Goal: Transaction & Acquisition: Book appointment/travel/reservation

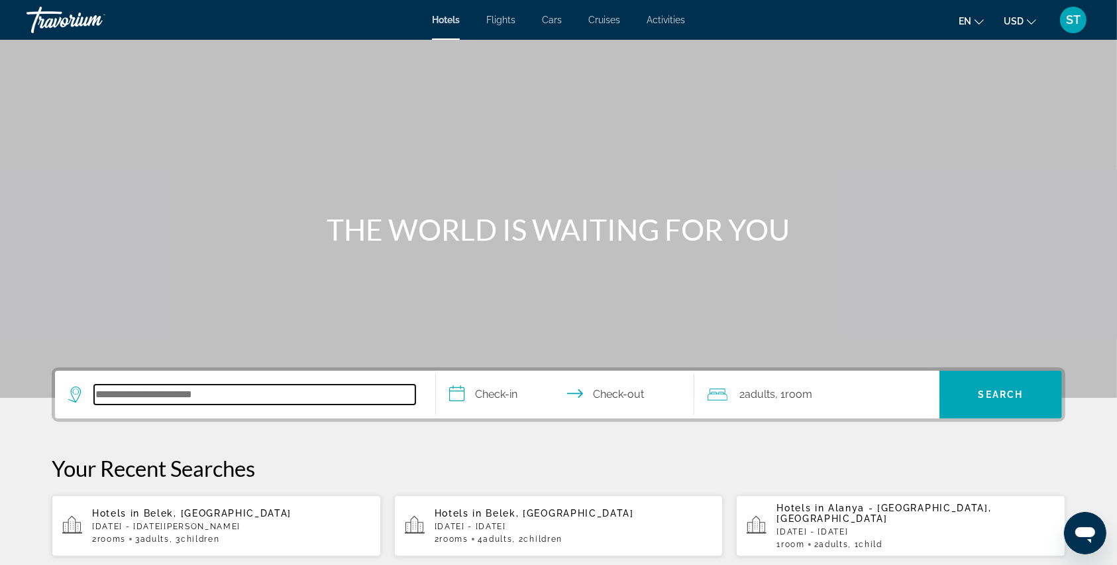
click at [117, 385] on input "Search hotel destination" at bounding box center [254, 394] width 321 height 20
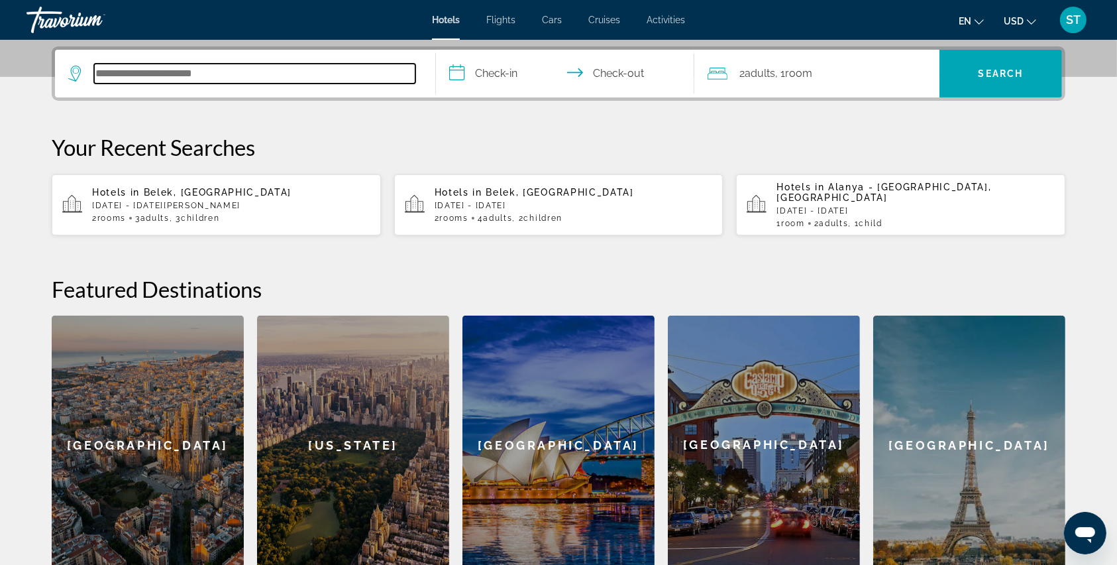
scroll to position [323, 0]
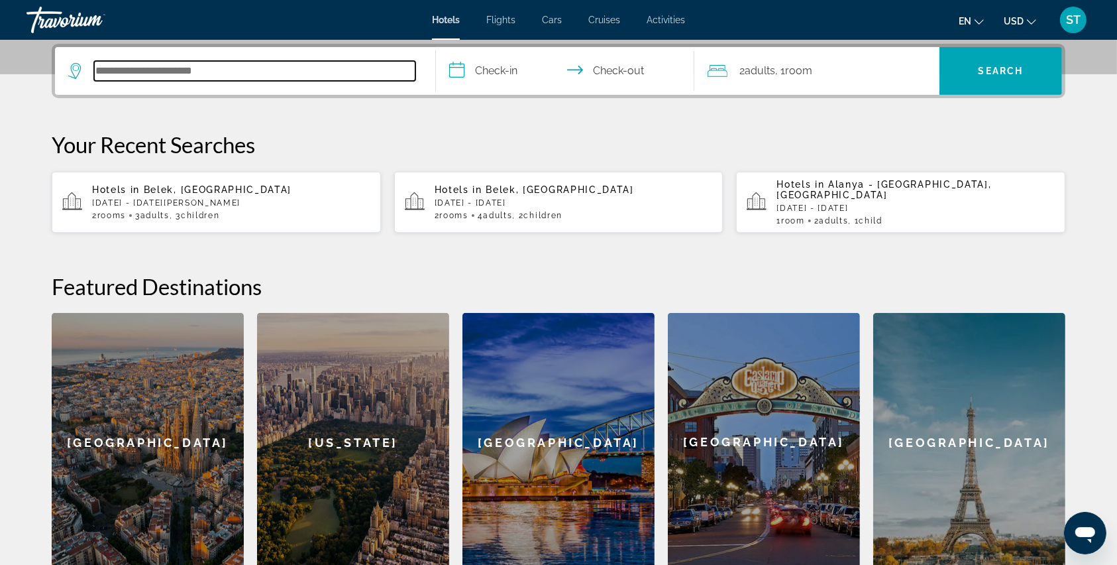
paste input "*******"
click at [168, 70] on input "*******" at bounding box center [254, 71] width 321 height 20
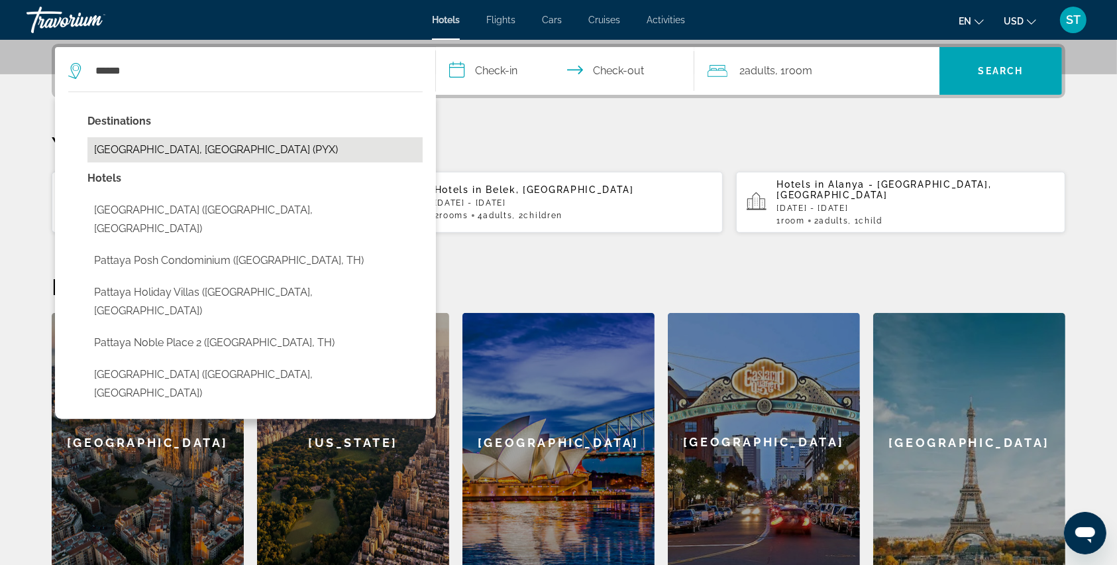
click at [143, 155] on button "[GEOGRAPHIC_DATA], [GEOGRAPHIC_DATA] (PYX)" at bounding box center [254, 149] width 335 height 25
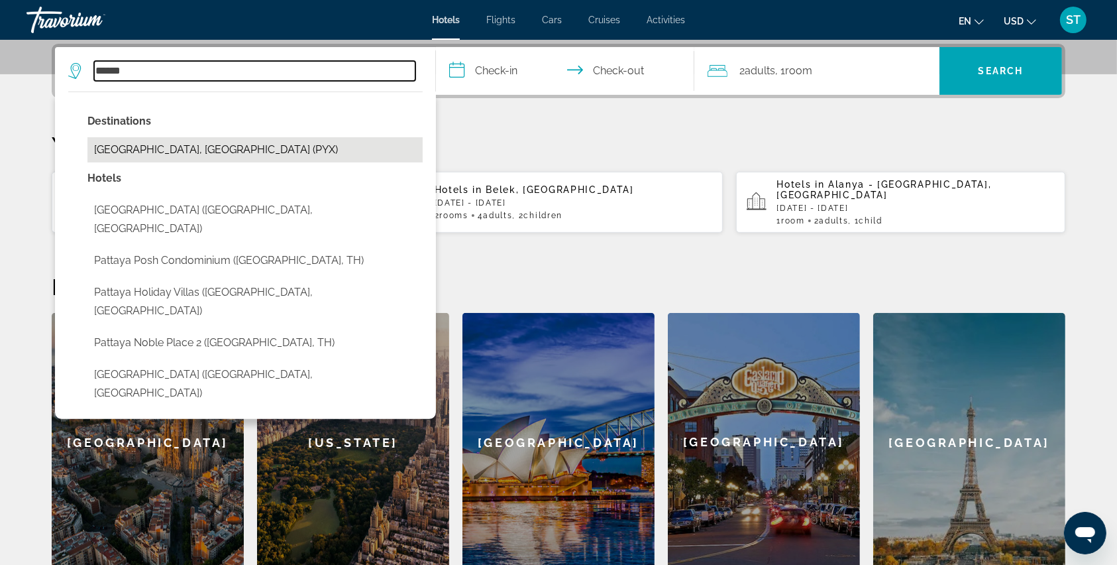
type input "**********"
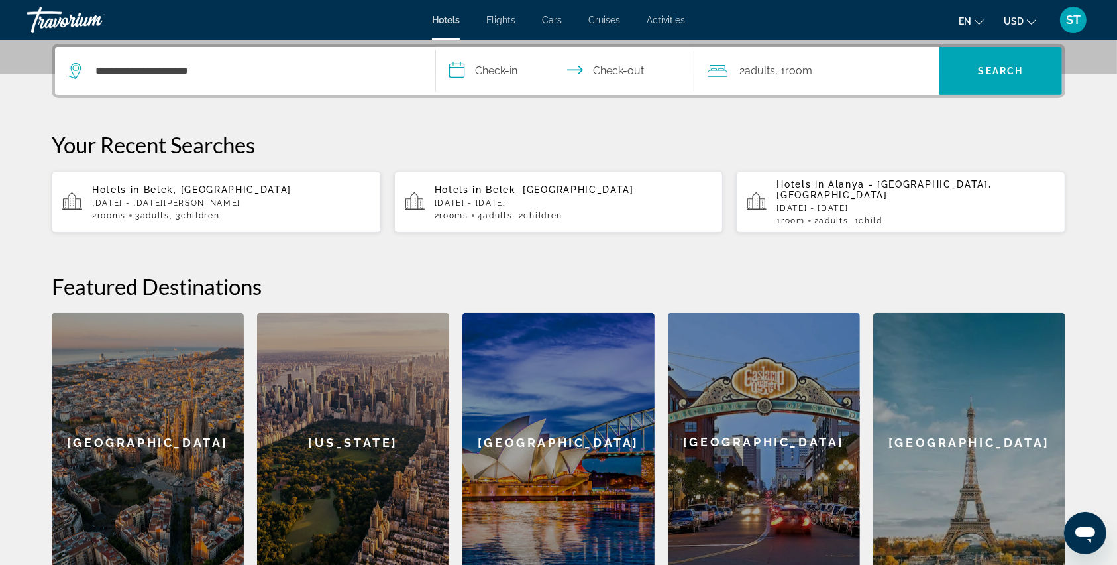
click at [461, 70] on input "**********" at bounding box center [568, 73] width 264 height 52
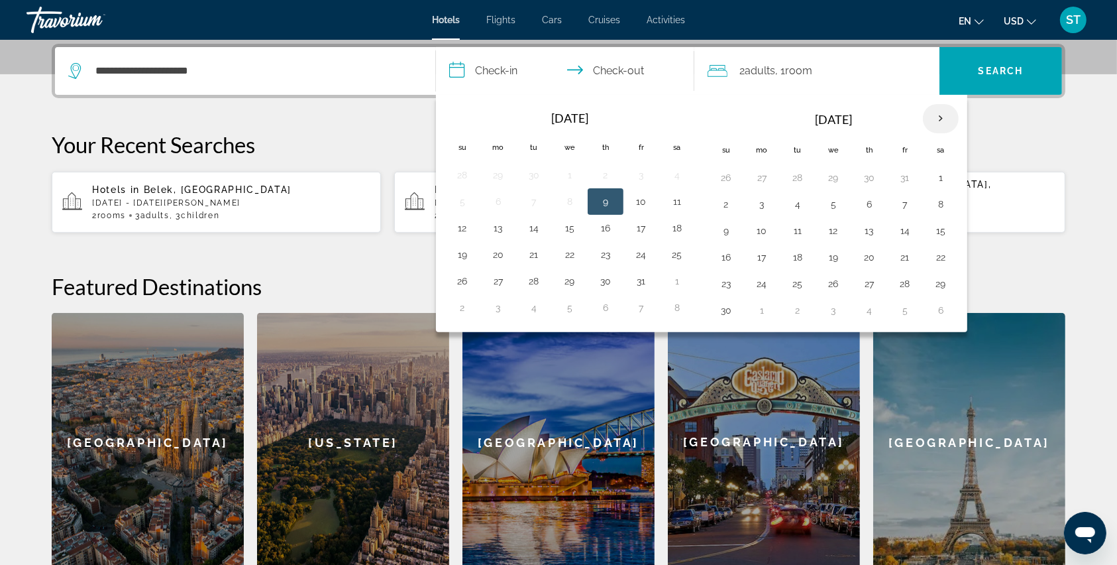
click at [936, 111] on th "Next month" at bounding box center [941, 118] width 36 height 29
click at [455, 227] on button "14" at bounding box center [462, 230] width 21 height 19
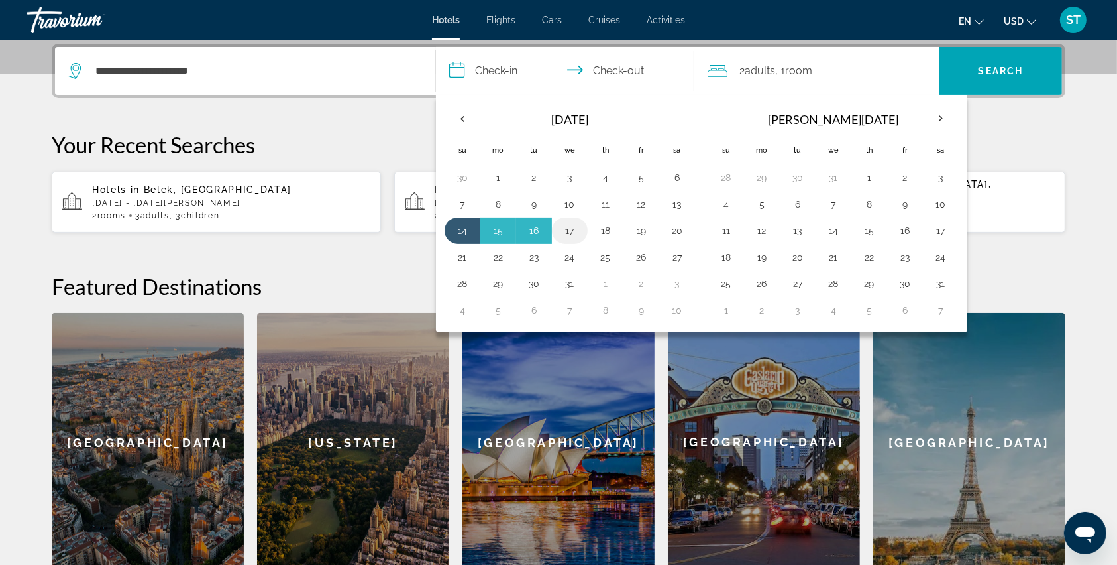
click at [567, 231] on button "17" at bounding box center [569, 230] width 21 height 19
type input "**********"
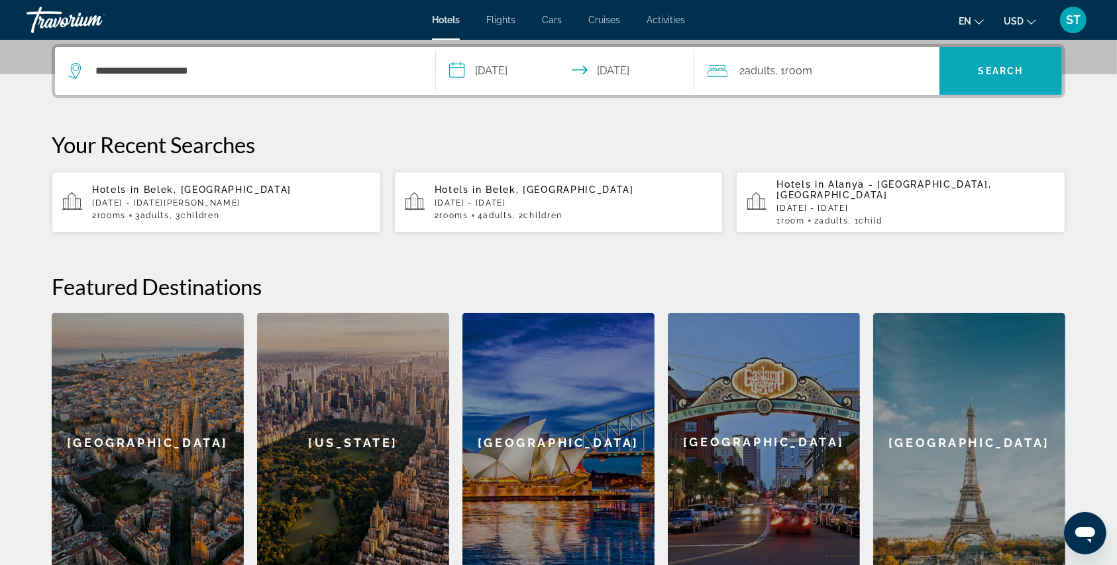
click at [969, 74] on span "Search" at bounding box center [1001, 71] width 123 height 32
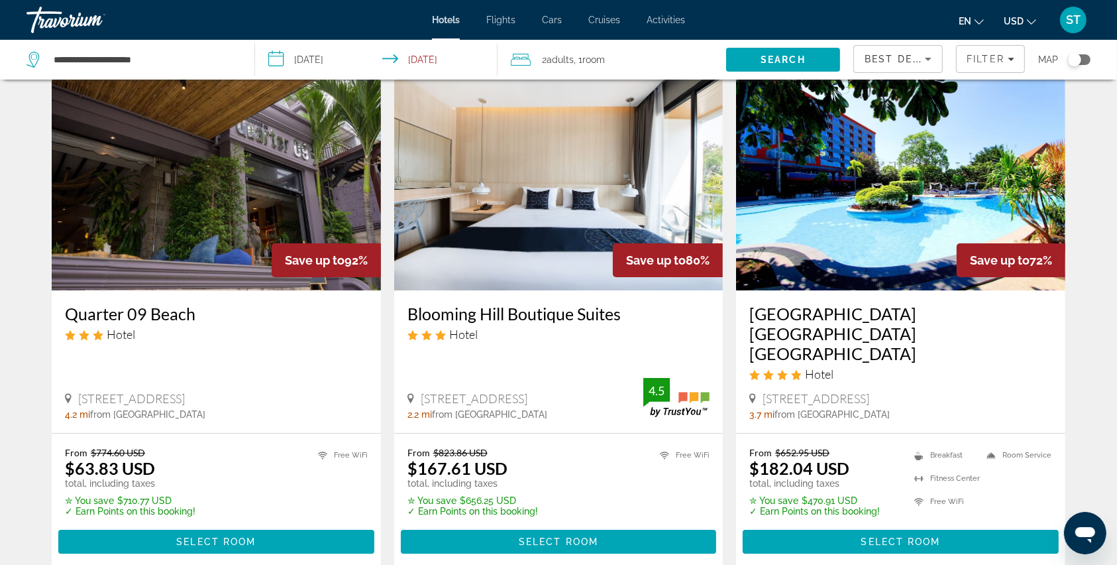
scroll to position [88, 0]
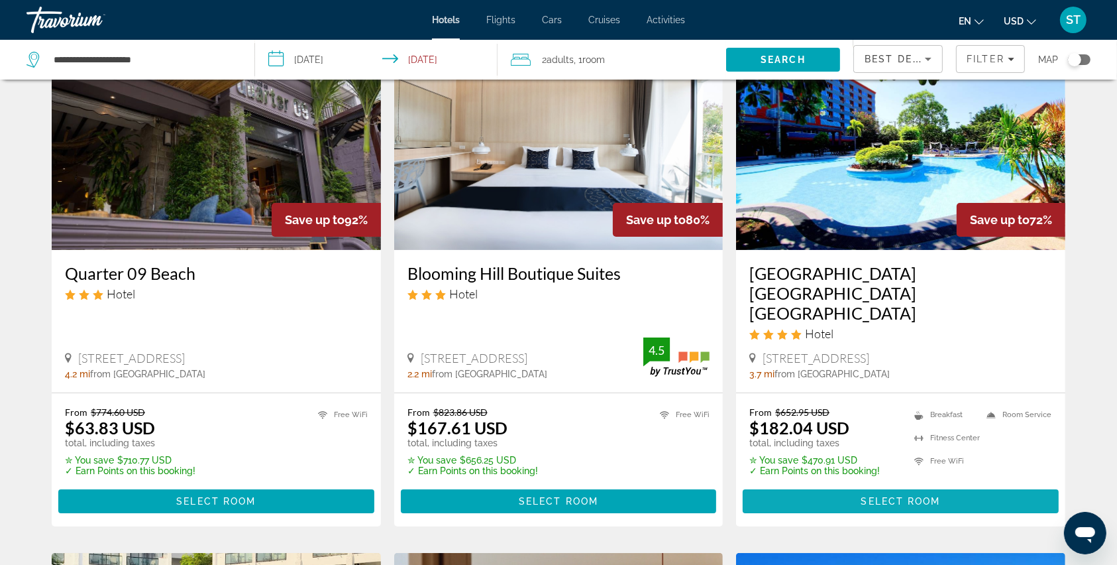
click at [867, 496] on span "Select Room" at bounding box center [901, 501] width 80 height 11
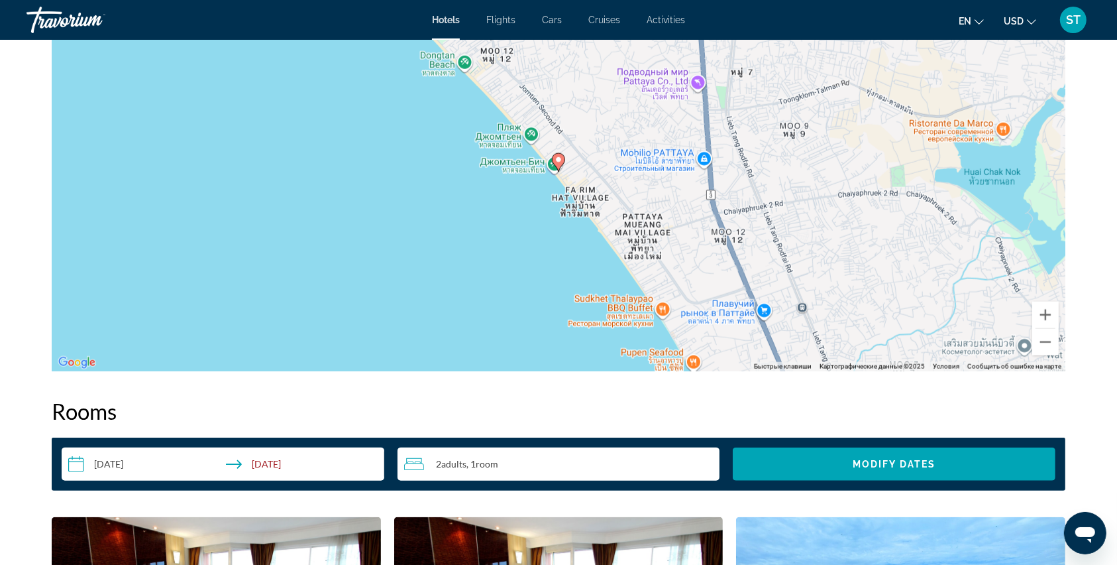
scroll to position [1236, 0]
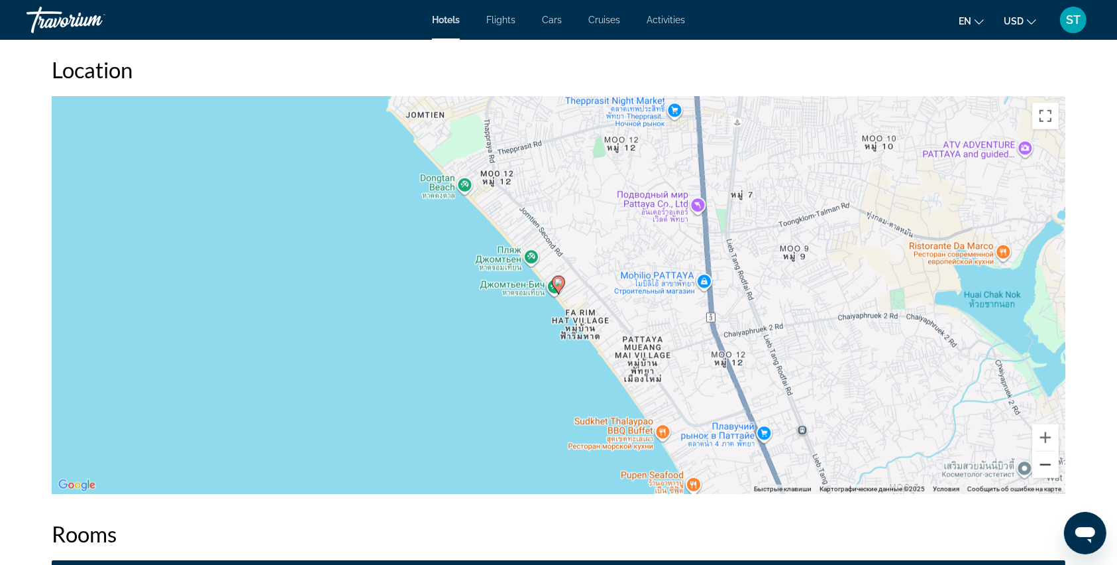
click at [1053, 462] on button "Уменьшить" at bounding box center [1045, 464] width 27 height 27
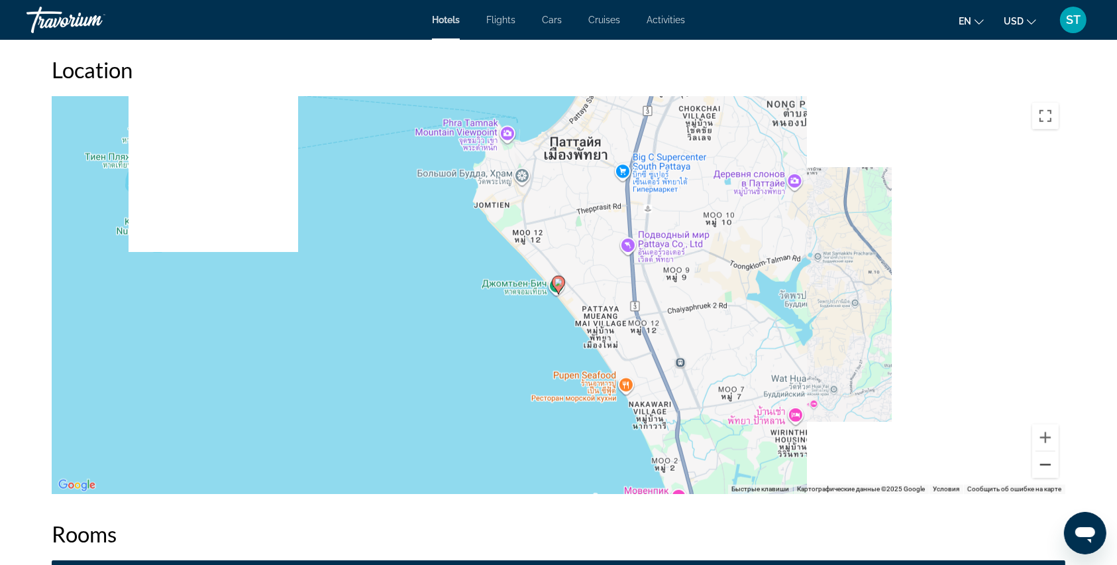
click at [1053, 462] on button "Уменьшить" at bounding box center [1045, 464] width 27 height 27
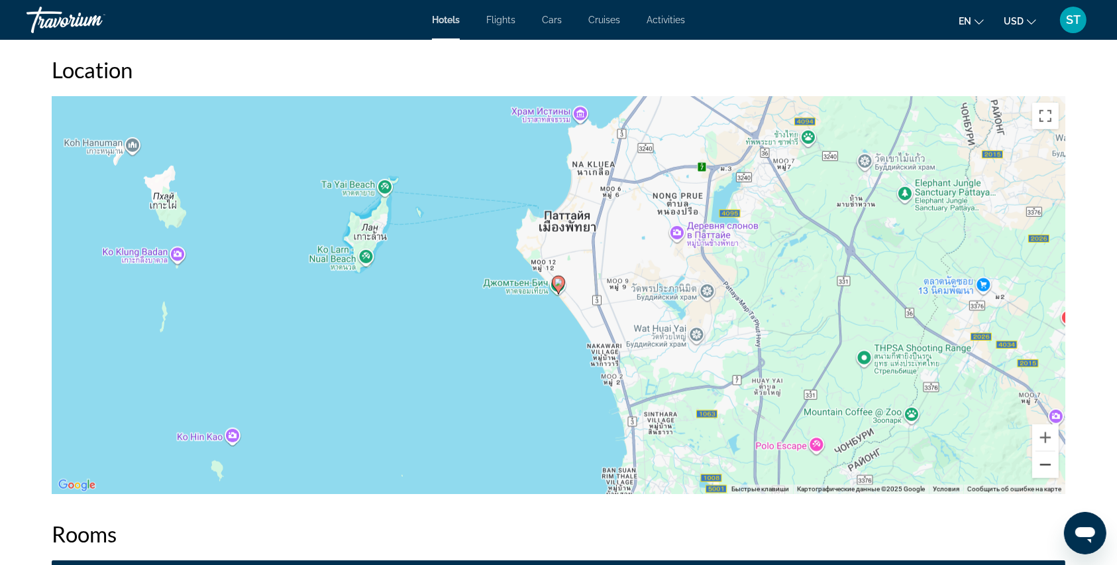
click at [1053, 462] on button "Уменьшить" at bounding box center [1045, 464] width 27 height 27
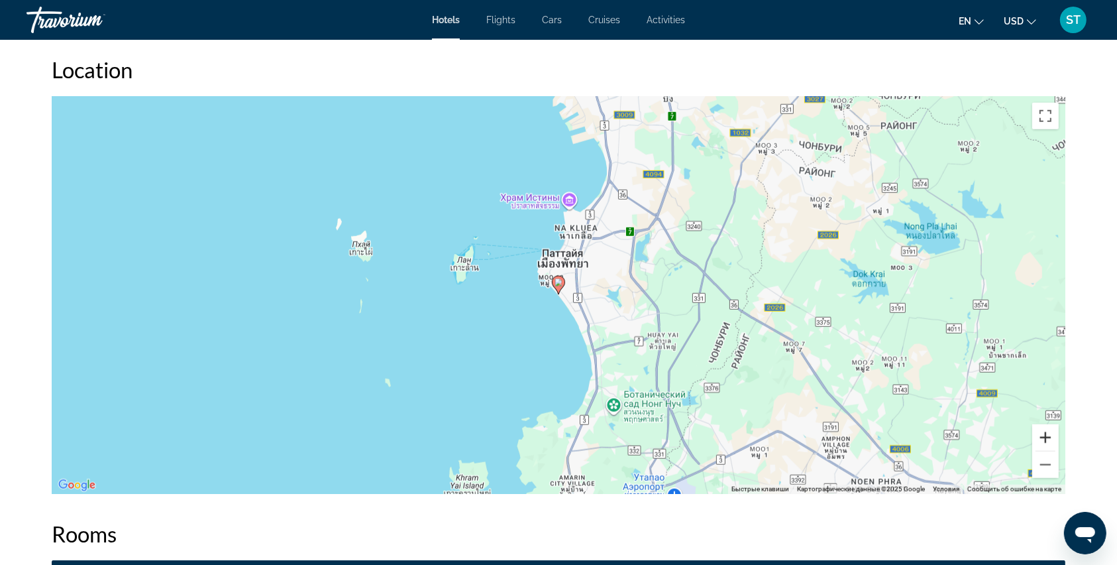
click at [1039, 436] on button "Увеличить" at bounding box center [1045, 437] width 27 height 27
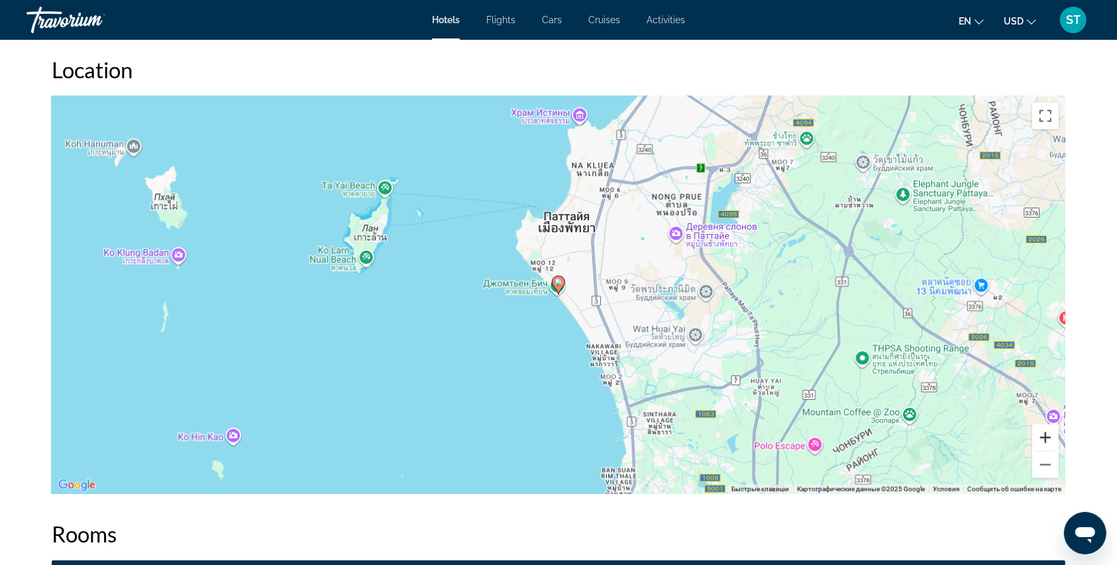
click at [1039, 436] on button "Увеличить" at bounding box center [1045, 437] width 27 height 27
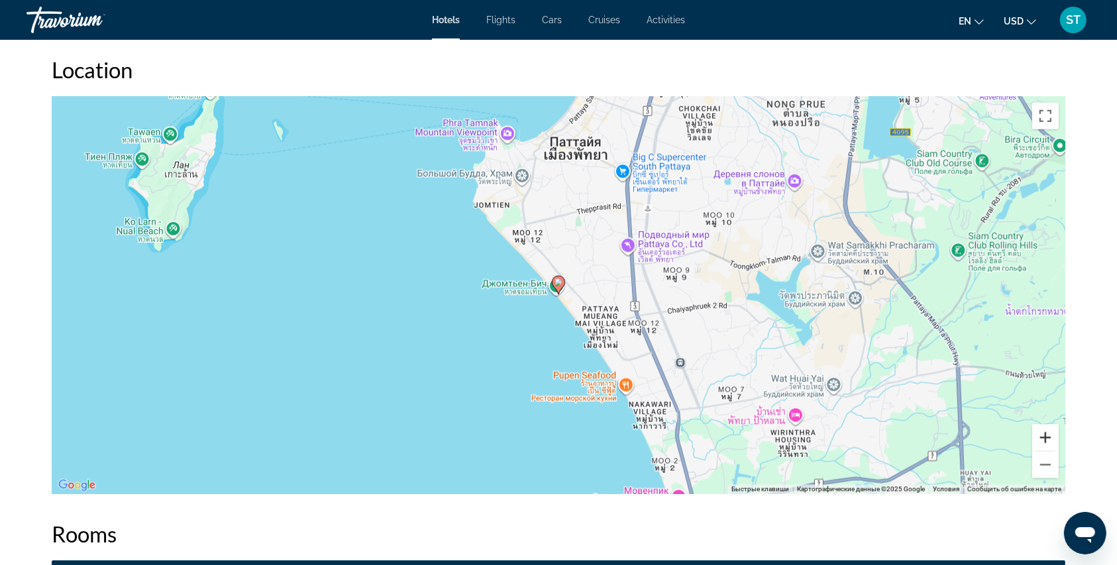
click at [1039, 436] on button "Увеличить" at bounding box center [1045, 437] width 27 height 27
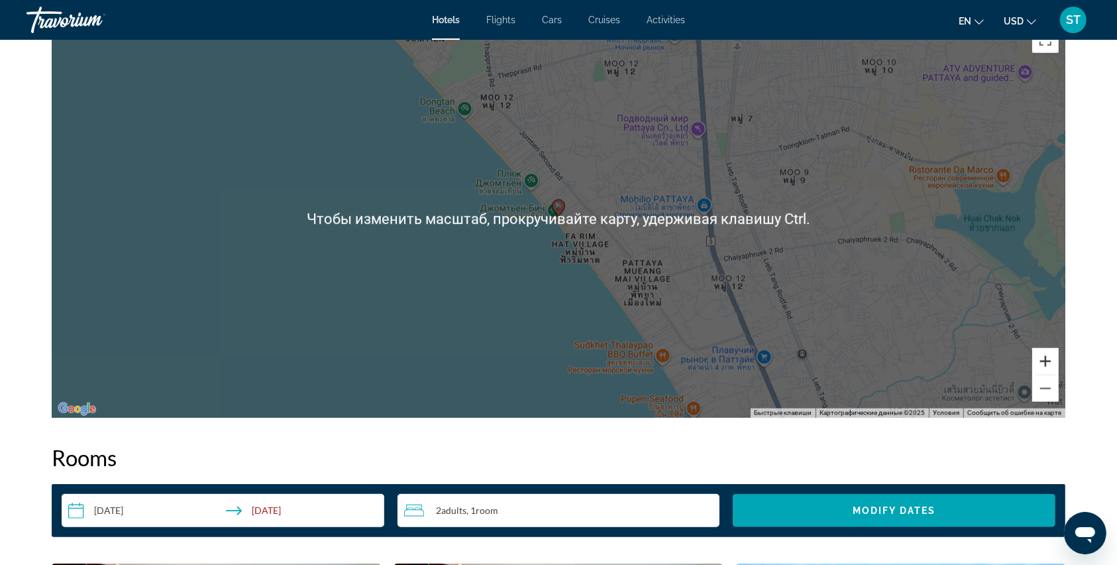
scroll to position [1325, 0]
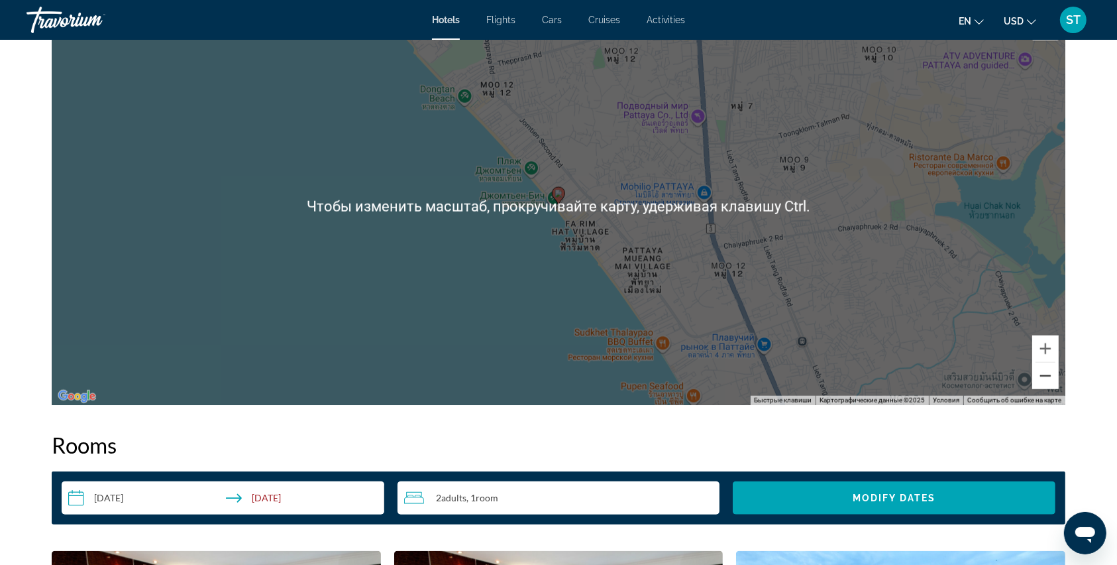
click at [1044, 378] on button "Уменьшить" at bounding box center [1045, 375] width 27 height 27
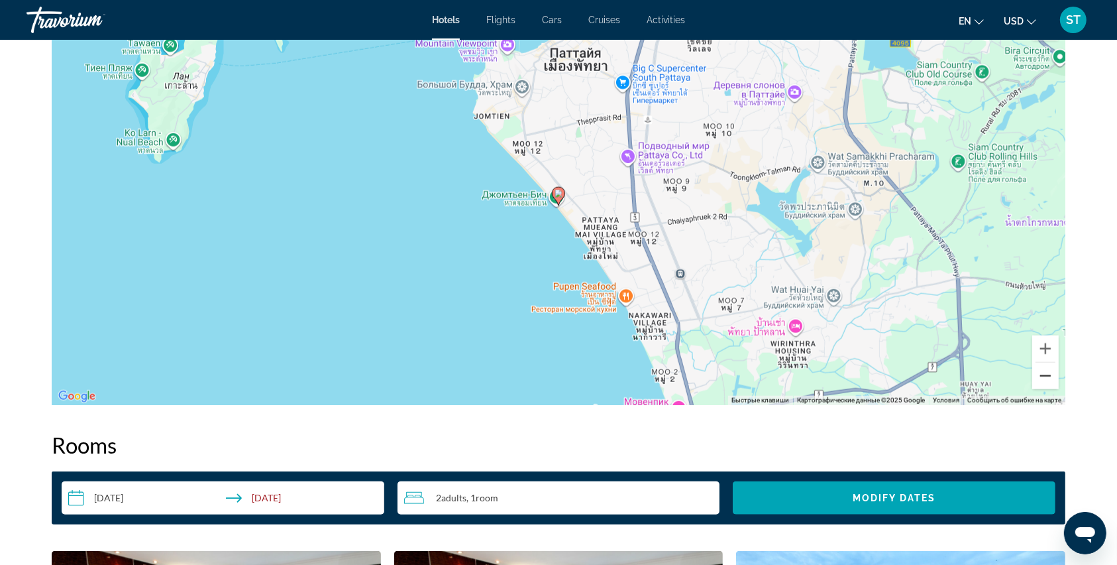
click at [1044, 378] on button "Уменьшить" at bounding box center [1045, 375] width 27 height 27
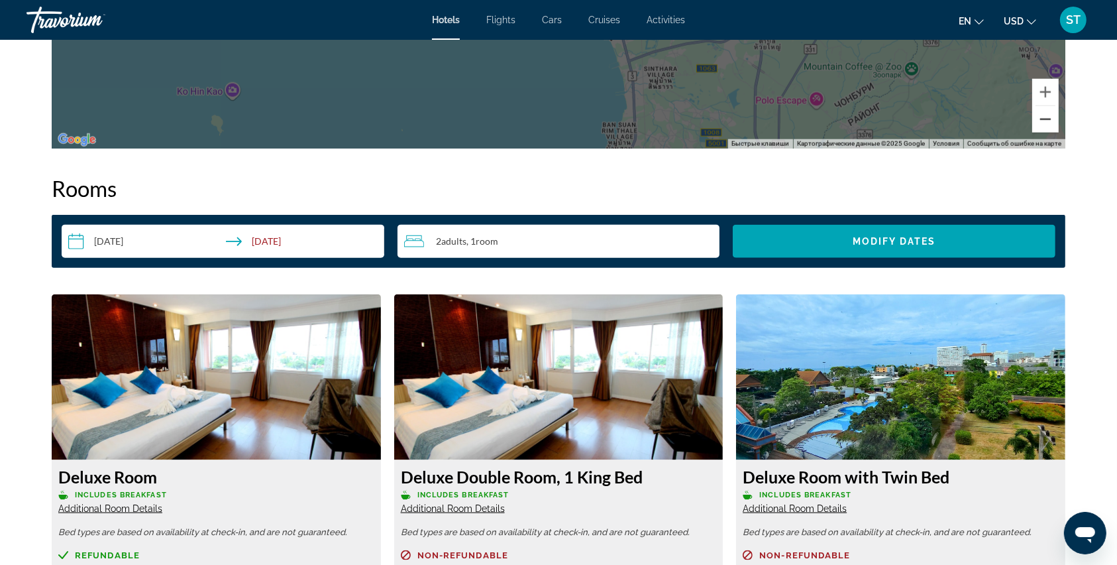
scroll to position [1501, 0]
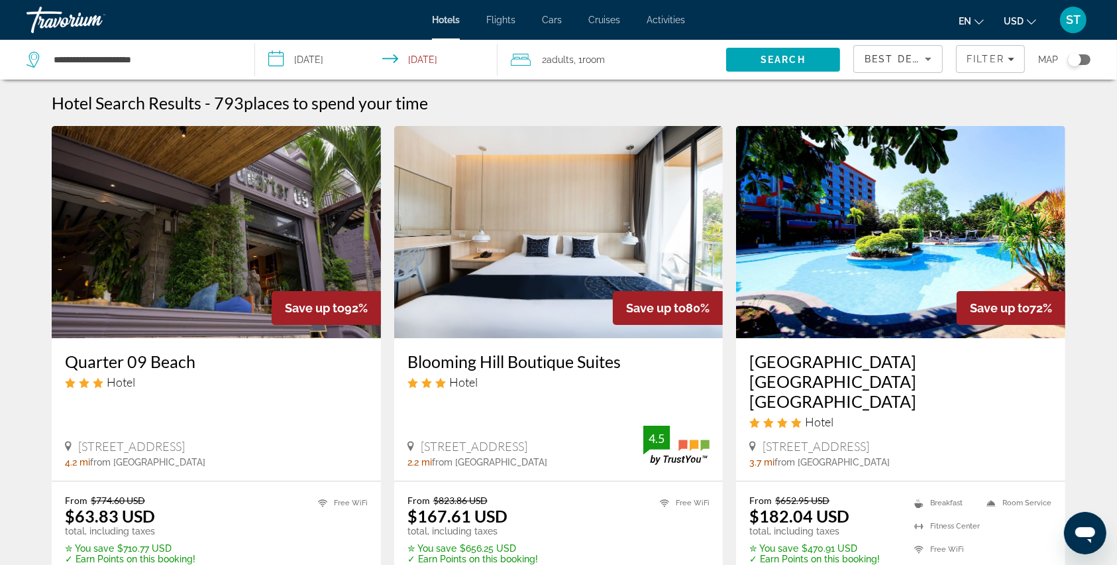
scroll to position [88, 0]
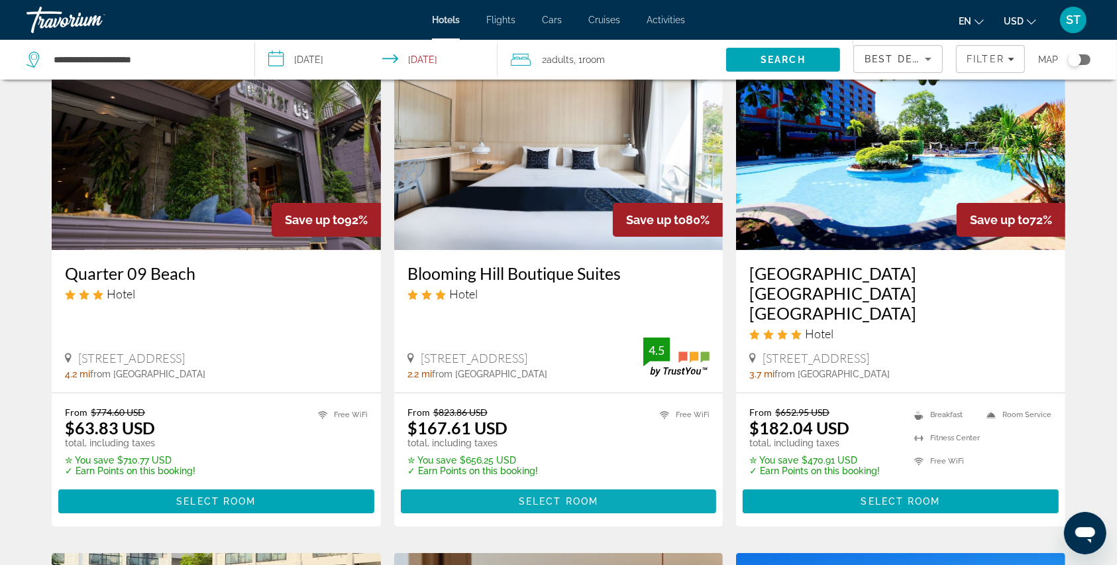
click at [567, 496] on span "Select Room" at bounding box center [559, 501] width 80 height 11
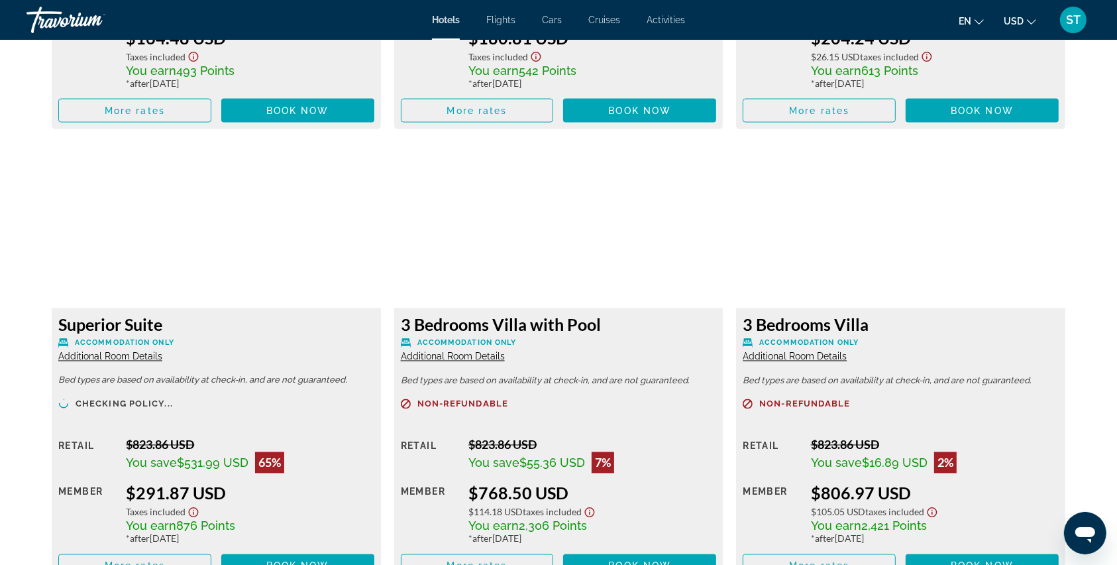
scroll to position [2208, 0]
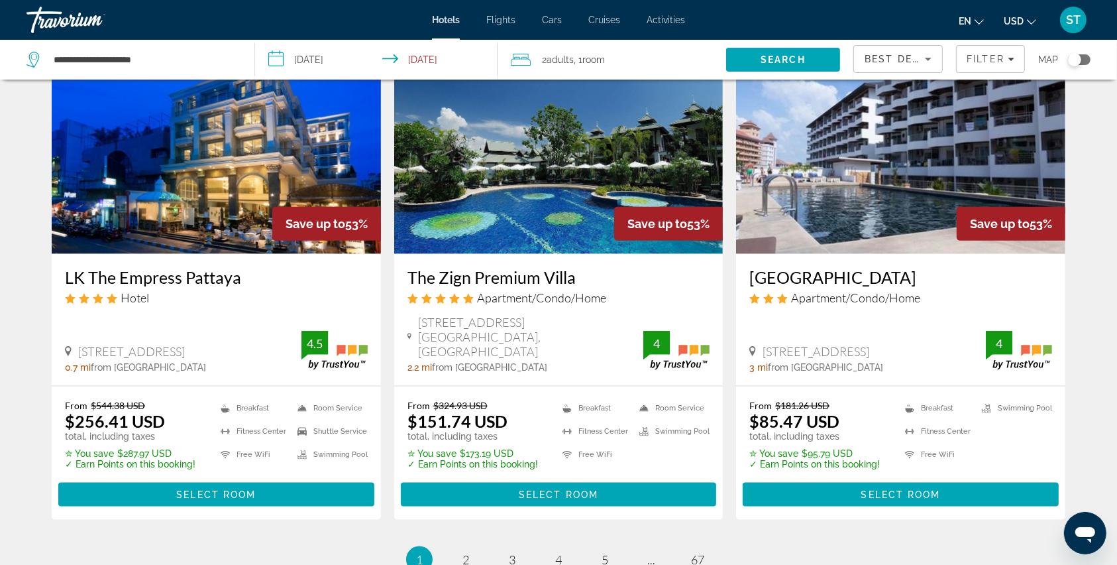
scroll to position [1590, 0]
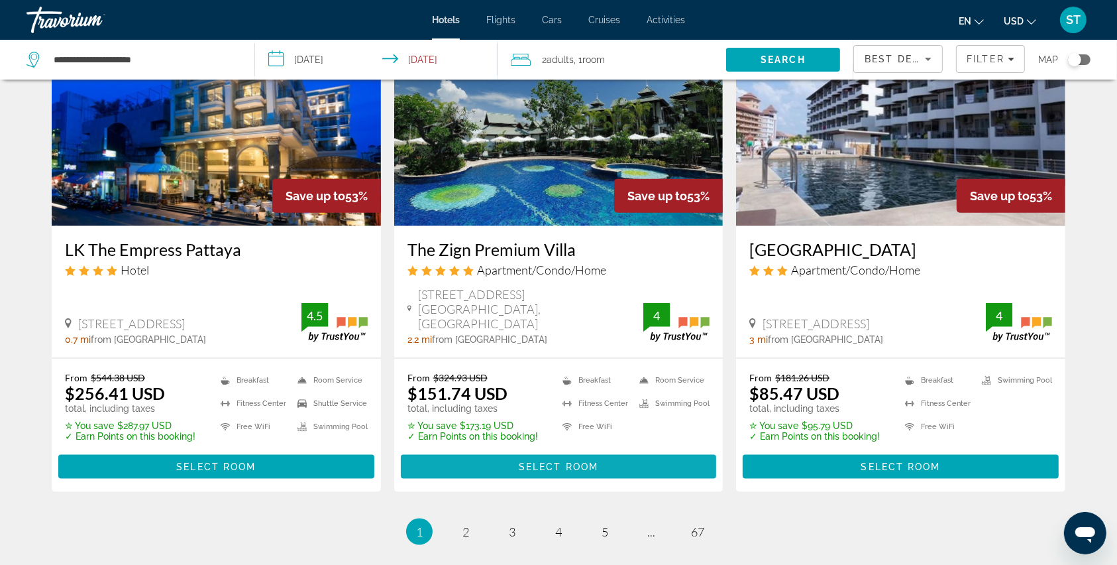
click at [557, 461] on span "Select Room" at bounding box center [559, 466] width 80 height 11
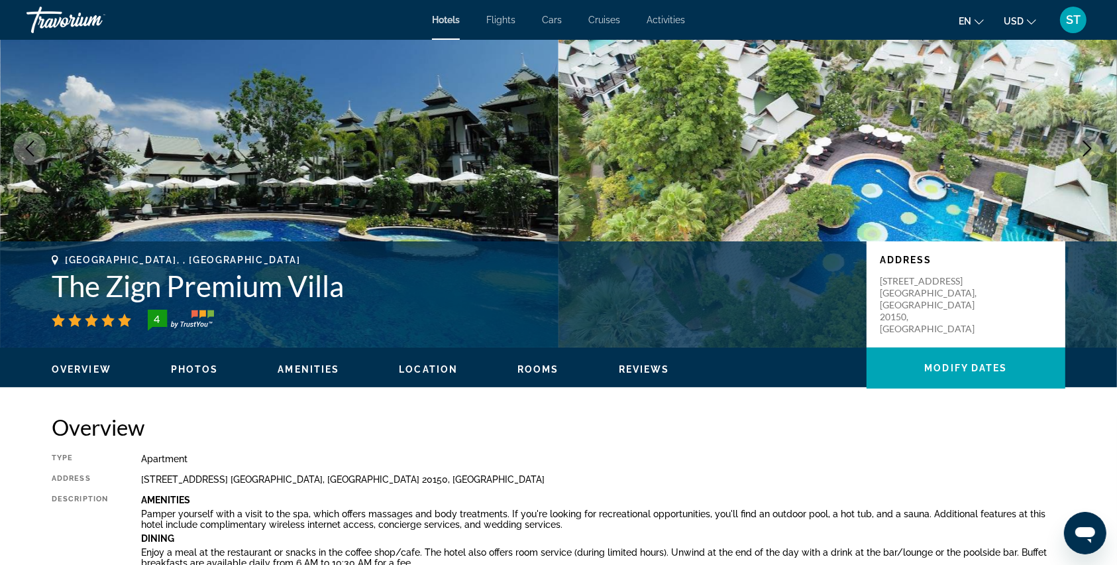
scroll to position [88, 0]
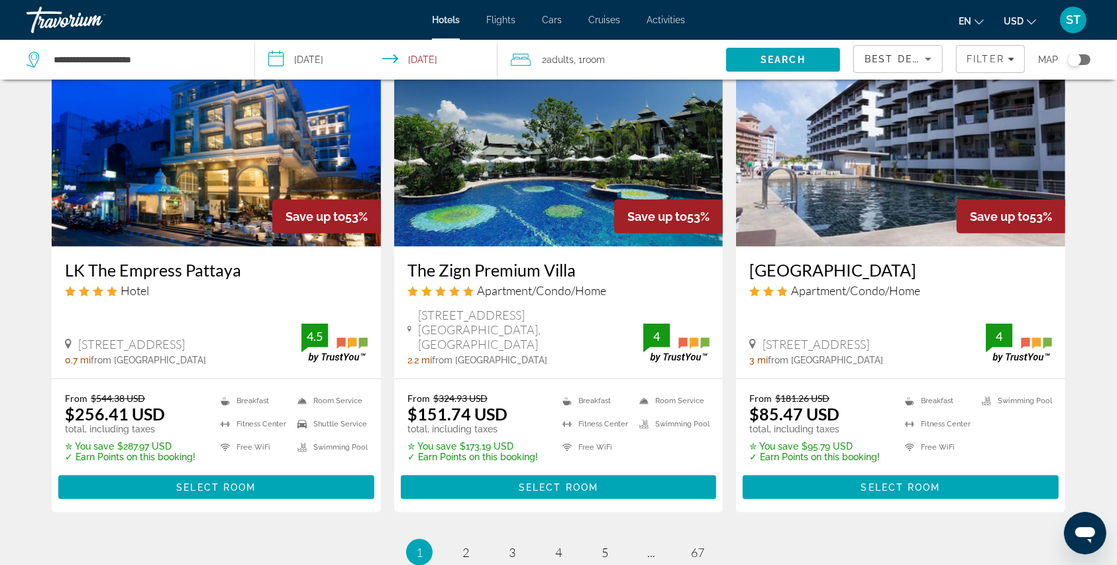
scroll to position [1590, 0]
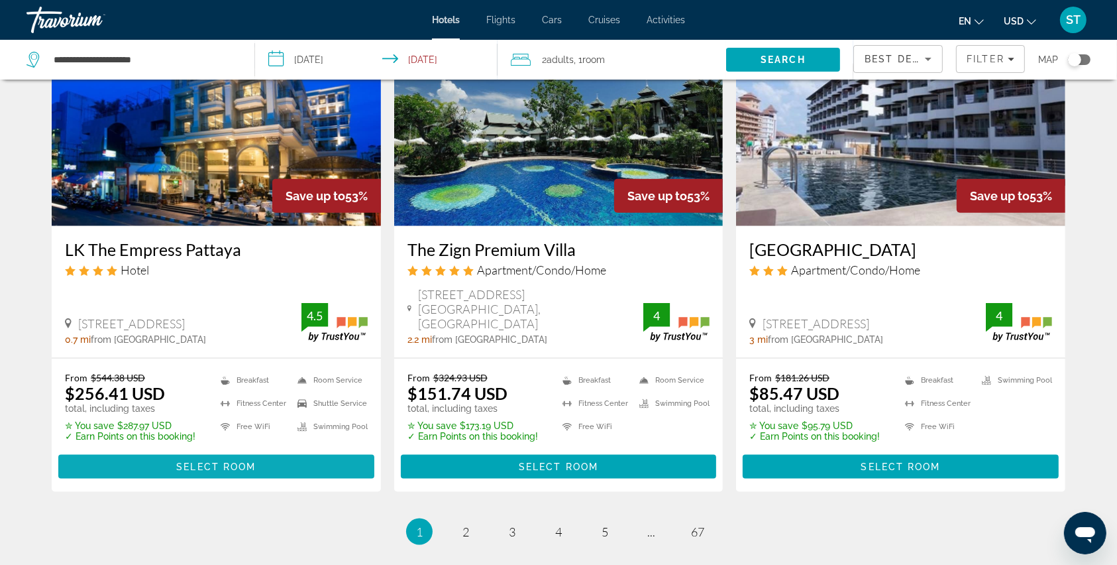
click at [212, 461] on span "Select Room" at bounding box center [216, 466] width 80 height 11
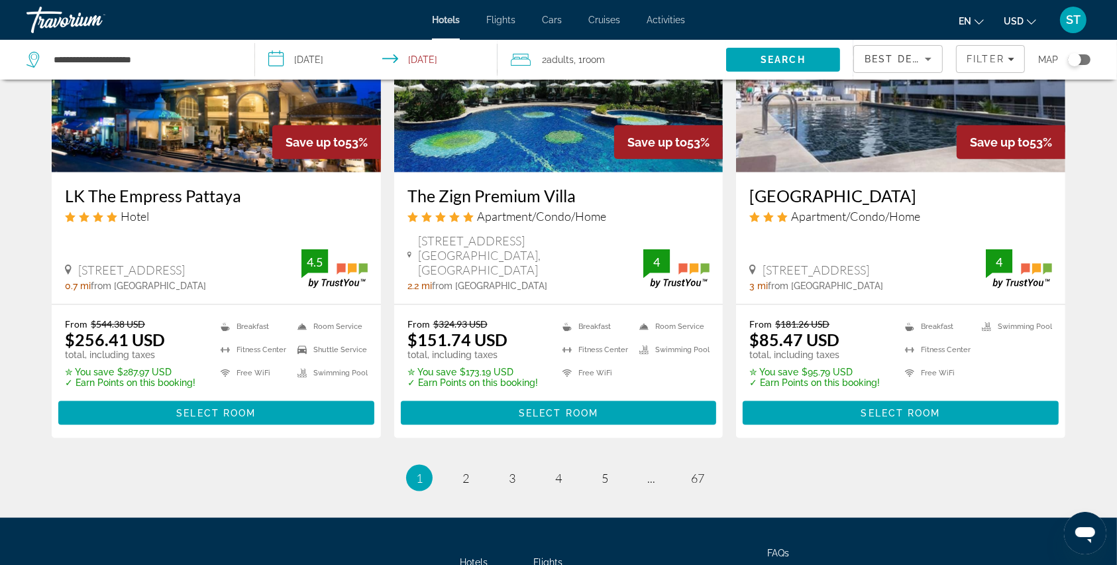
scroll to position [1719, 0]
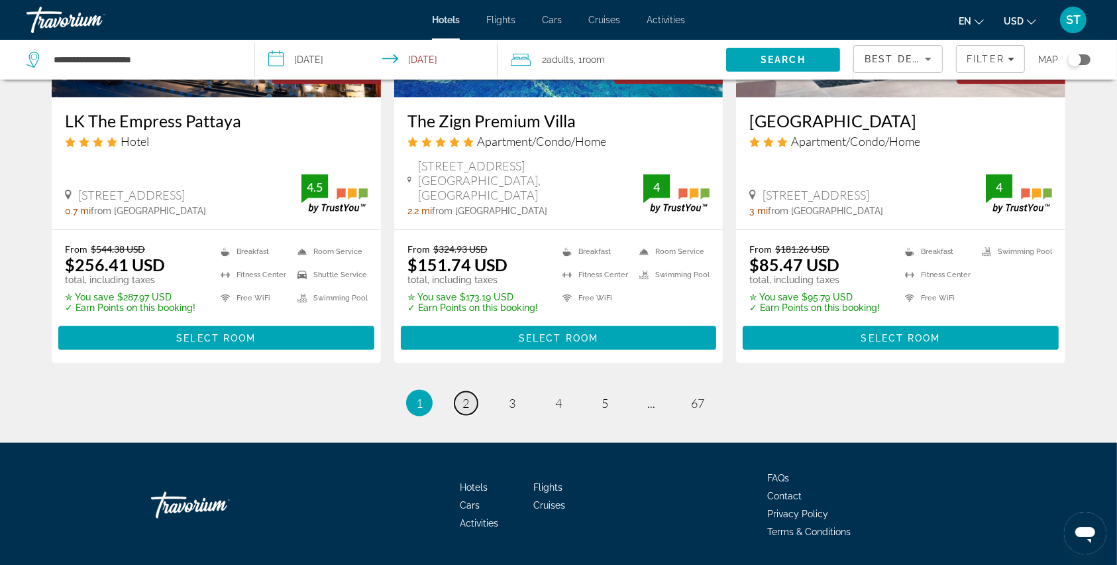
click at [461, 392] on link "page 2" at bounding box center [466, 403] width 23 height 23
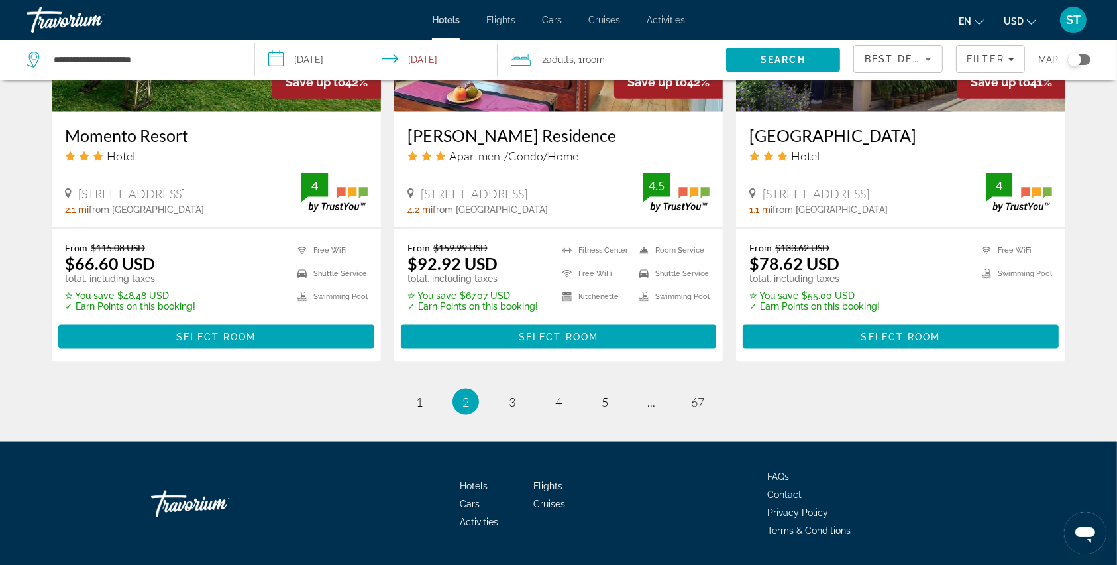
scroll to position [1556, 0]
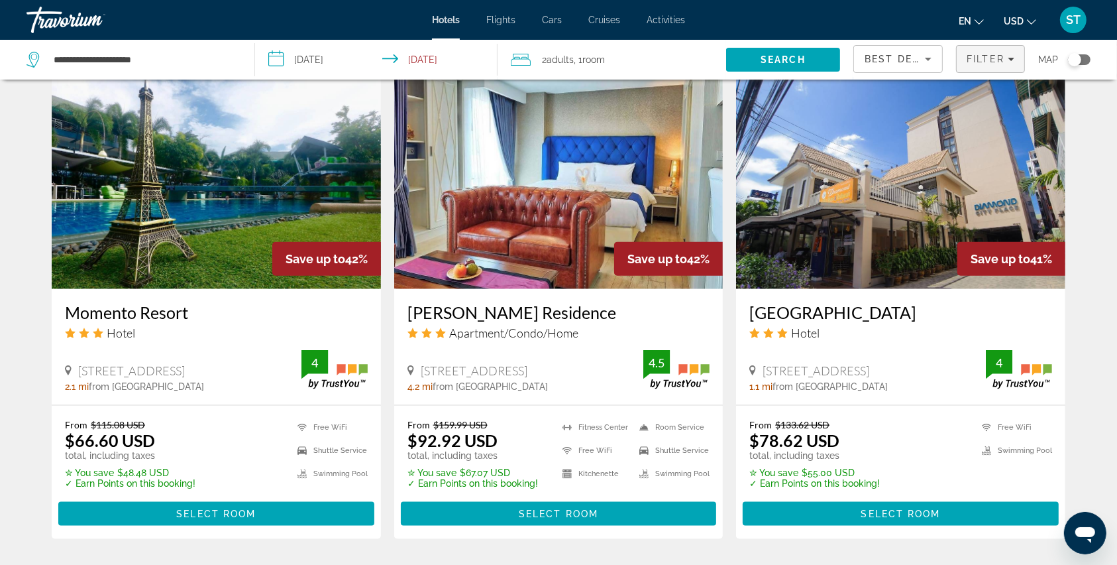
click at [989, 56] on span "Filter" at bounding box center [986, 59] width 38 height 11
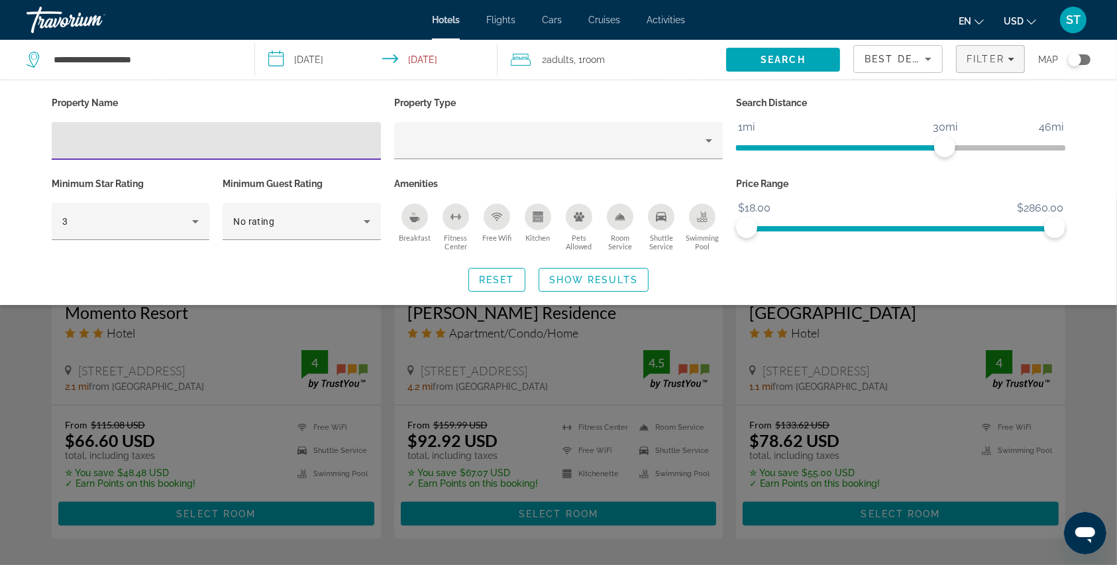
click at [420, 222] on div "Breakfast" at bounding box center [415, 216] width 27 height 27
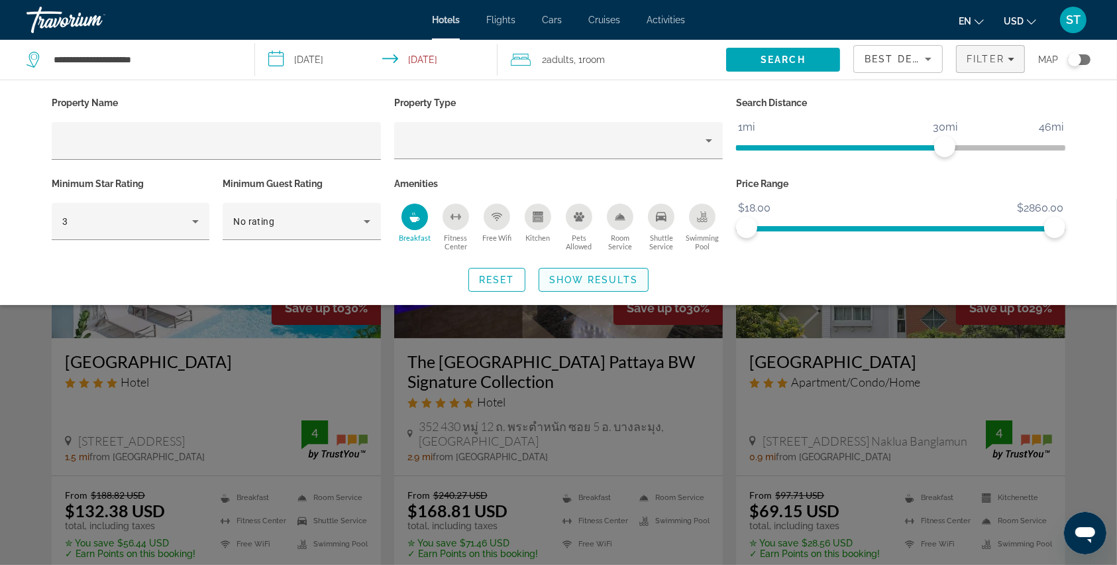
click at [580, 274] on span "Show Results" at bounding box center [593, 279] width 89 height 11
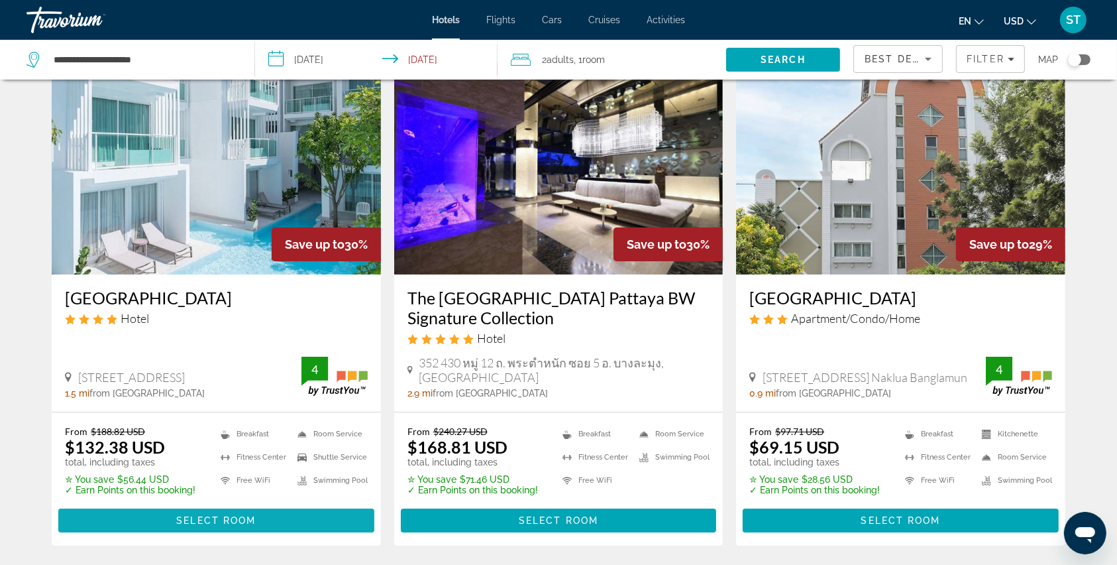
scroll to position [88, 0]
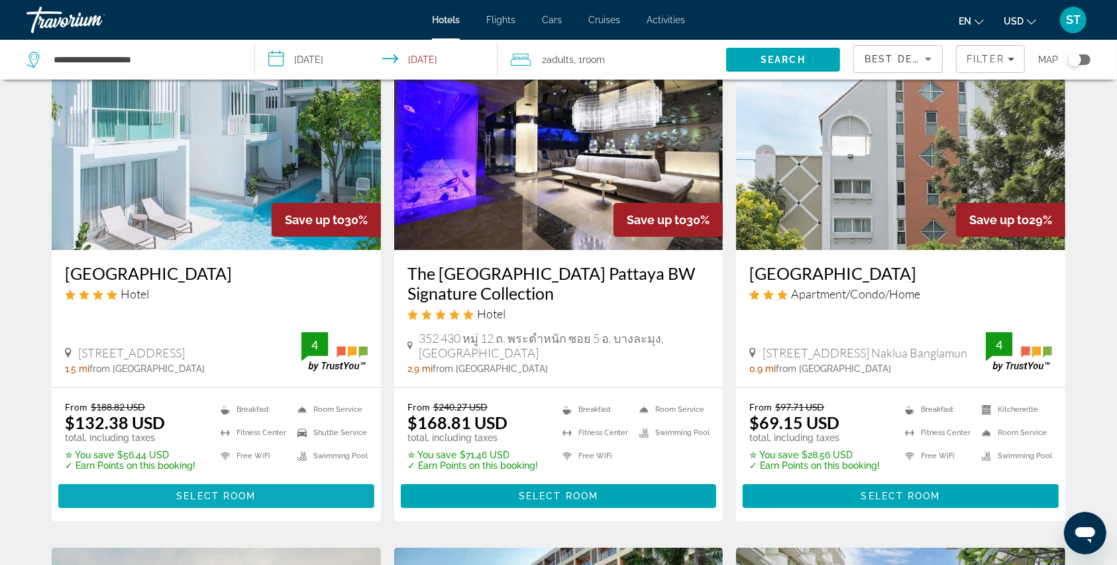
click at [223, 490] on span "Select Room" at bounding box center [216, 495] width 80 height 11
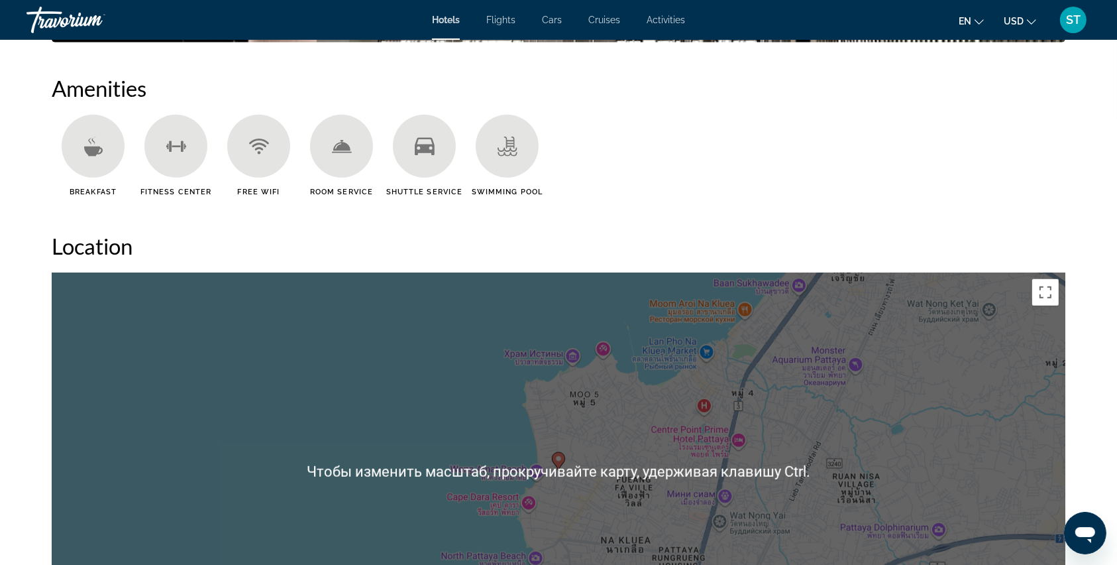
scroll to position [1236, 0]
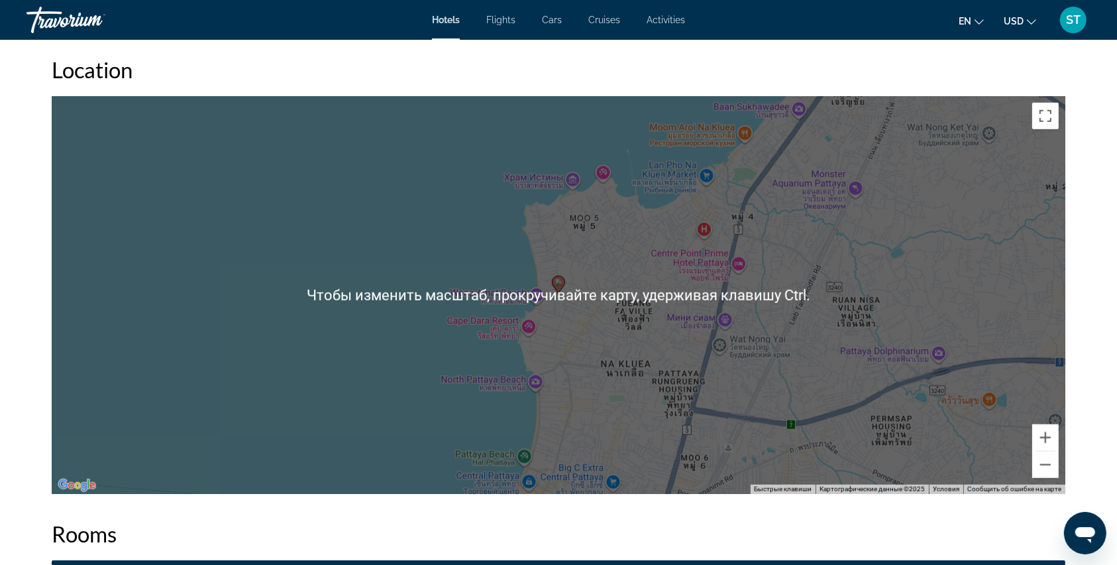
click at [457, 392] on div "Чтобы активировать перетаскивание с помощью клавиатуры, нажмите Alt + Ввод. Пос…" at bounding box center [559, 295] width 1014 height 398
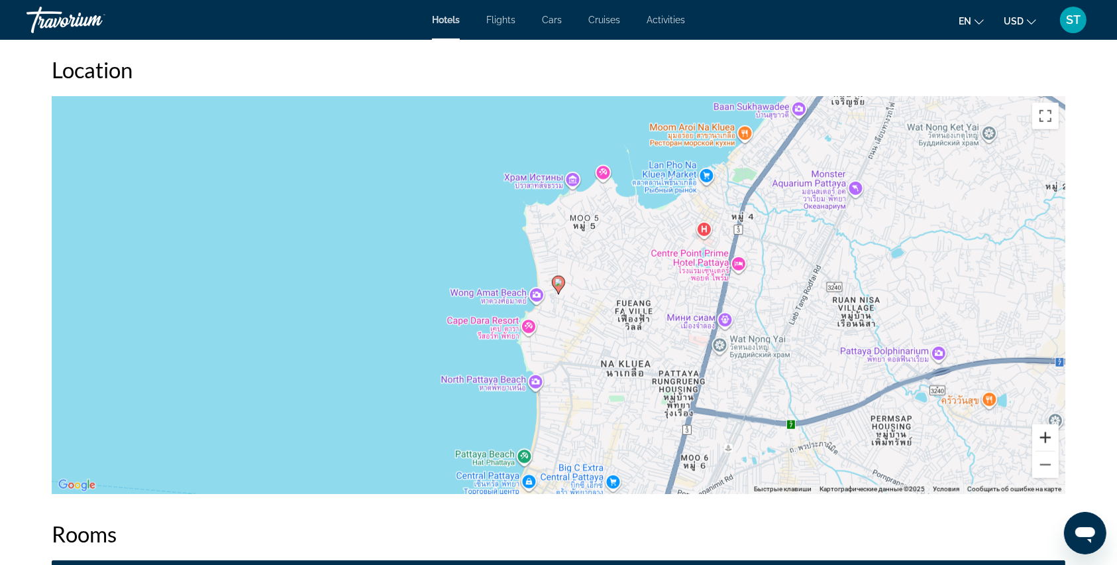
click at [1042, 441] on button "Увеличить" at bounding box center [1045, 437] width 27 height 27
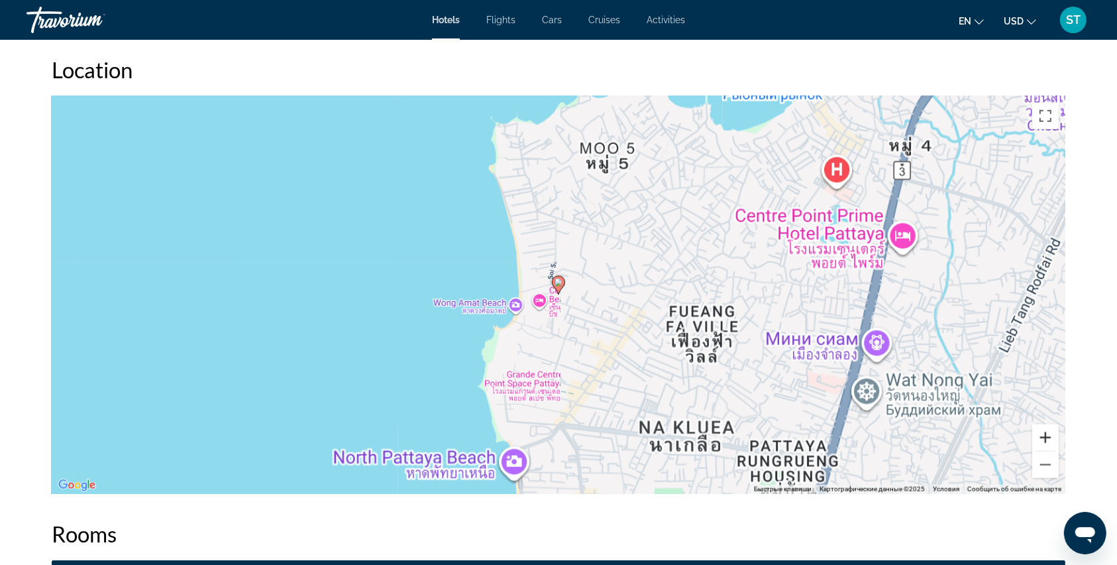
click at [1042, 441] on button "Увеличить" at bounding box center [1045, 437] width 27 height 27
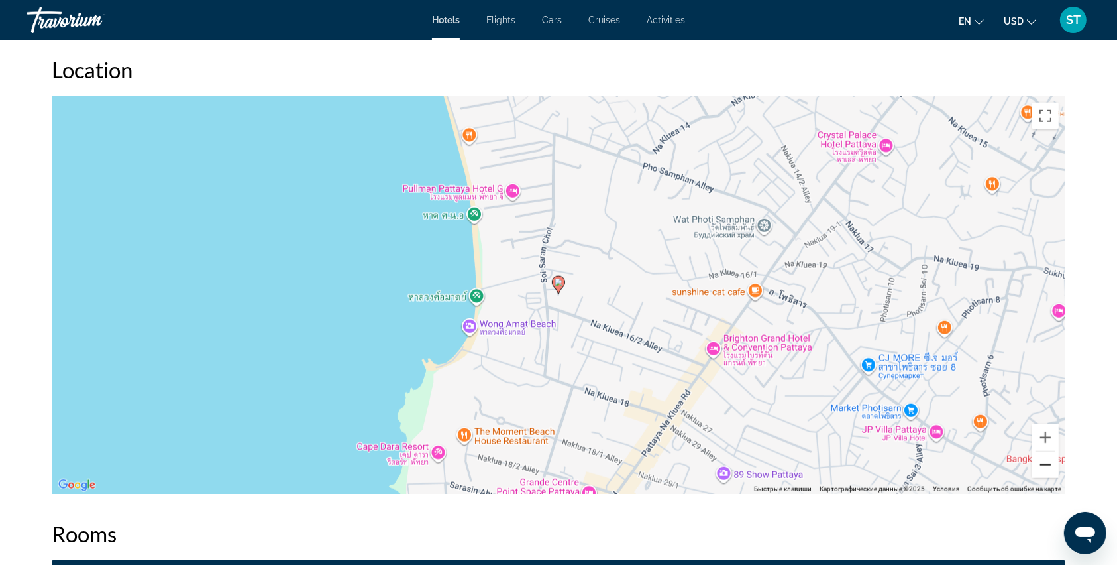
click at [1052, 455] on button "Уменьшить" at bounding box center [1045, 464] width 27 height 27
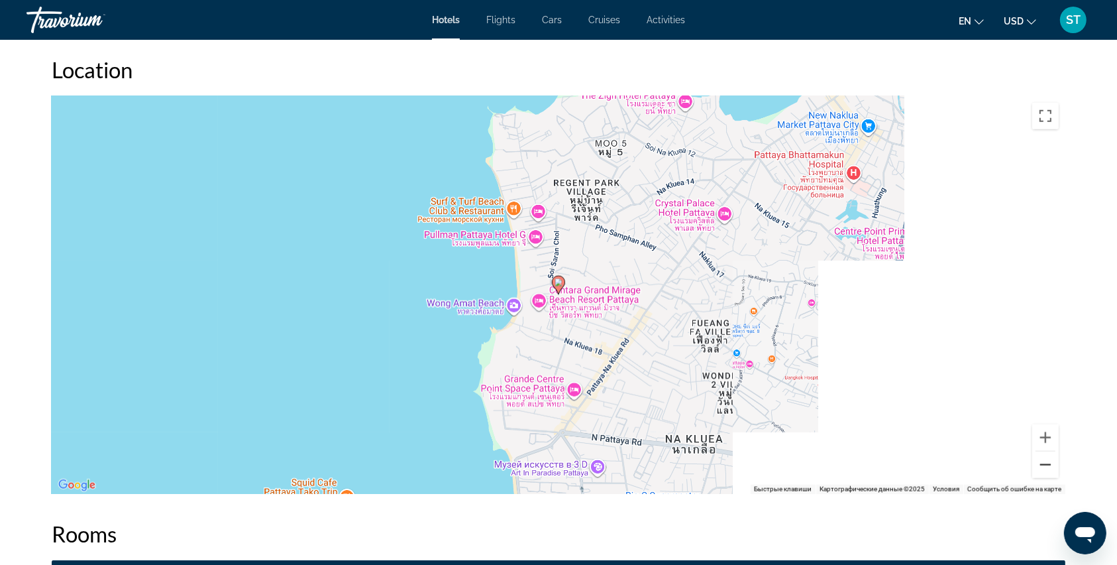
click at [1052, 455] on button "Уменьшить" at bounding box center [1045, 464] width 27 height 27
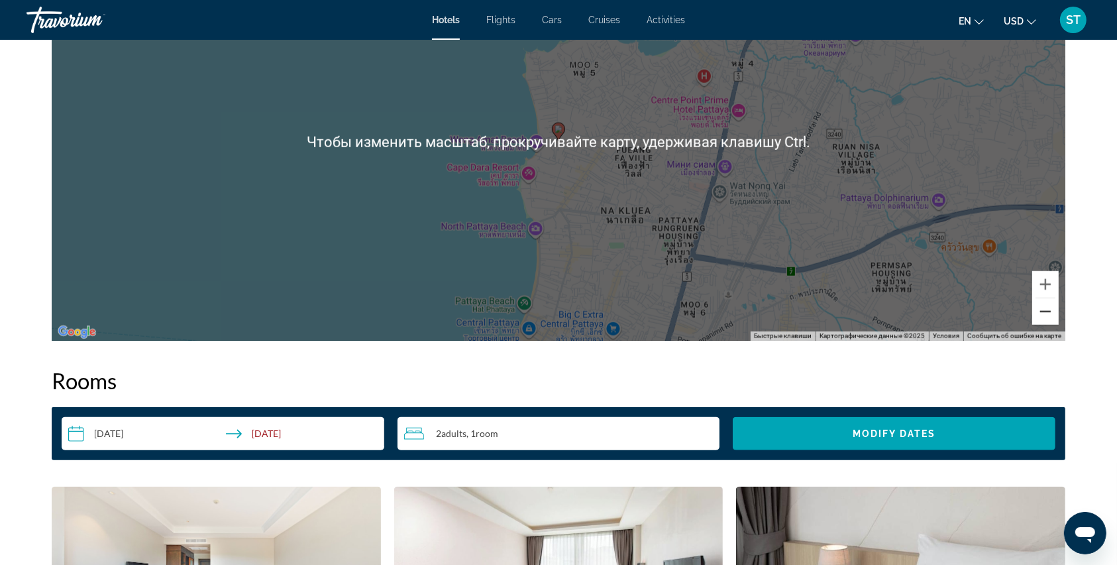
scroll to position [1413, 0]
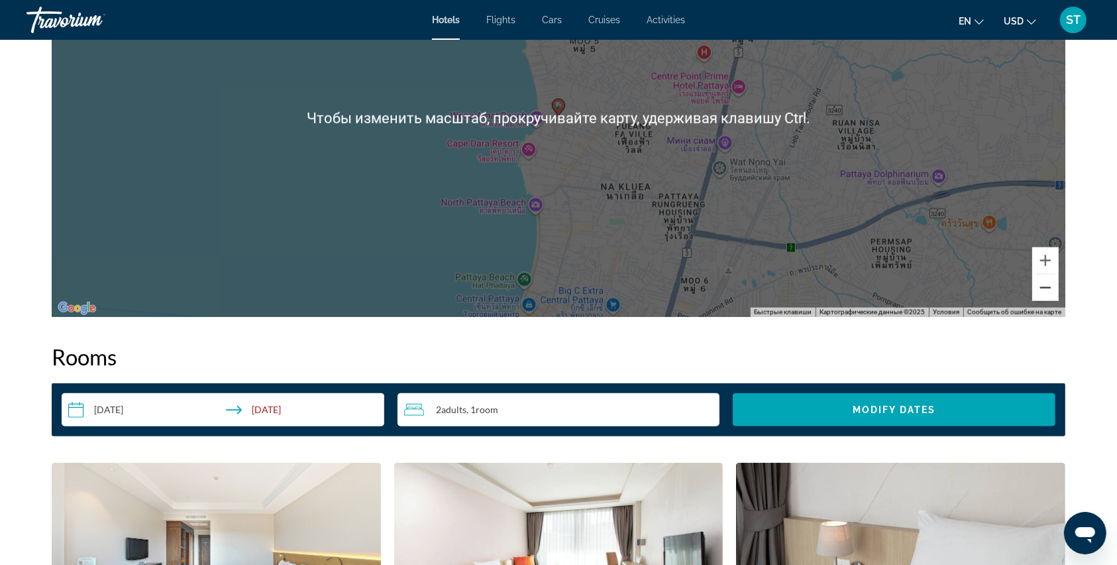
click at [1040, 281] on button "Уменьшить" at bounding box center [1045, 287] width 27 height 27
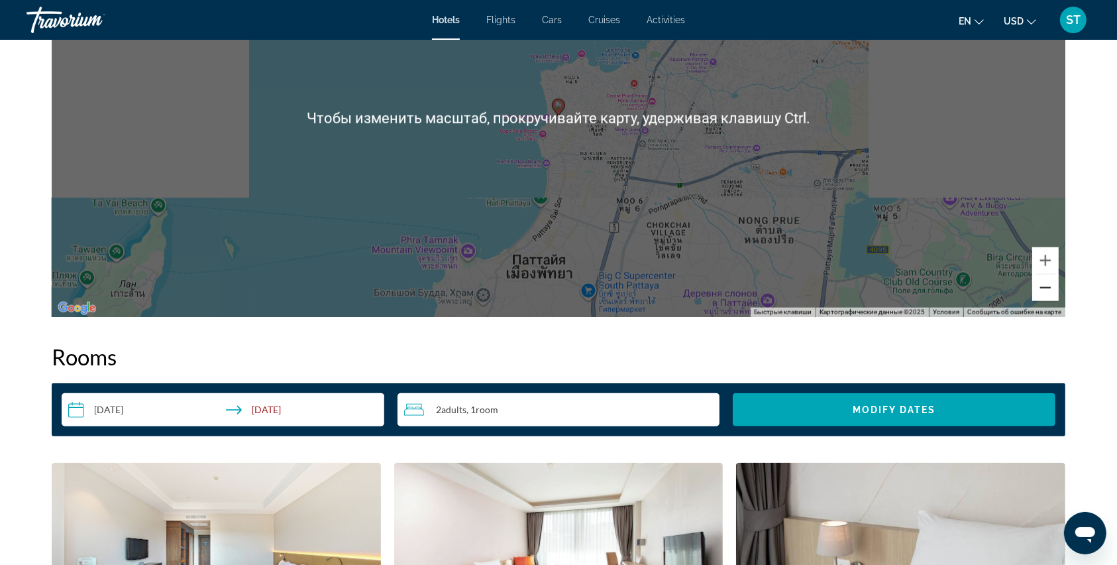
click at [1040, 281] on button "Уменьшить" at bounding box center [1045, 287] width 27 height 27
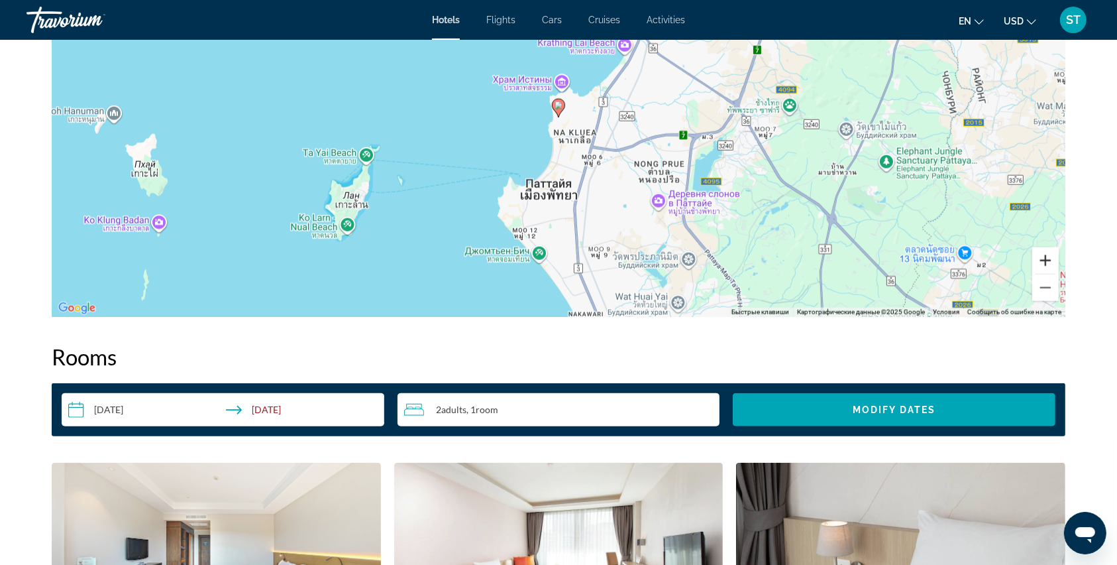
click at [1046, 258] on button "Увеличить" at bounding box center [1045, 260] width 27 height 27
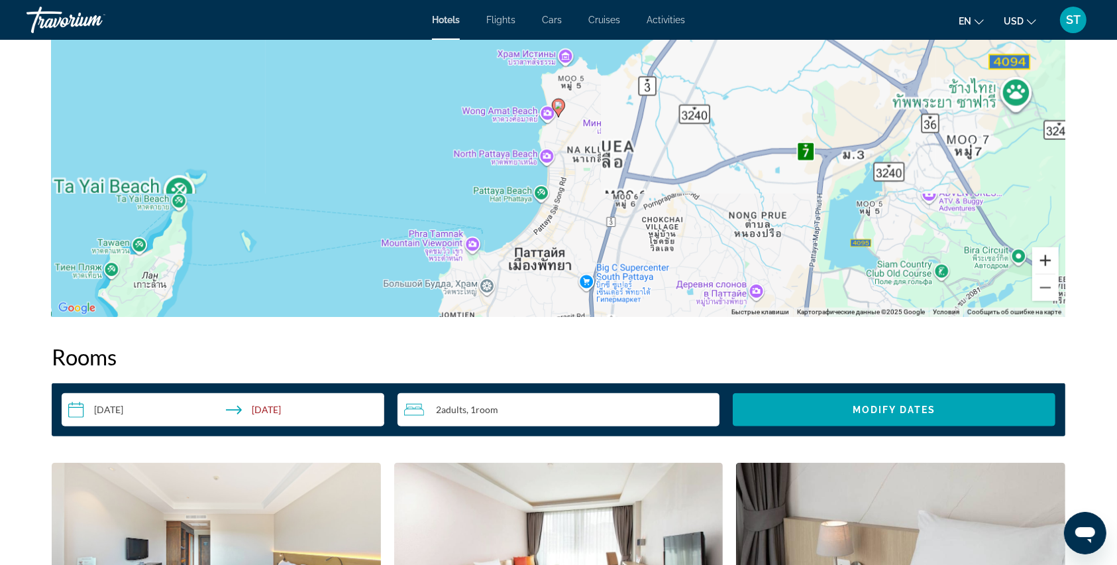
click at [1046, 258] on button "Увеличить" at bounding box center [1045, 260] width 27 height 27
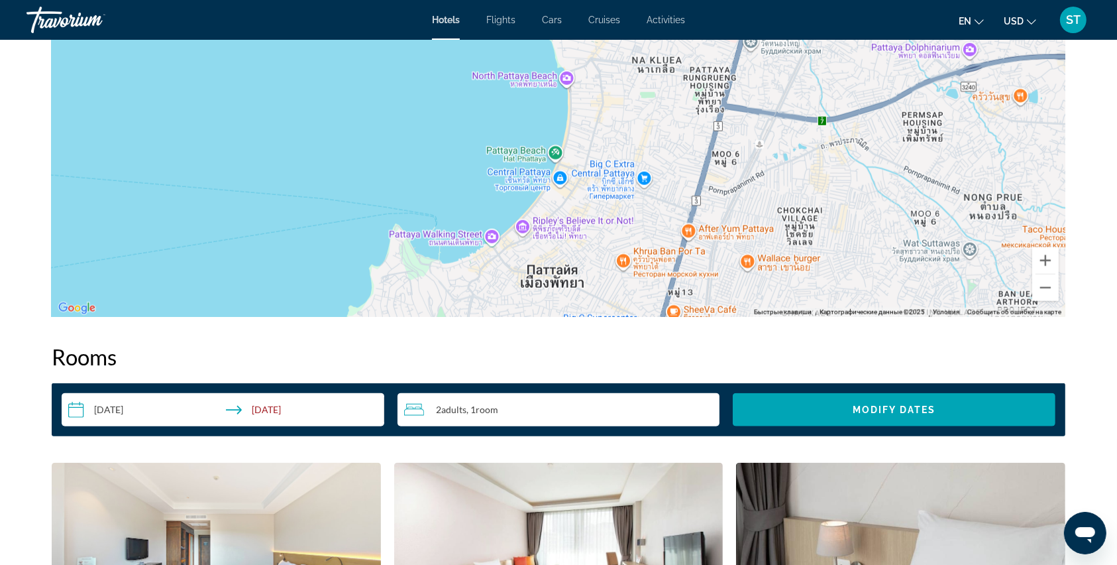
drag, startPoint x: 712, startPoint y: 191, endPoint x: 743, endPoint y: 62, distance: 132.8
click at [743, 62] on div "Чтобы активировать перетаскивание с помощью клавиатуры, нажмите Alt + Ввод. Пос…" at bounding box center [559, 118] width 1014 height 398
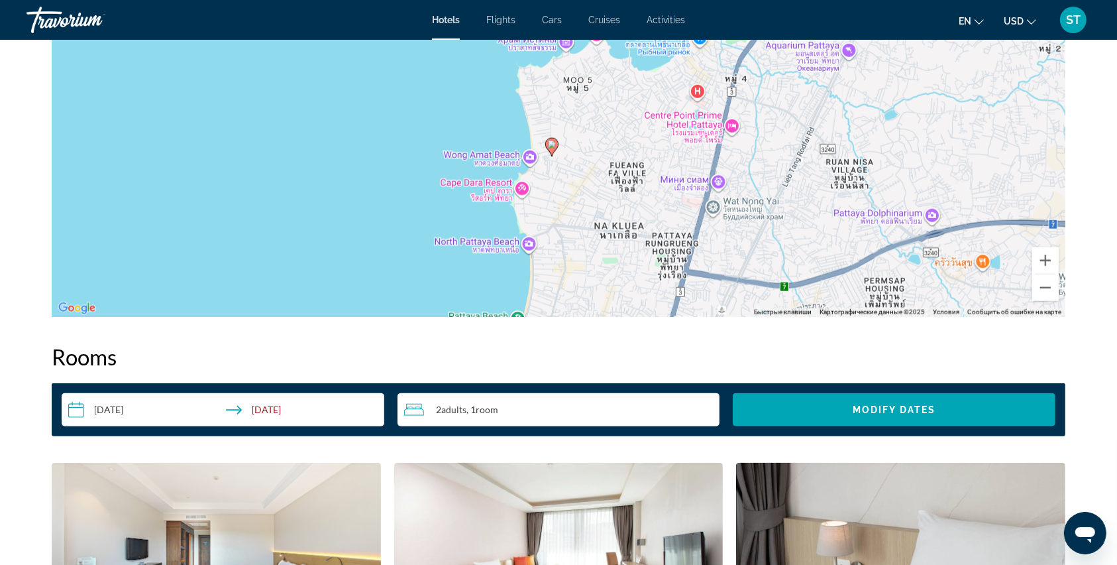
drag, startPoint x: 651, startPoint y: 133, endPoint x: 609, endPoint y: 307, distance: 179.8
click at [609, 307] on div "Чтобы активировать перетаскивание с помощью клавиатуры, нажмите Alt + Ввод. Пос…" at bounding box center [559, 118] width 1014 height 398
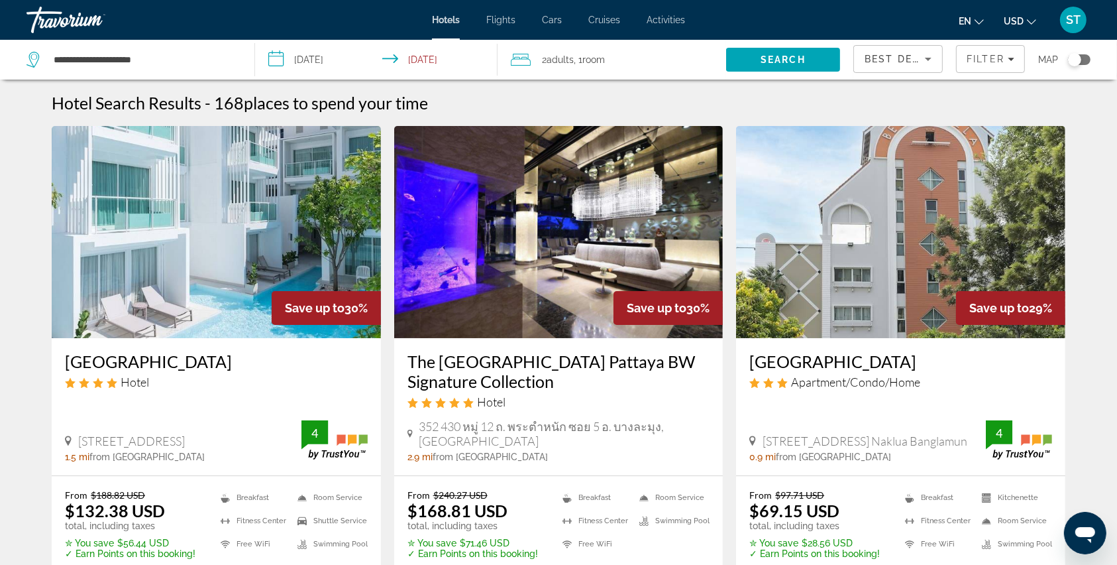
click at [180, 354] on h3 "[GEOGRAPHIC_DATA]" at bounding box center [216, 361] width 303 height 20
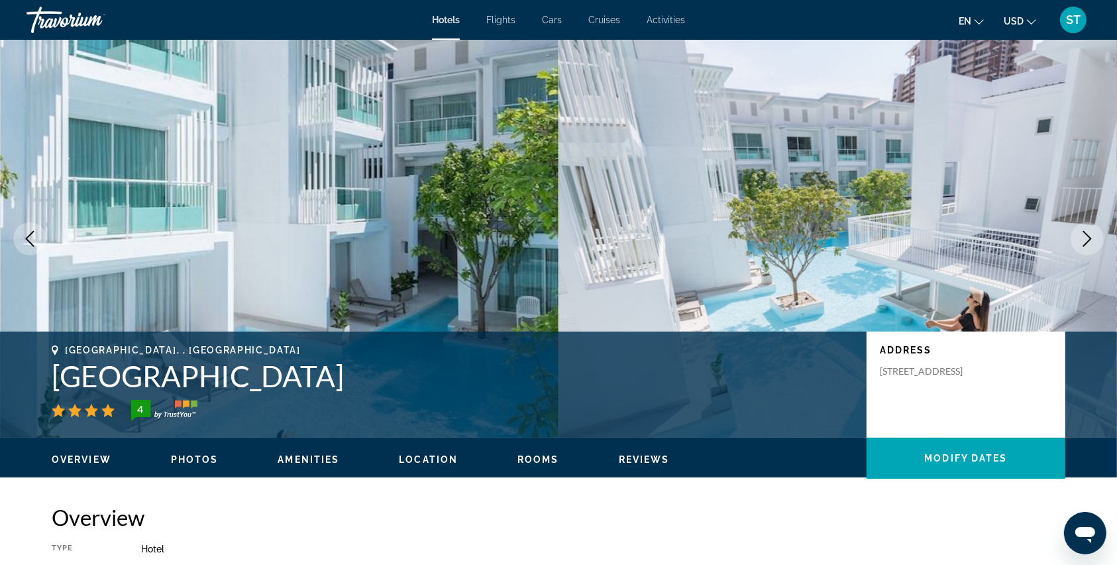
scroll to position [88, 0]
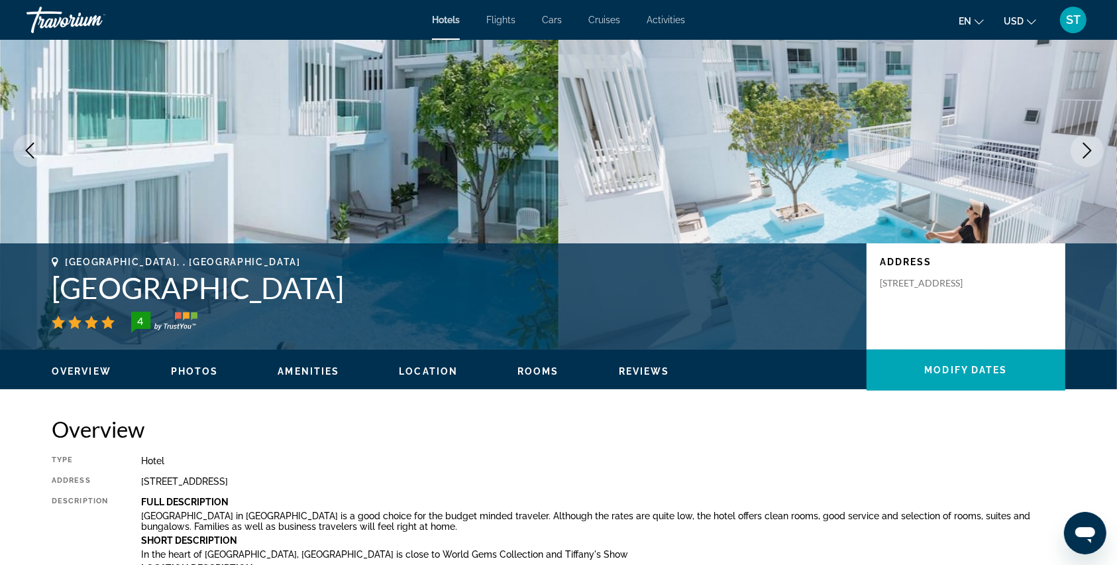
drag, startPoint x: 53, startPoint y: 289, endPoint x: 319, endPoint y: 286, distance: 266.4
click at [319, 286] on h1 "[GEOGRAPHIC_DATA]" at bounding box center [453, 287] width 802 height 34
copy h1 "[GEOGRAPHIC_DATA]"
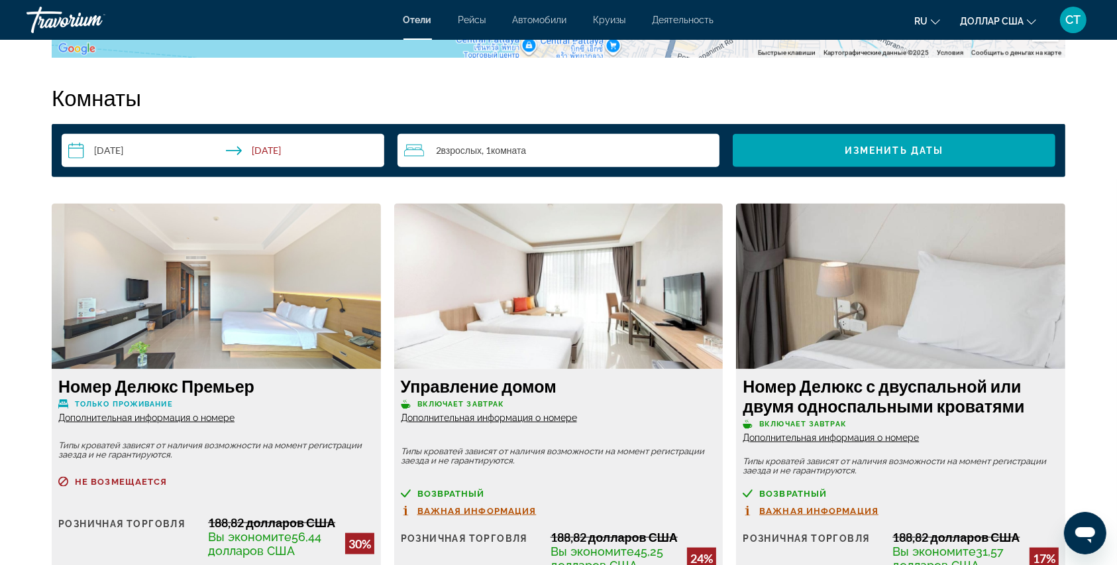
scroll to position [1678, 0]
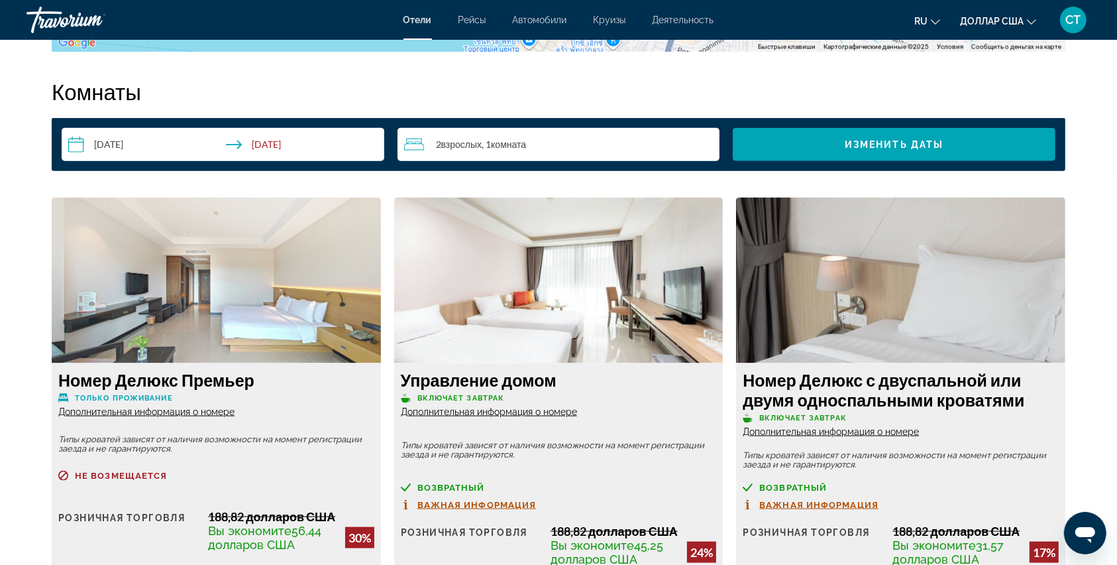
click at [408, 144] on icon "Путешественники: 2 взрослых, 0 детей" at bounding box center [414, 144] width 20 height 16
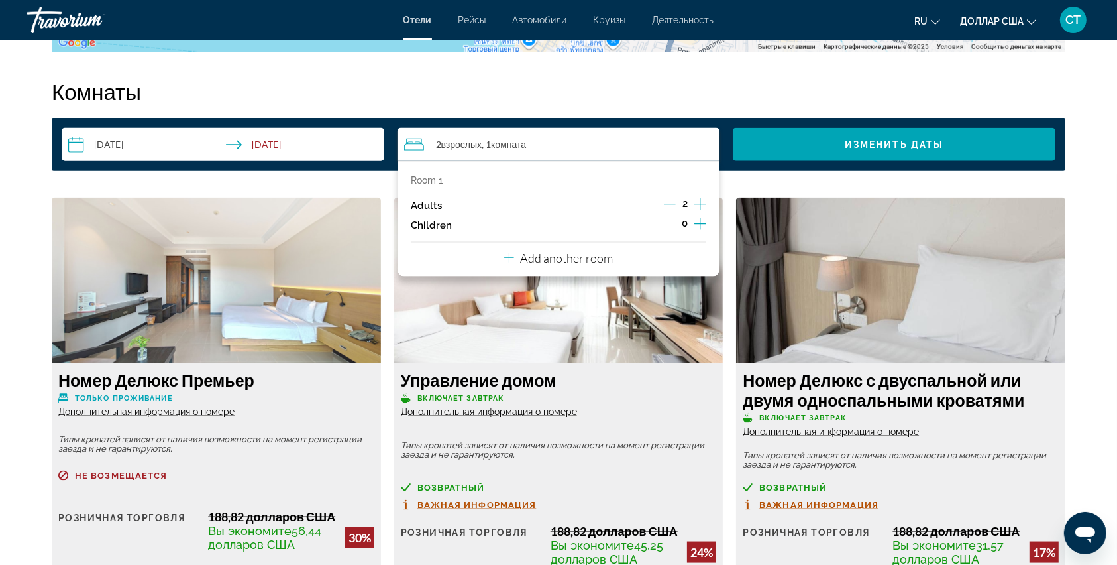
click at [696, 223] on icon "Increment children" at bounding box center [700, 224] width 12 height 12
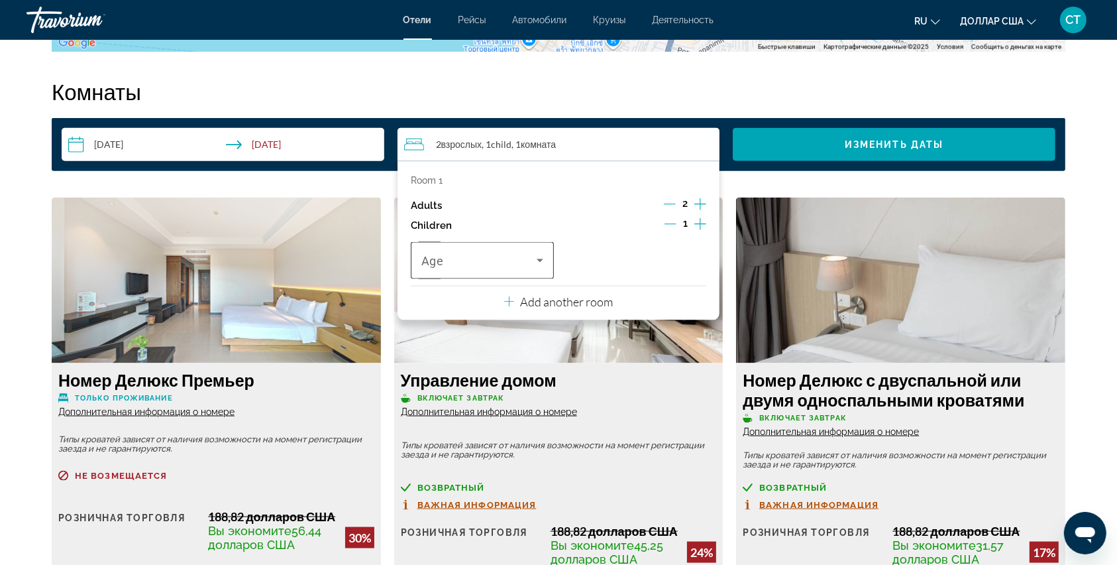
click at [541, 258] on icon "Travelers: 2 adults, 1 child" at bounding box center [540, 260] width 16 height 16
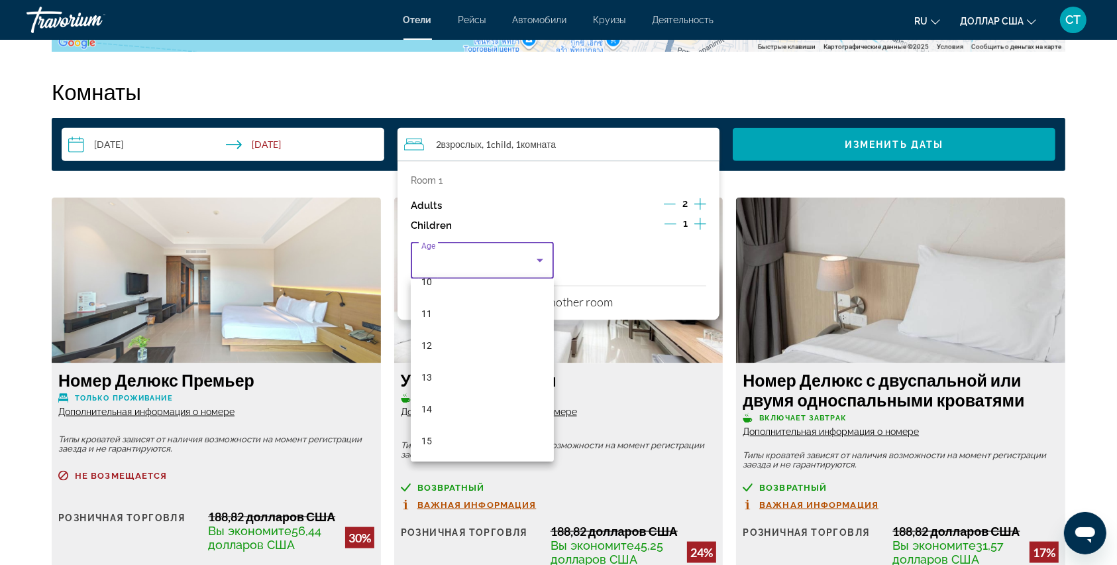
scroll to position [401, 0]
click at [439, 368] on mat-option "15" at bounding box center [482, 376] width 143 height 32
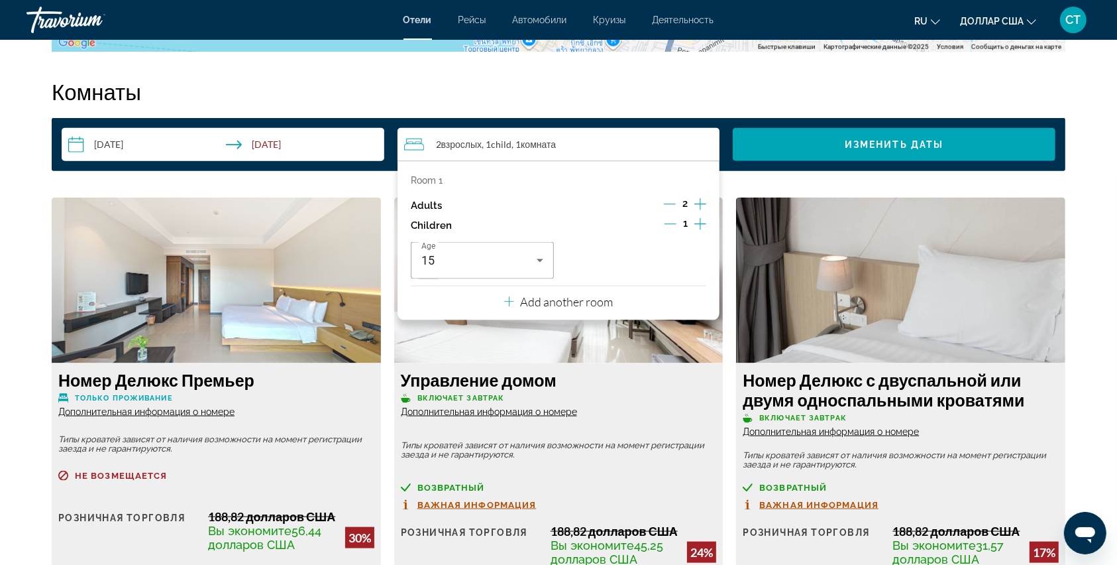
click at [549, 307] on p "Add another room" at bounding box center [567, 301] width 93 height 15
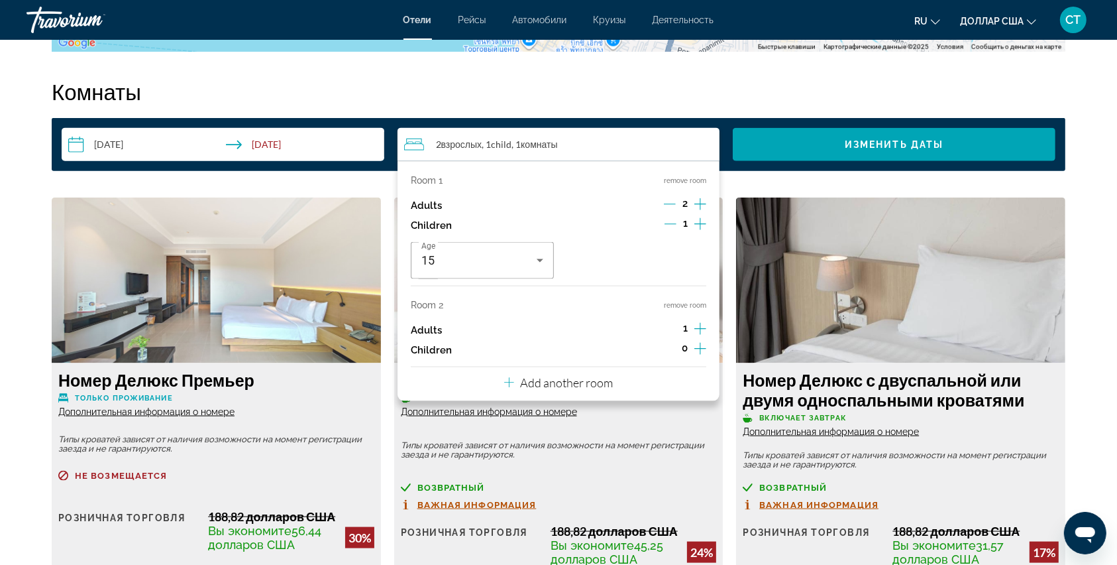
click at [696, 329] on icon "Increment adults" at bounding box center [700, 329] width 12 height 16
click at [582, 383] on p "Add another room" at bounding box center [567, 382] width 93 height 15
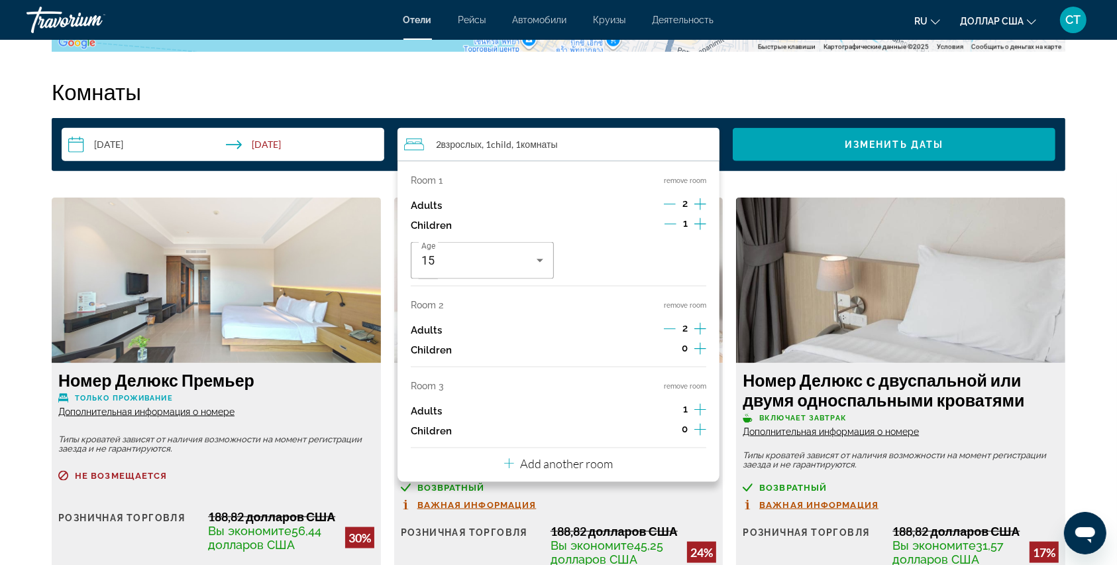
click at [694, 412] on icon "Increment adults" at bounding box center [700, 410] width 12 height 16
click at [578, 466] on p "Add another room" at bounding box center [567, 463] width 93 height 15
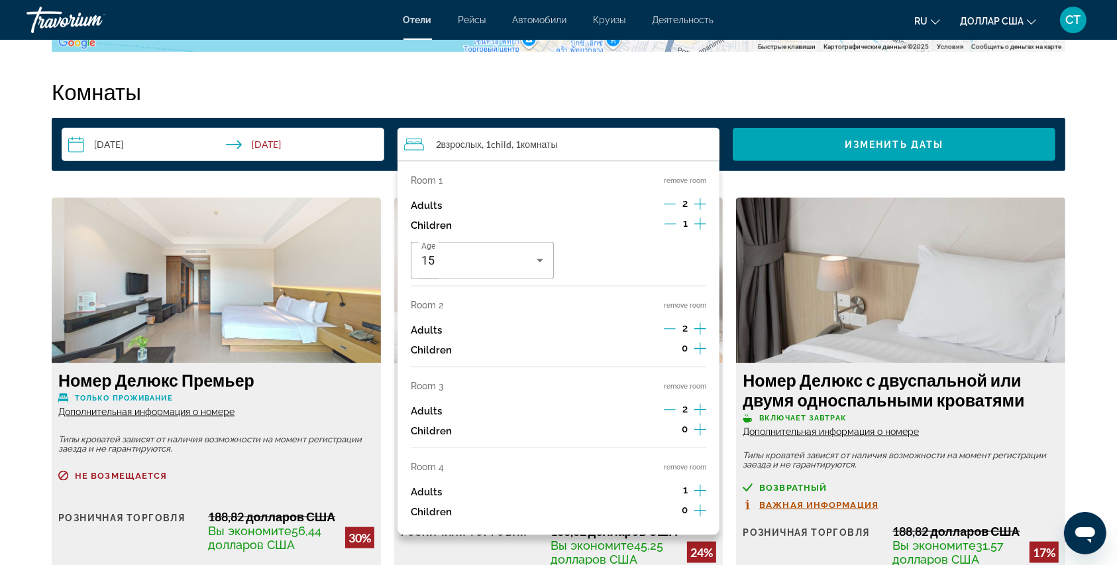
click at [699, 487] on icon "Increment adults" at bounding box center [700, 490] width 12 height 16
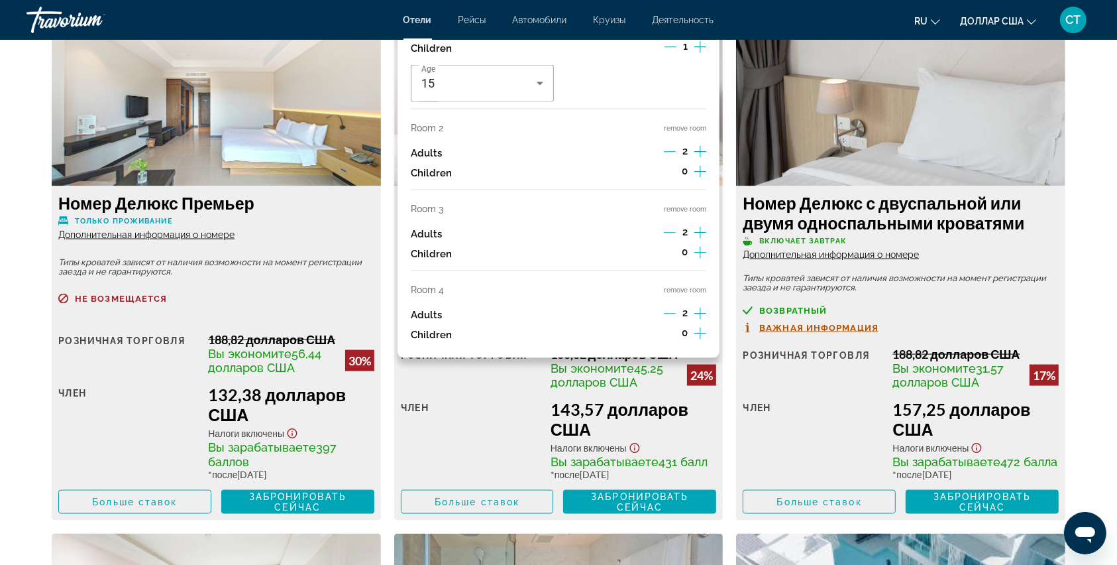
scroll to position [1590, 0]
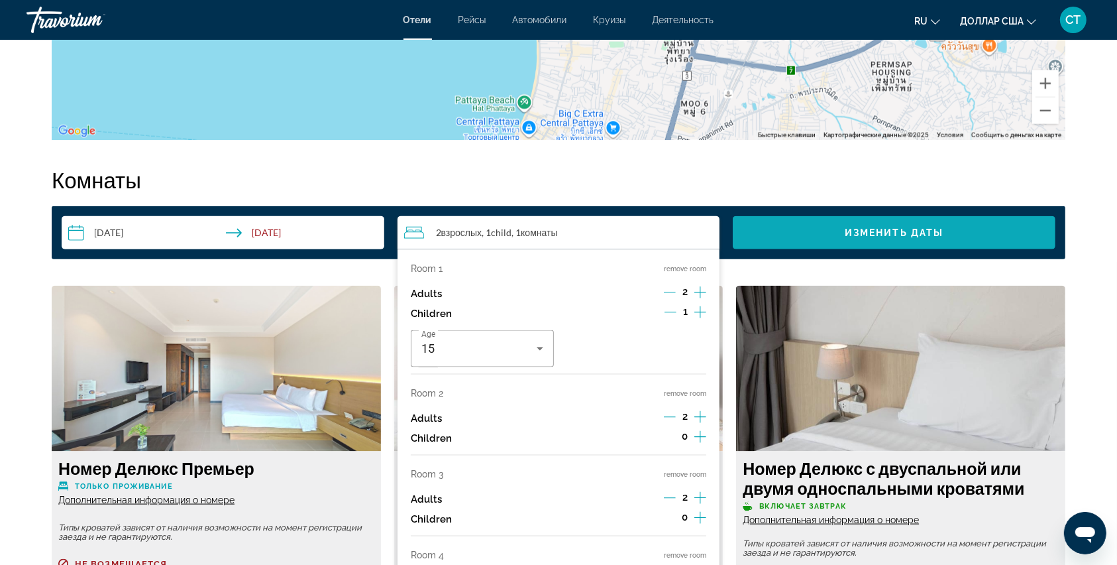
click at [862, 229] on font "Изменить даты" at bounding box center [894, 232] width 99 height 11
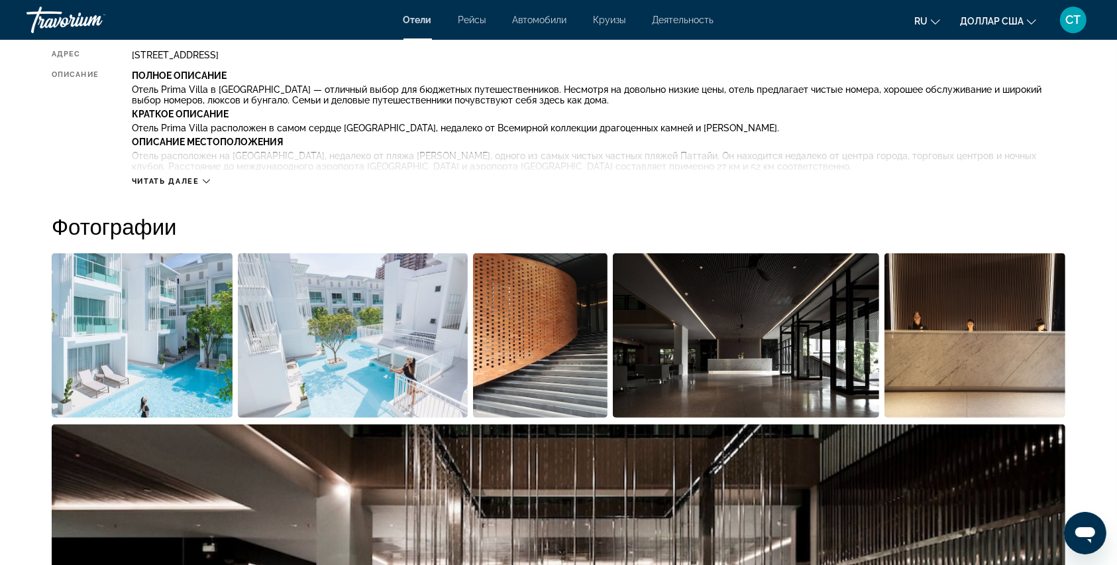
scroll to position [440, 0]
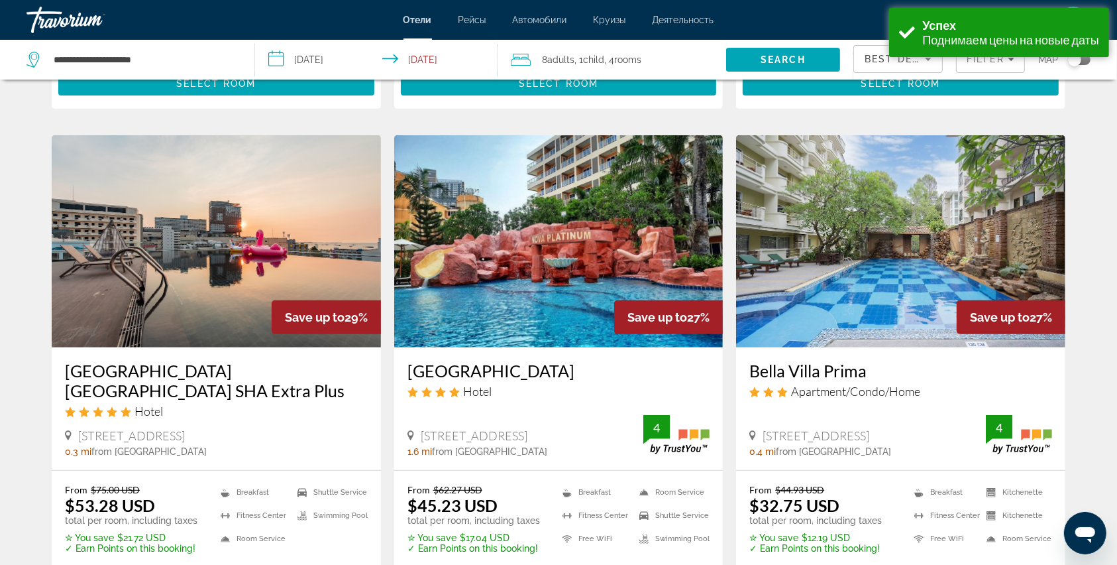
scroll to position [530, 0]
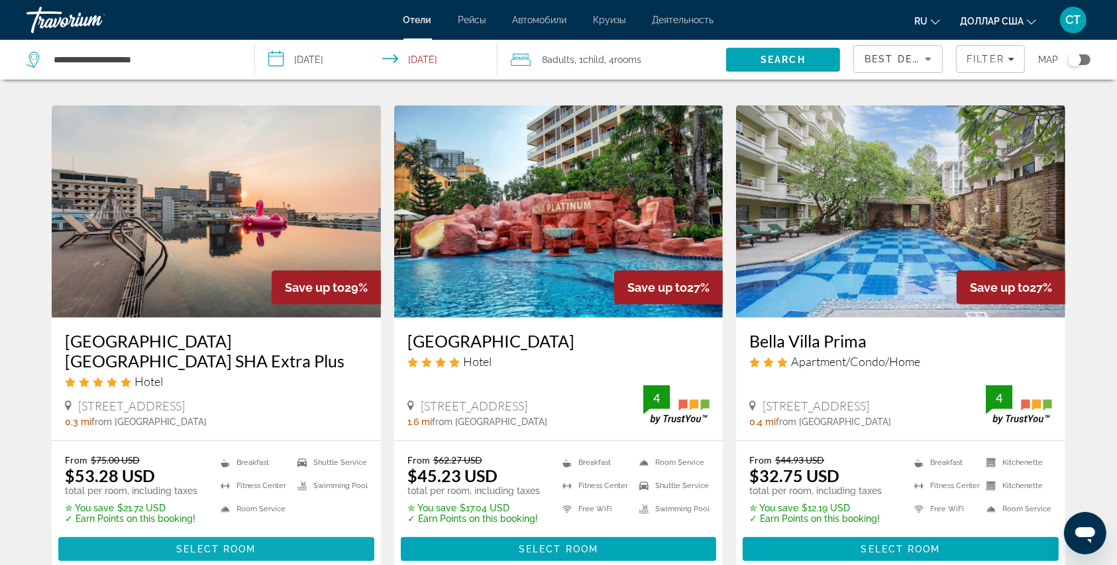
click at [233, 543] on span "Select Room" at bounding box center [216, 548] width 80 height 11
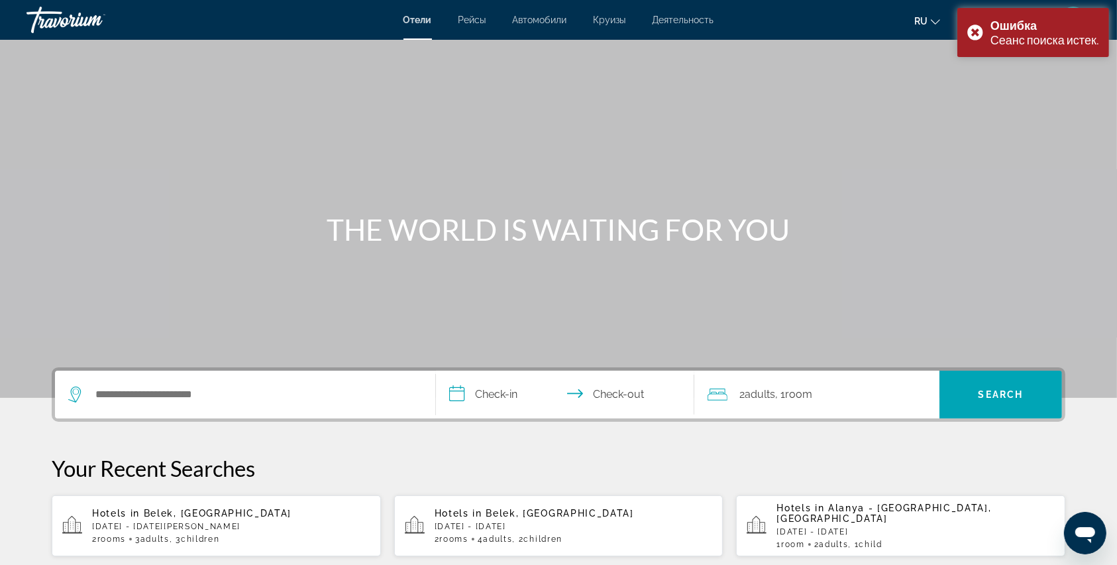
click at [209, 410] on div "Search widget" at bounding box center [245, 394] width 354 height 48
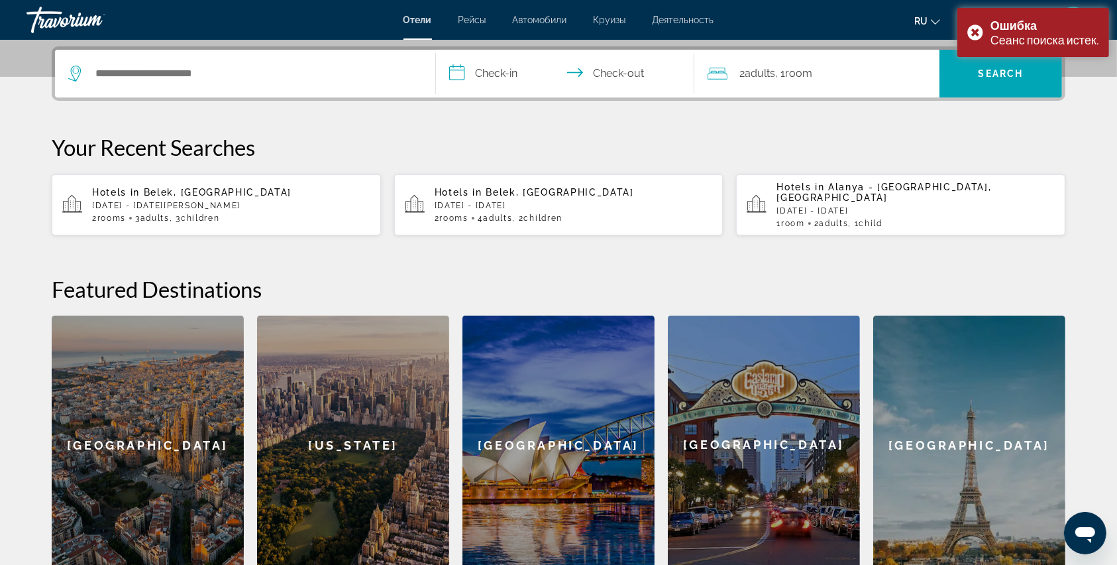
scroll to position [323, 0]
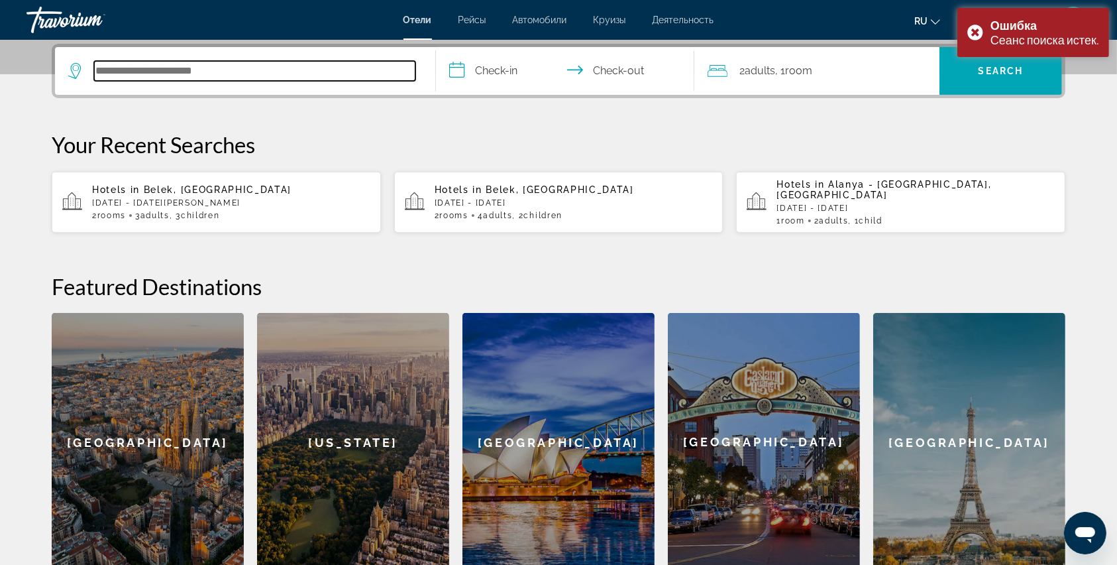
click at [227, 74] on input "Search hotel destination" at bounding box center [254, 71] width 321 height 20
type input "*"
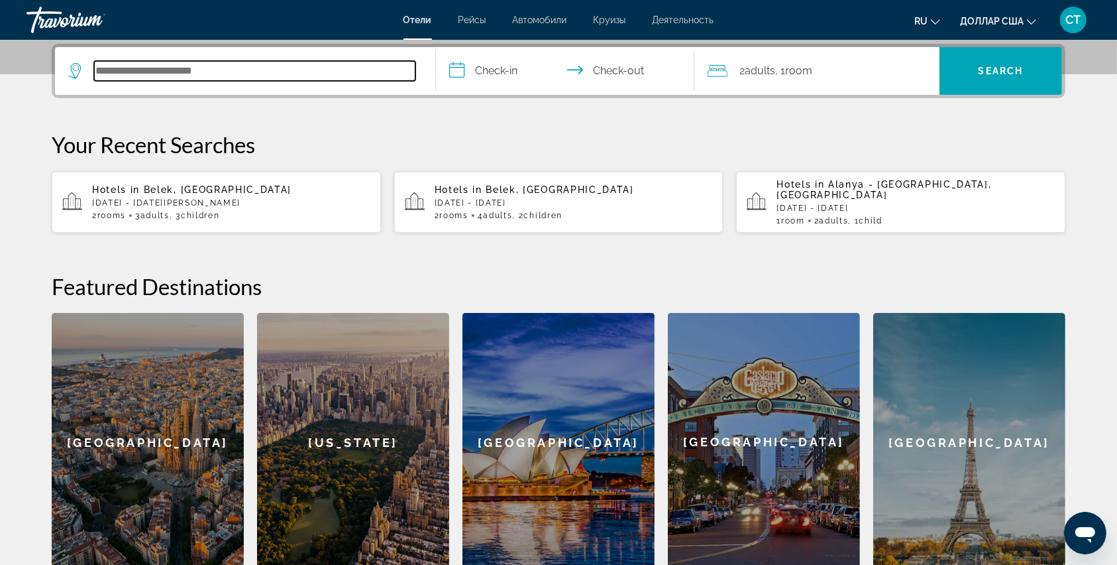
paste input "*******"
click at [187, 70] on input "*******" at bounding box center [254, 71] width 321 height 20
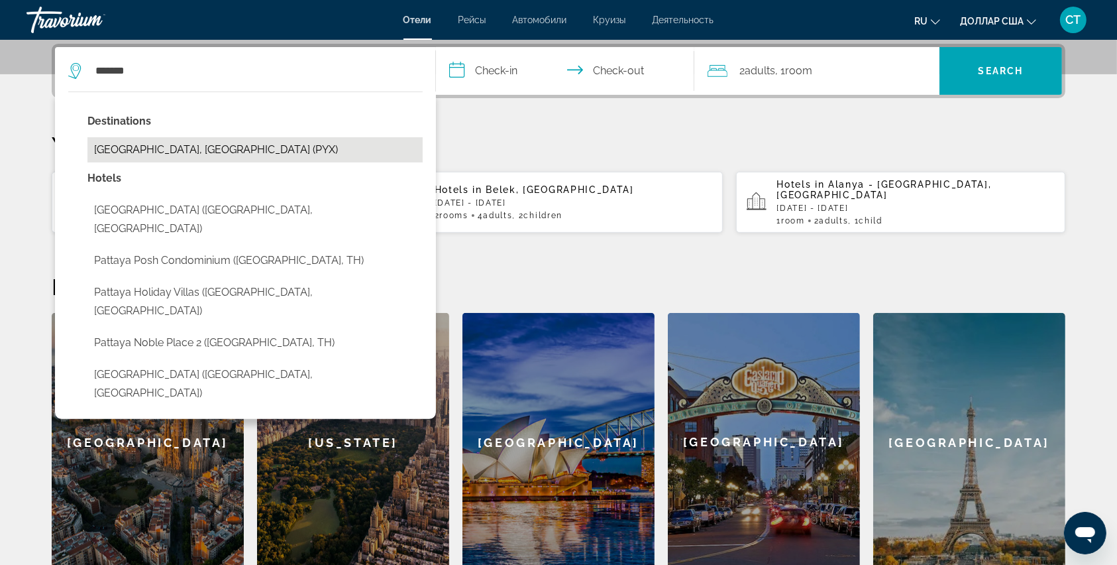
click at [155, 140] on button "[GEOGRAPHIC_DATA], [GEOGRAPHIC_DATA] (PYX)" at bounding box center [254, 149] width 335 height 25
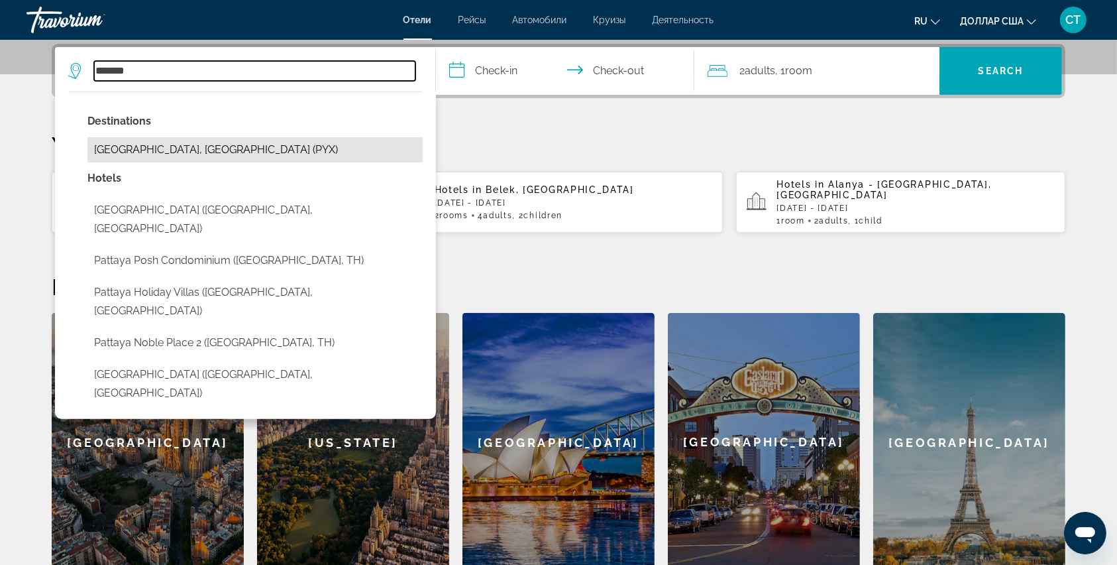
type input "**********"
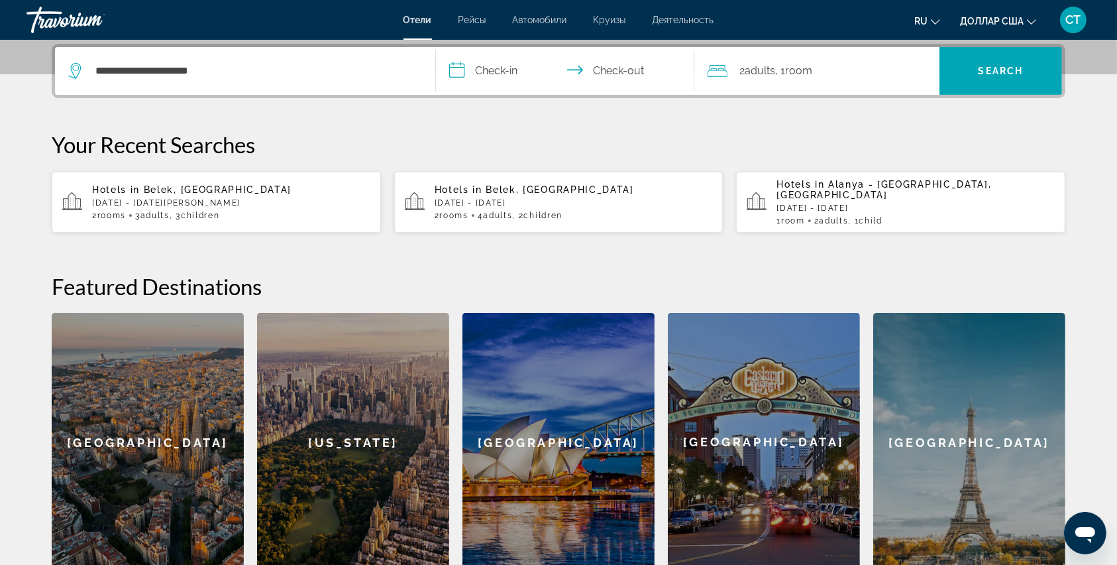
click at [451, 68] on input "**********" at bounding box center [568, 73] width 264 height 52
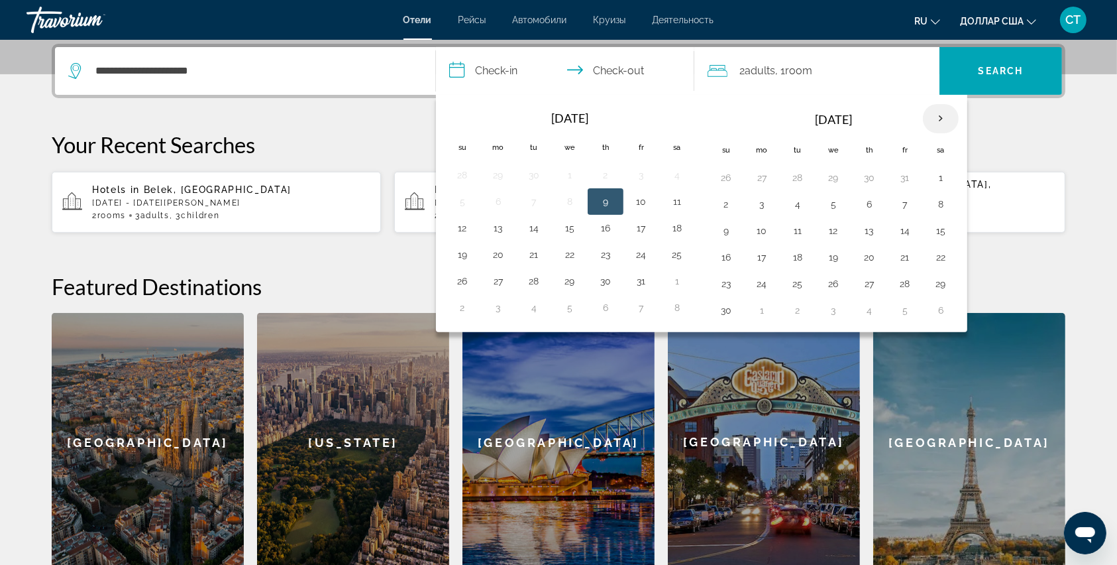
click at [936, 114] on th "Next month" at bounding box center [941, 118] width 36 height 29
click at [724, 225] on button "14" at bounding box center [726, 230] width 21 height 19
click at [835, 223] on button "17" at bounding box center [833, 230] width 21 height 19
type input "**********"
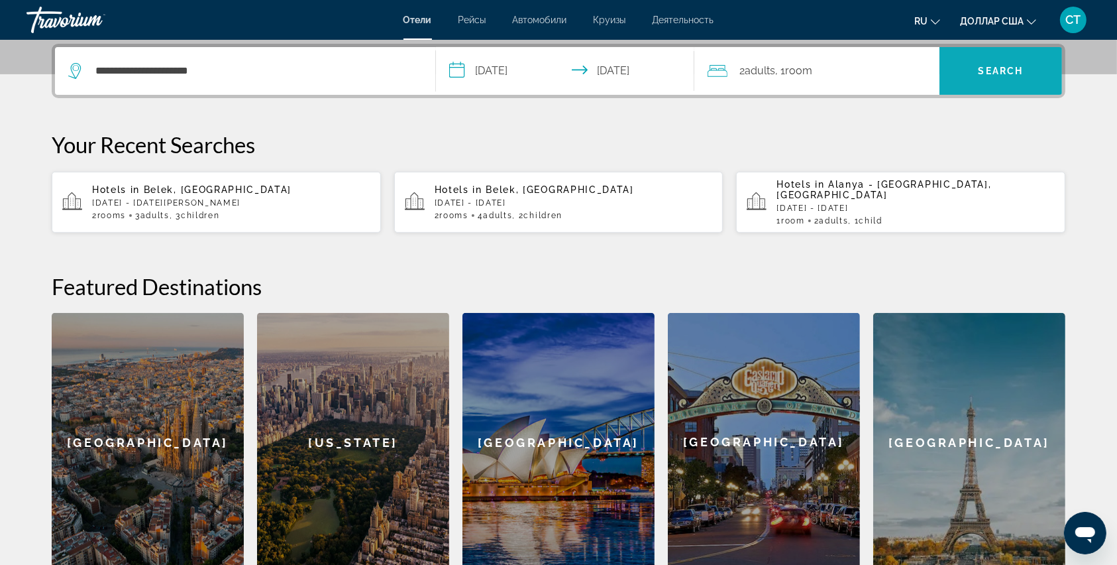
click at [957, 74] on span "Search" at bounding box center [1001, 71] width 123 height 32
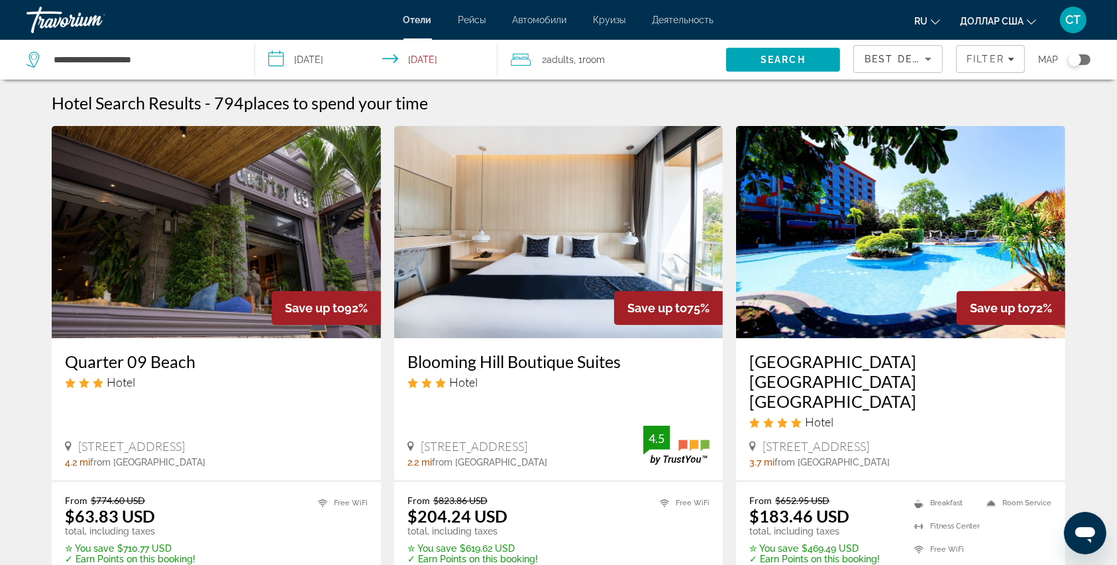
click at [516, 56] on icon "Travelers: 2 adults, 0 children" at bounding box center [521, 60] width 20 height 16
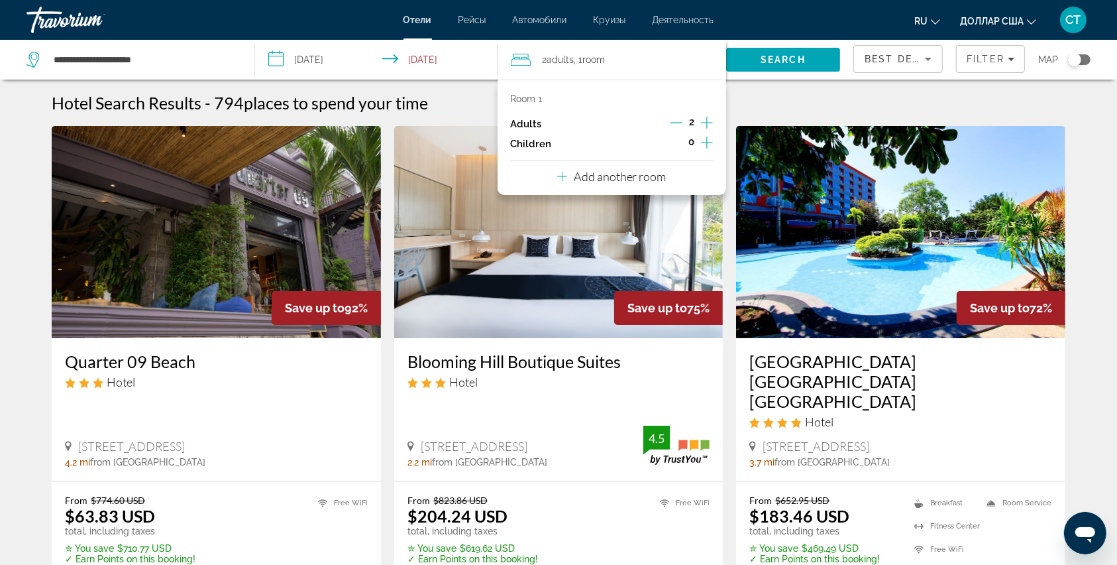
click at [705, 144] on icon "Increment children" at bounding box center [707, 143] width 12 height 16
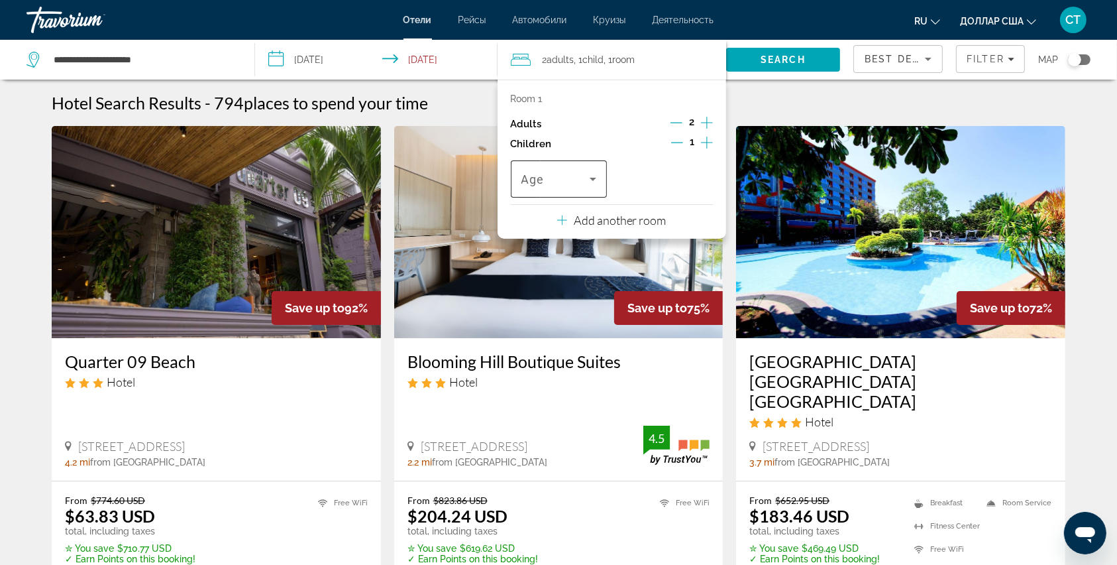
click at [581, 184] on span "Travelers: 2 adults, 1 child" at bounding box center [555, 179] width 68 height 16
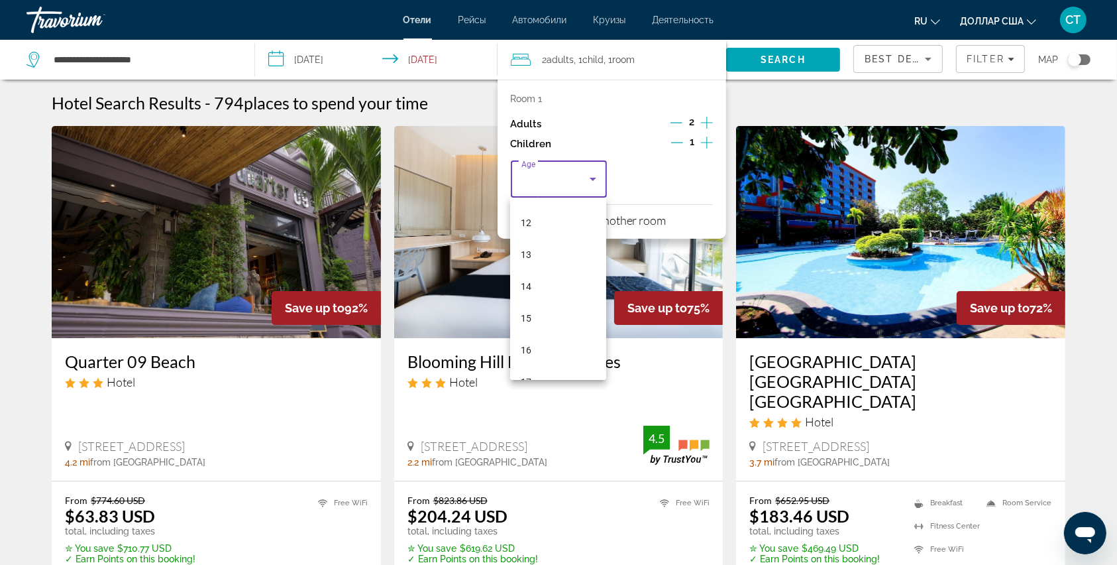
scroll to position [401, 0]
click at [537, 290] on mat-option "15" at bounding box center [558, 295] width 96 height 32
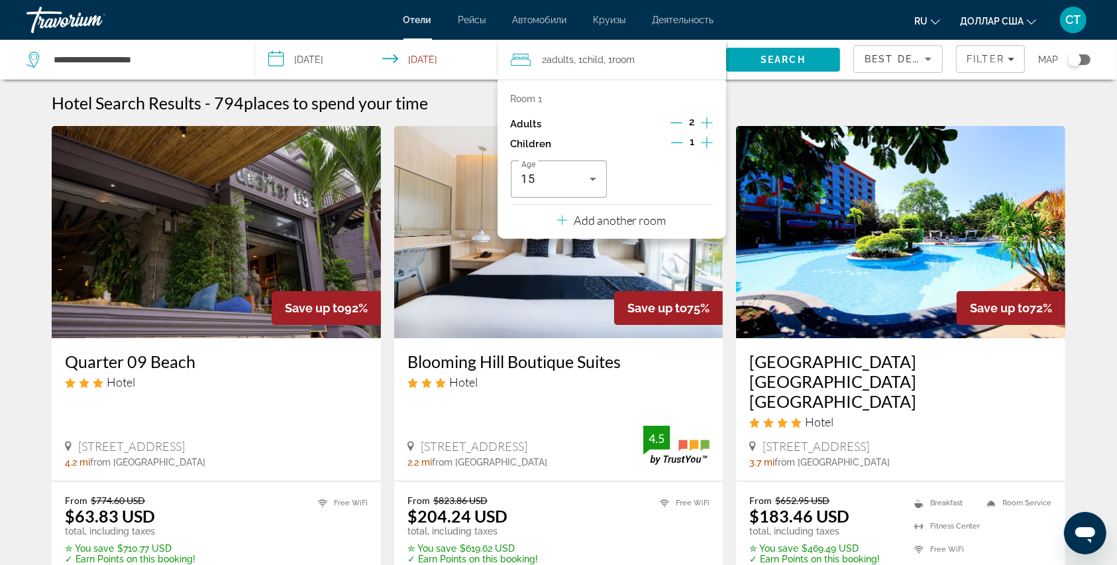
click at [623, 214] on p "Add another room" at bounding box center [620, 220] width 93 height 15
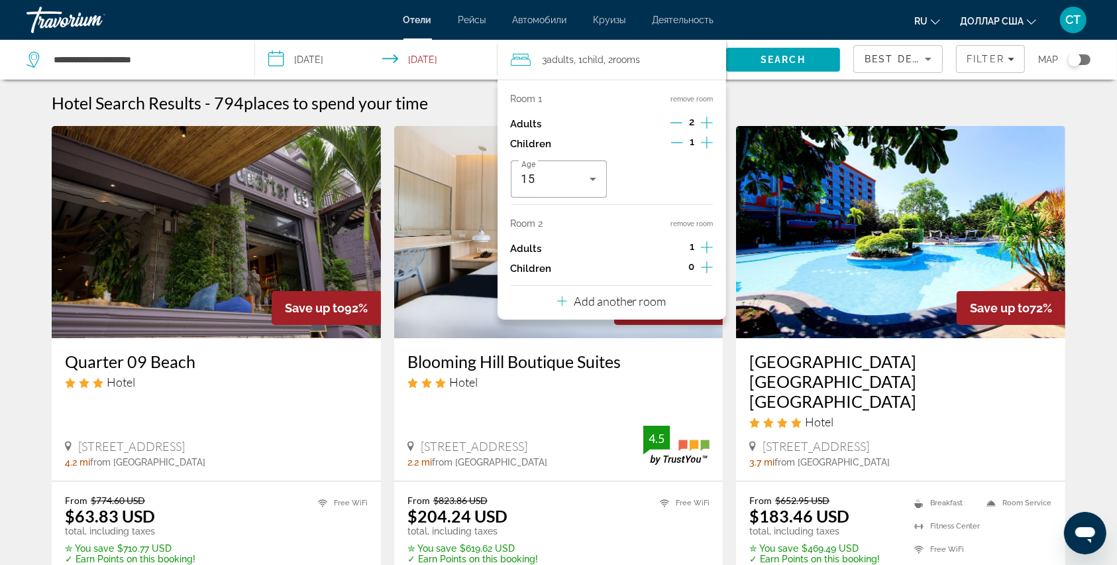
click at [704, 246] on icon "Increment adults" at bounding box center [707, 247] width 12 height 16
click at [659, 296] on p "Add another room" at bounding box center [620, 301] width 93 height 15
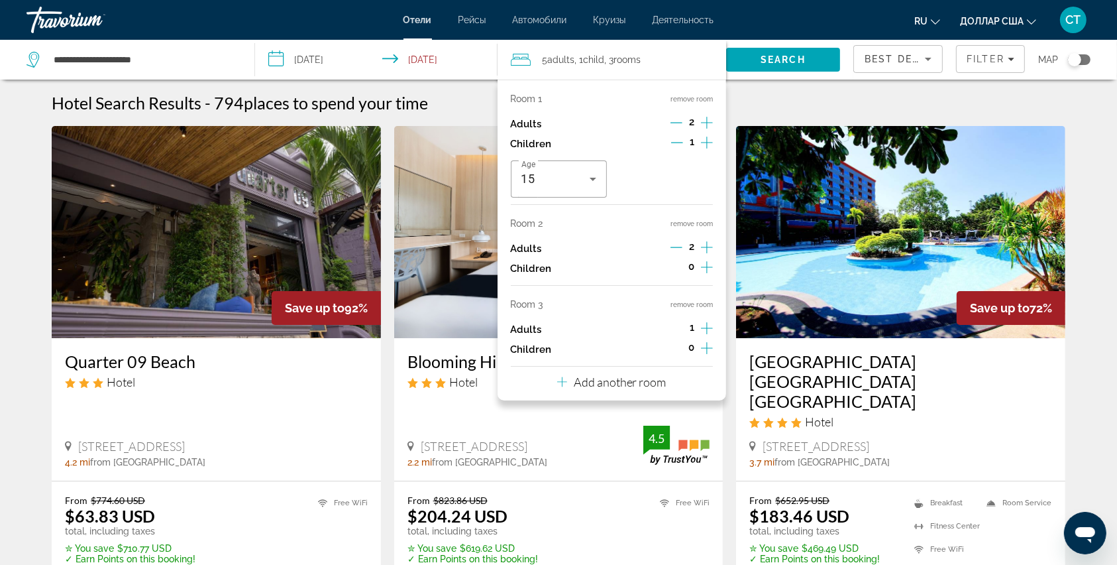
click at [708, 328] on icon "Increment adults" at bounding box center [707, 328] width 12 height 12
click at [660, 380] on p "Add another room" at bounding box center [620, 381] width 93 height 15
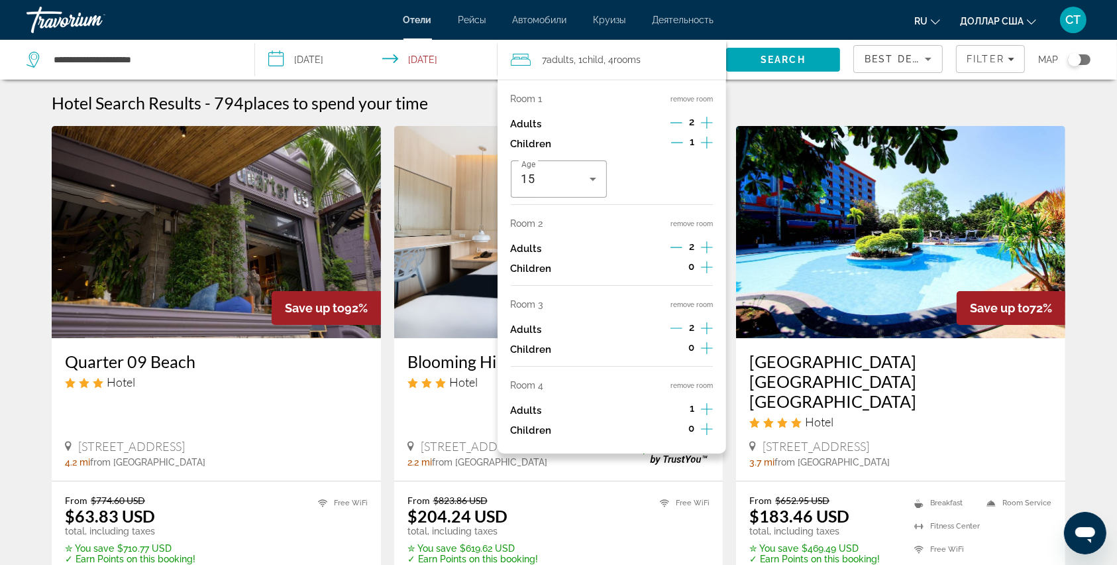
click at [703, 404] on icon "Increment adults" at bounding box center [707, 409] width 12 height 16
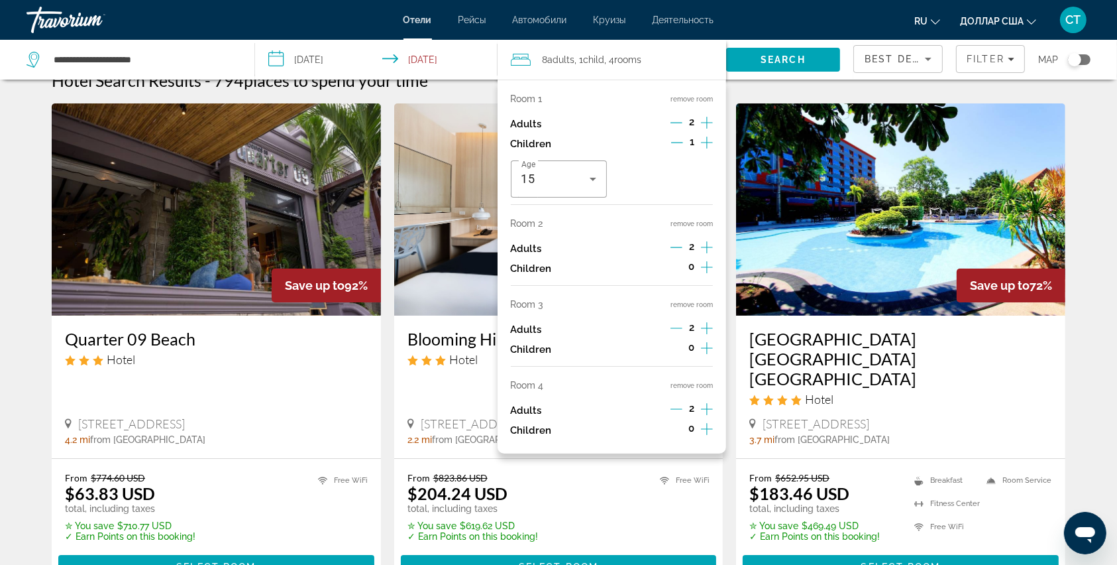
scroll to position [0, 0]
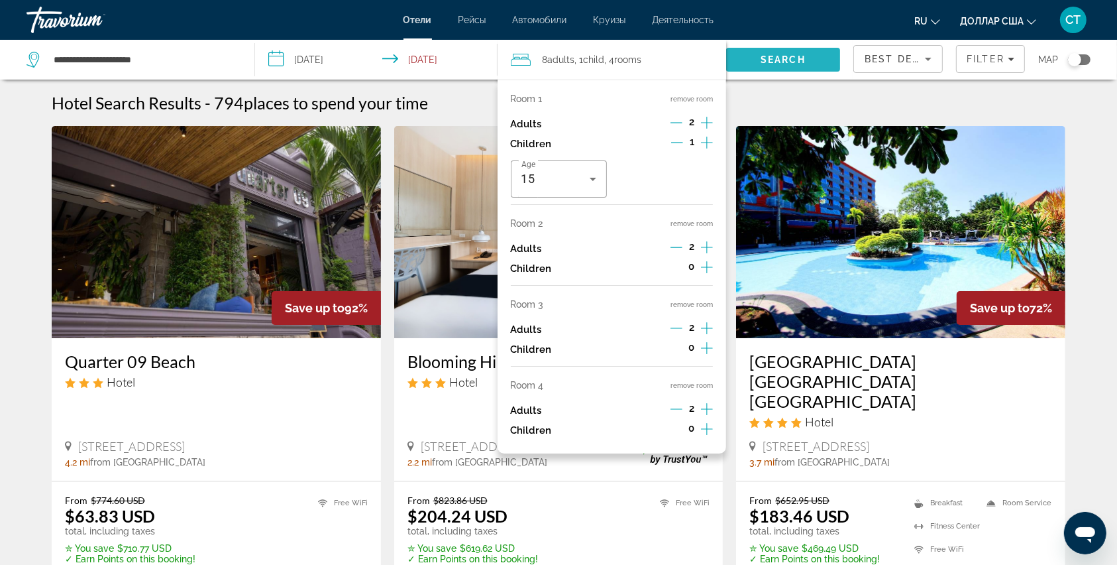
click at [796, 66] on span "Search" at bounding box center [783, 60] width 115 height 32
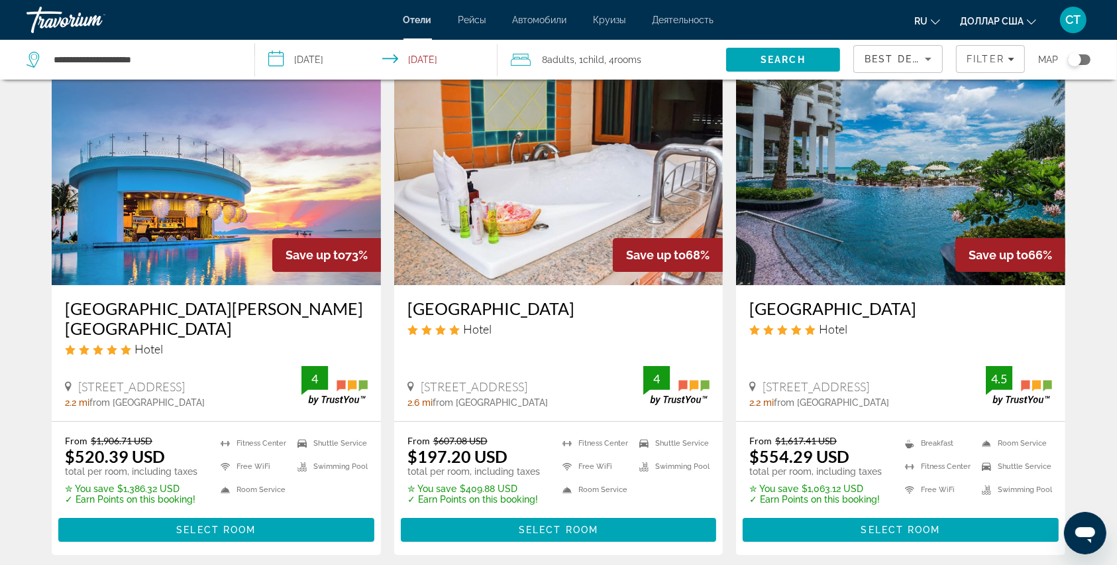
scroll to position [88, 0]
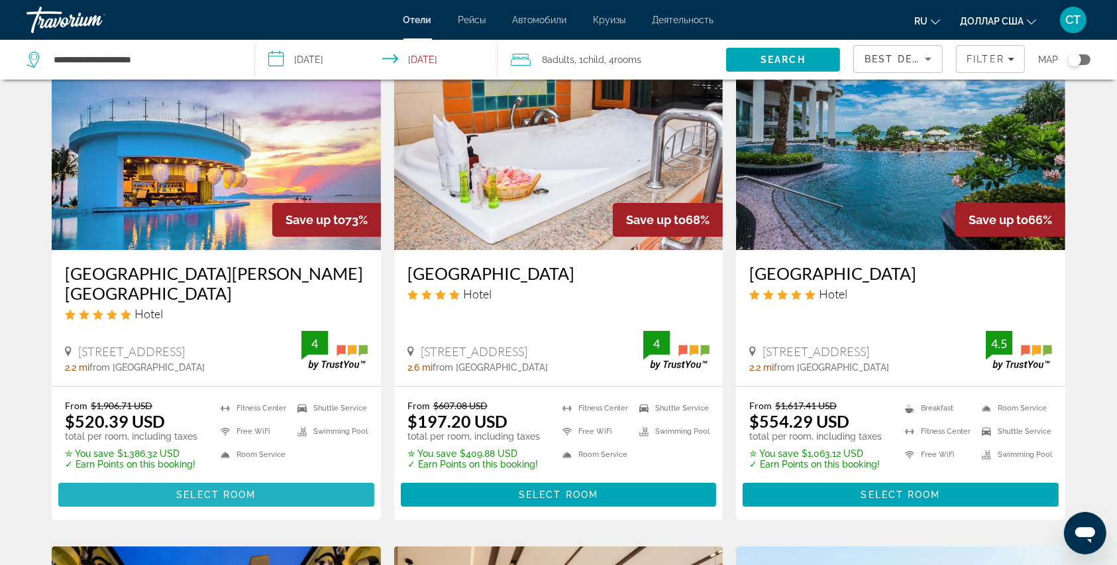
click at [199, 478] on span "Основное содержание" at bounding box center [216, 494] width 316 height 32
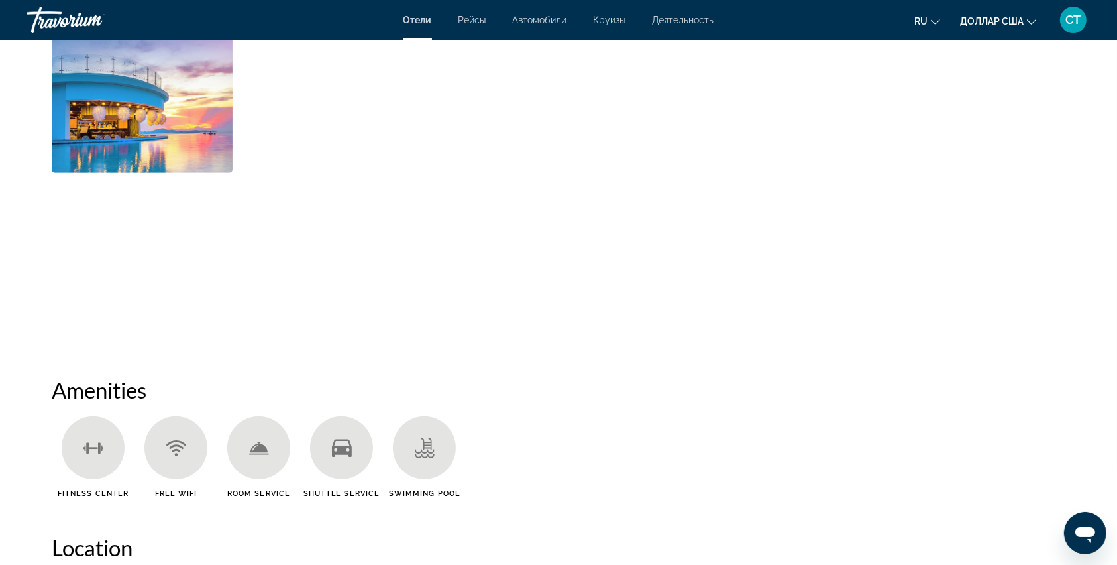
scroll to position [530, 0]
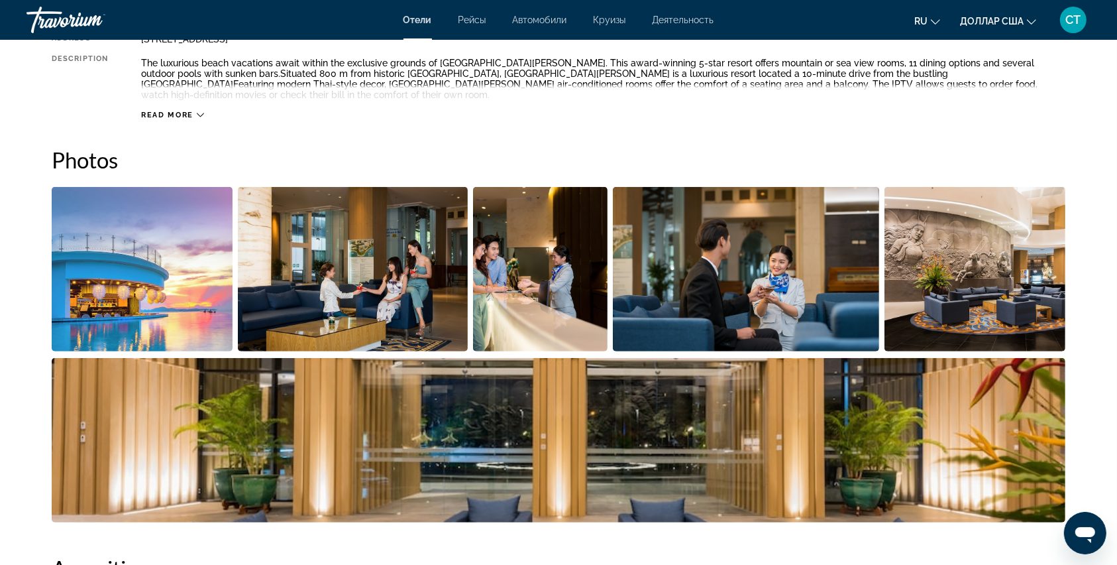
click at [143, 262] on img "Open full-screen image slider" at bounding box center [142, 269] width 181 height 164
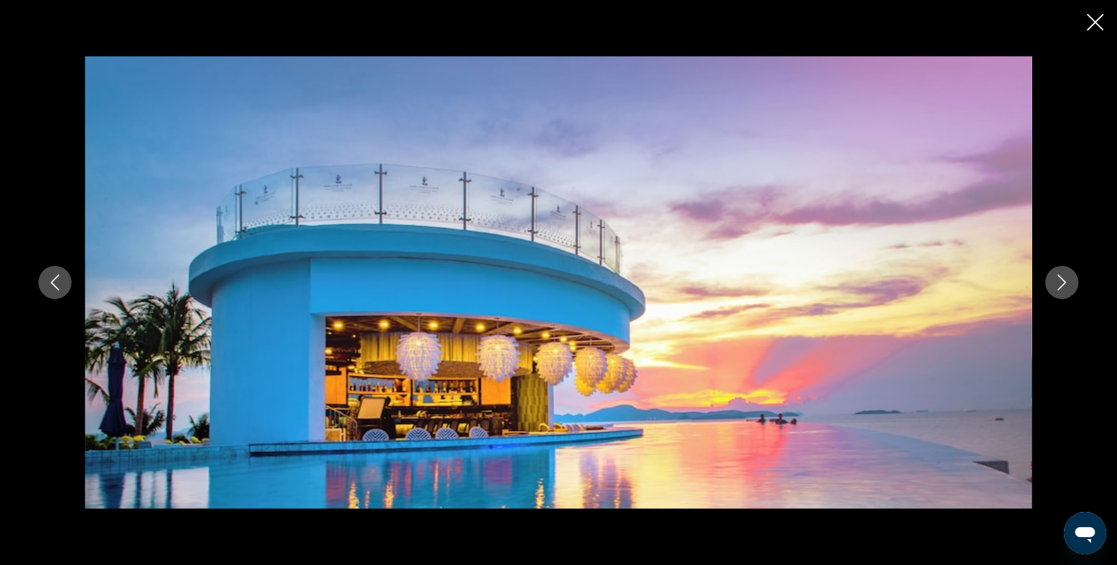
click at [1073, 278] on button "Next image" at bounding box center [1062, 282] width 33 height 33
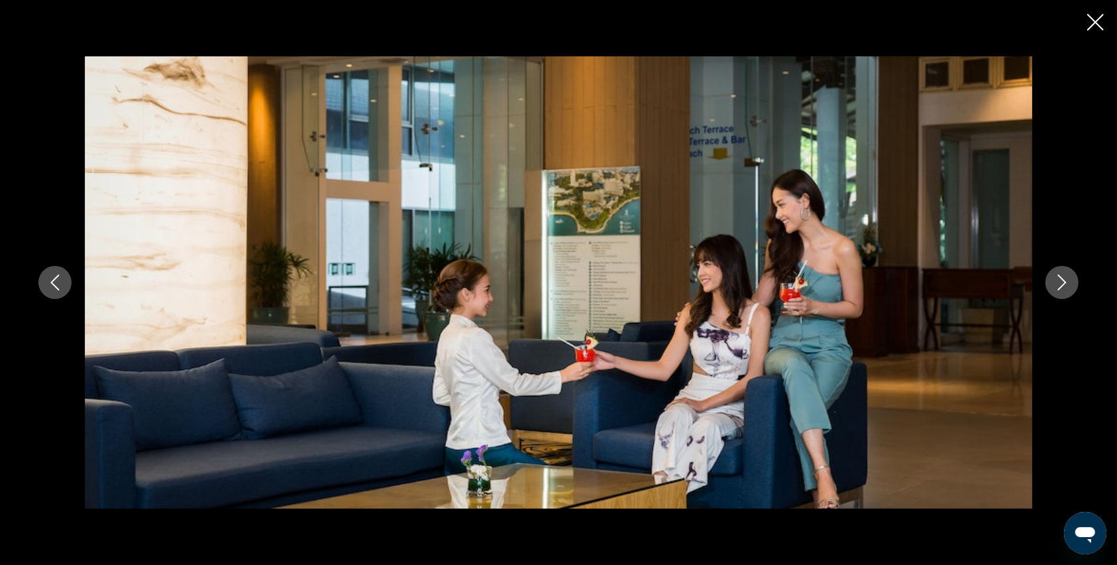
click at [1073, 278] on button "Next image" at bounding box center [1062, 282] width 33 height 33
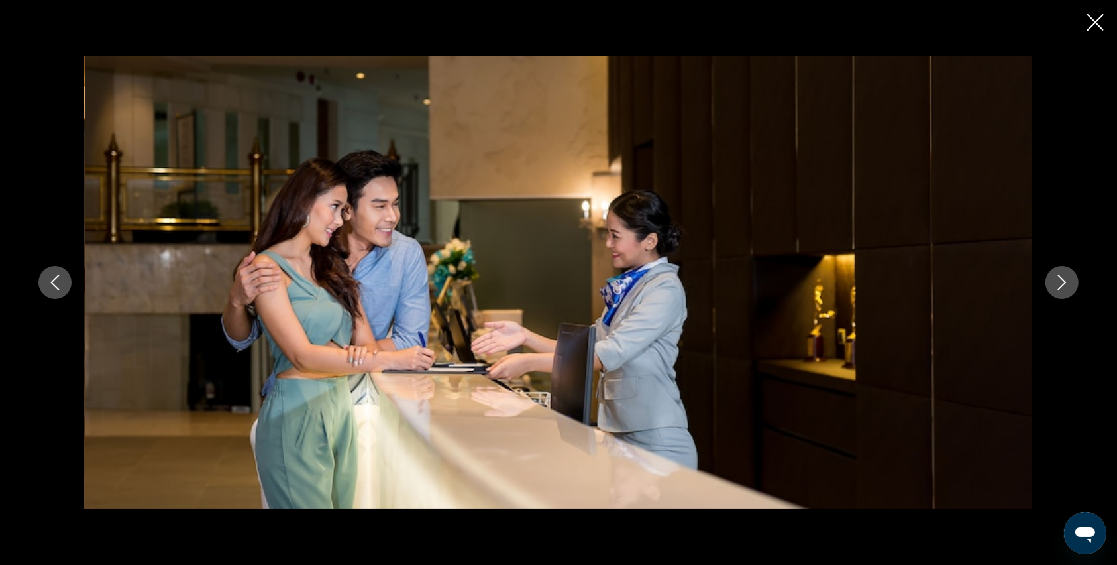
click at [1073, 278] on button "Next image" at bounding box center [1062, 282] width 33 height 33
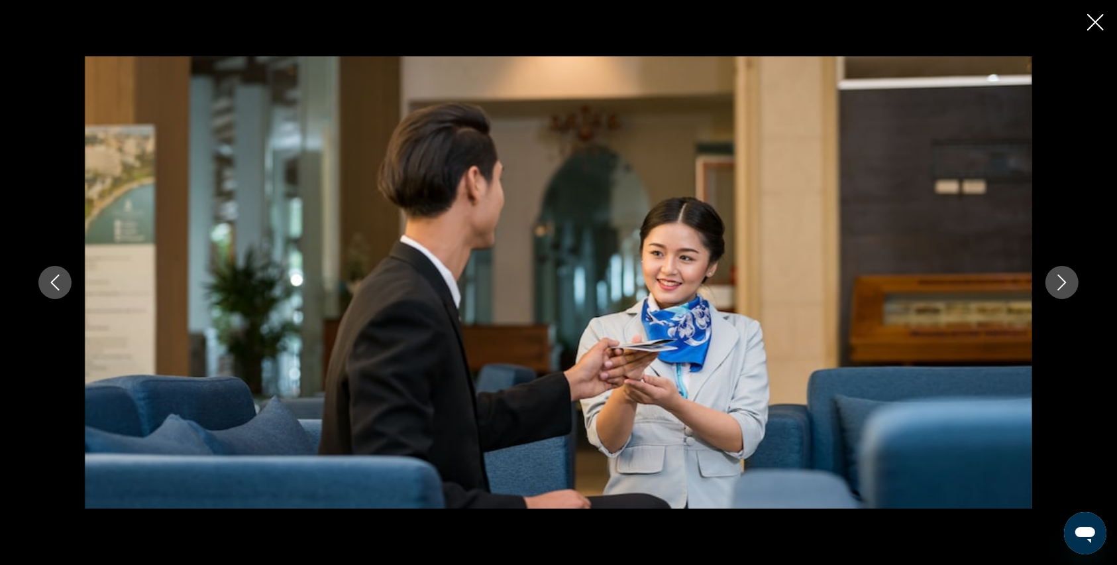
click at [1073, 278] on button "Next image" at bounding box center [1062, 282] width 33 height 33
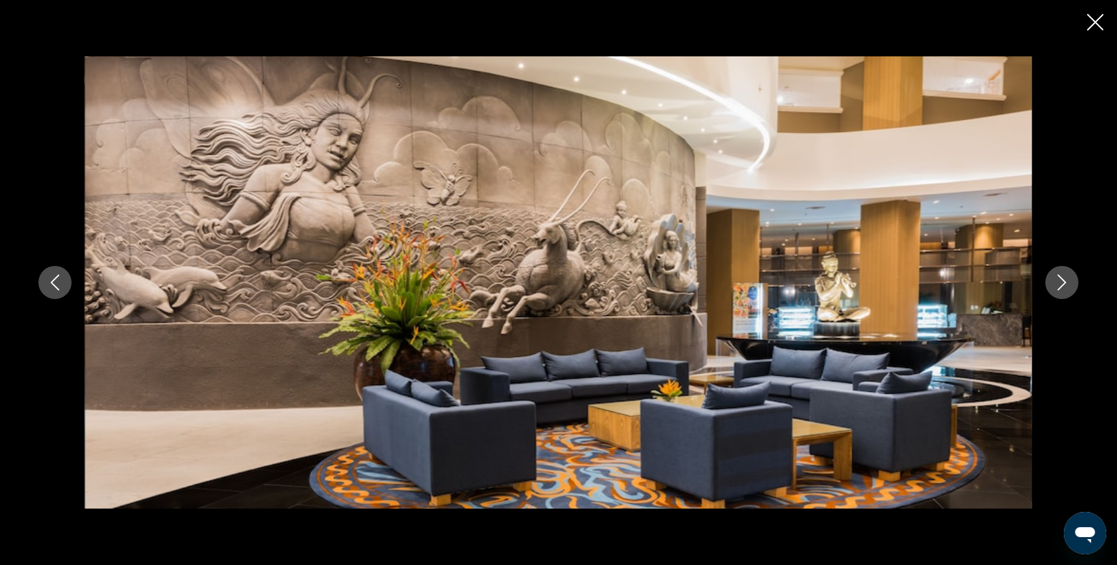
click at [1096, 25] on icon "Close slideshow" at bounding box center [1095, 22] width 17 height 17
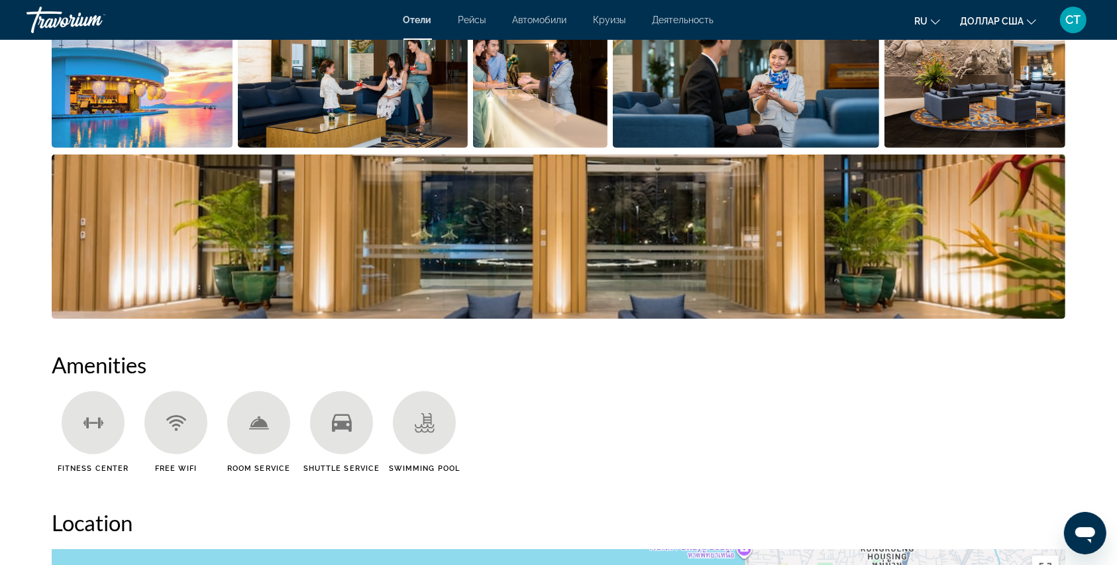
scroll to position [795, 0]
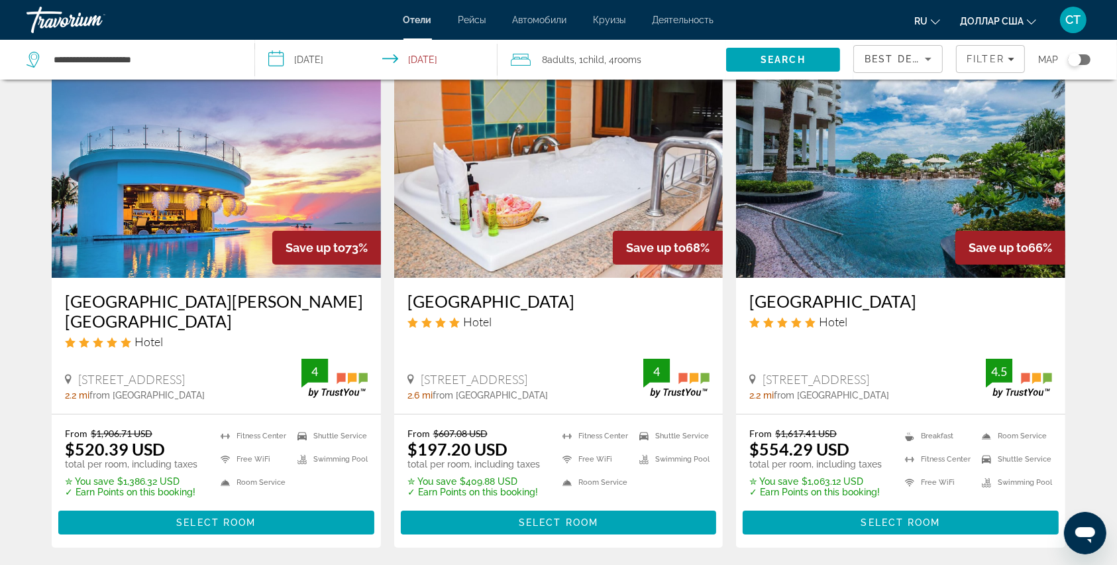
scroll to position [88, 0]
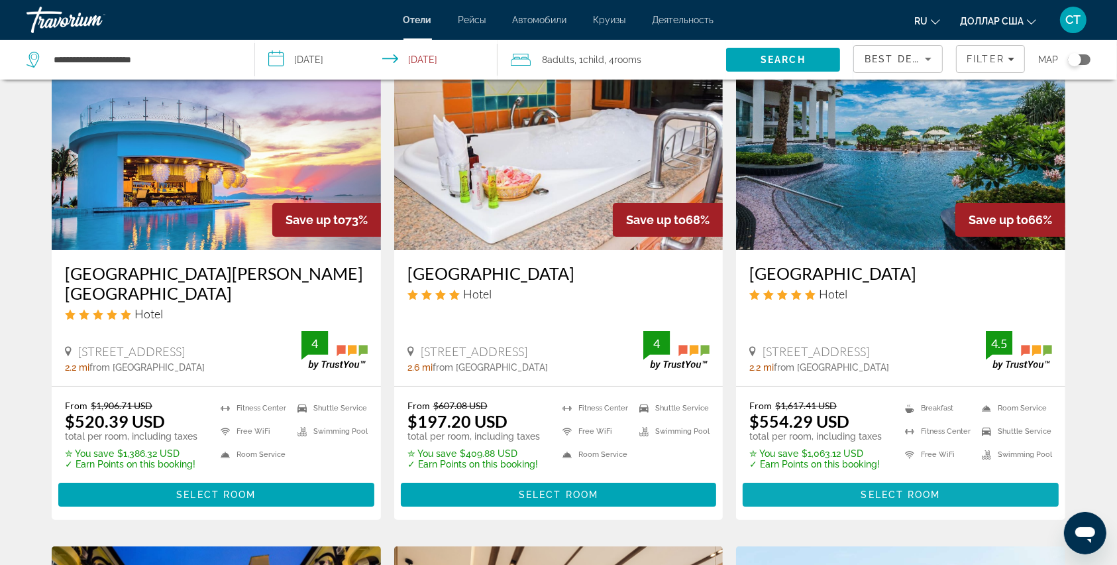
click at [868, 489] on span "Select Room" at bounding box center [901, 494] width 80 height 11
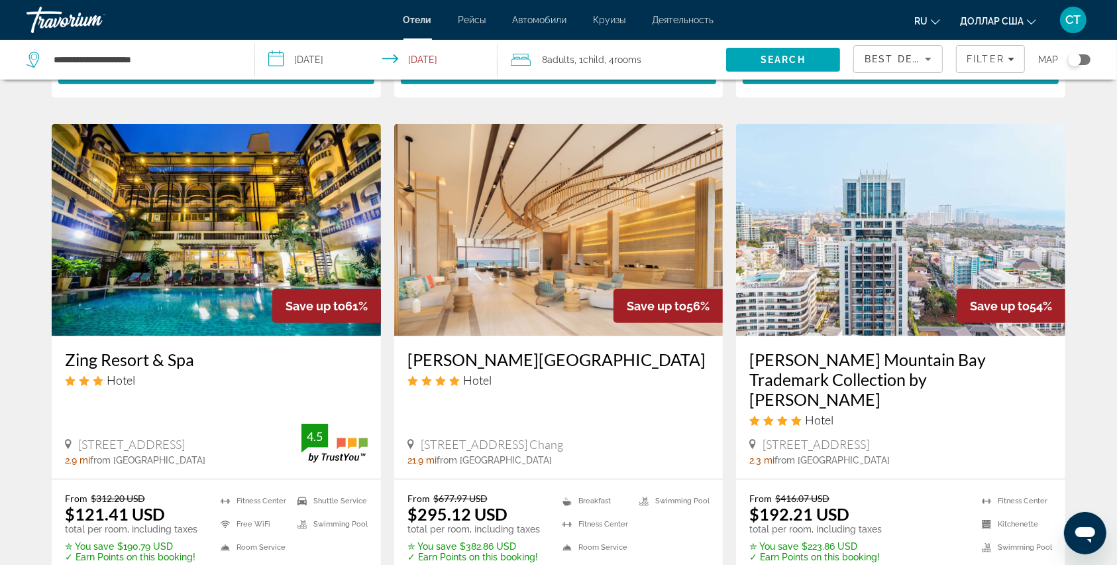
scroll to position [530, 0]
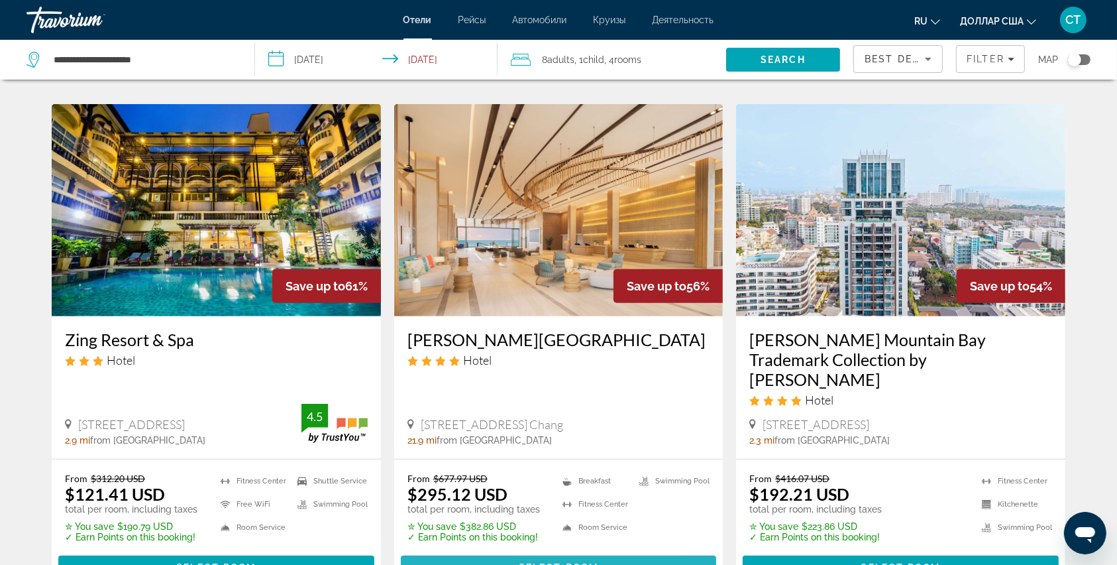
click at [531, 562] on span "Select Room" at bounding box center [559, 567] width 80 height 11
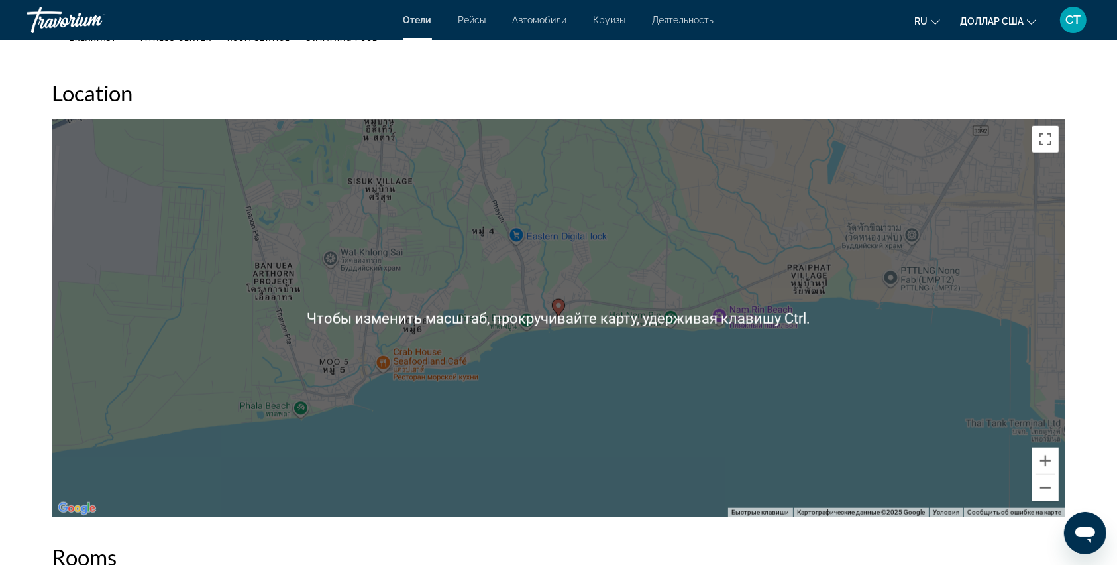
scroll to position [1236, 0]
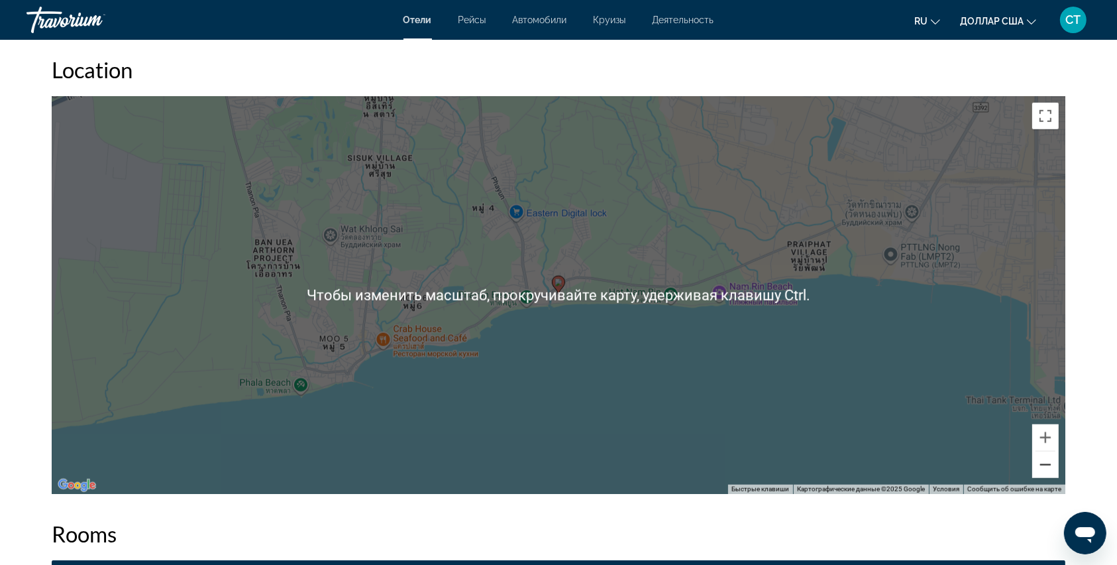
click at [1051, 459] on button "Уменьшить" at bounding box center [1045, 464] width 27 height 27
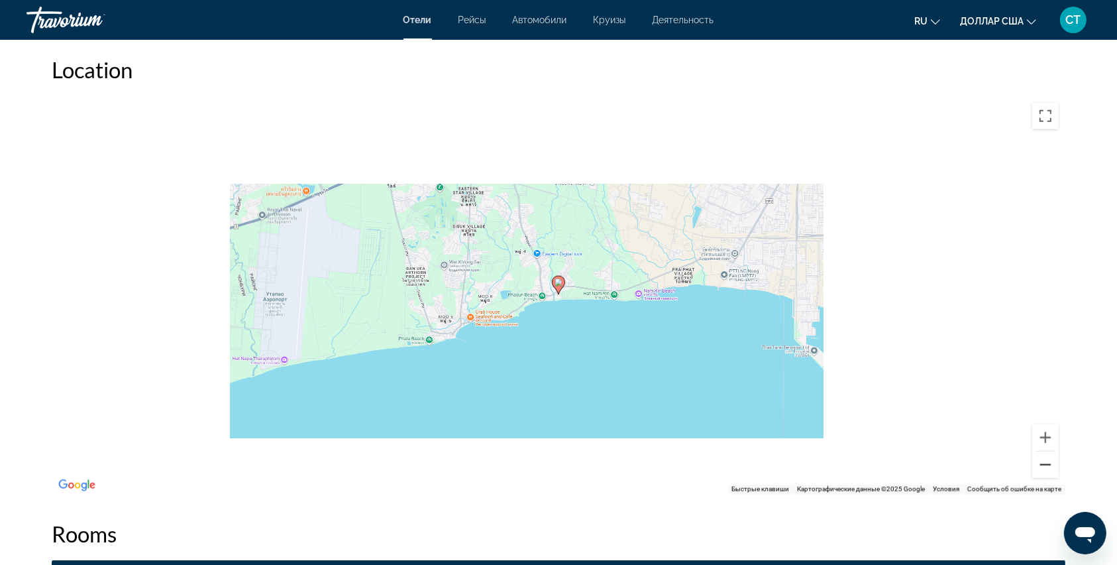
click at [1051, 459] on button "Уменьшить" at bounding box center [1045, 464] width 27 height 27
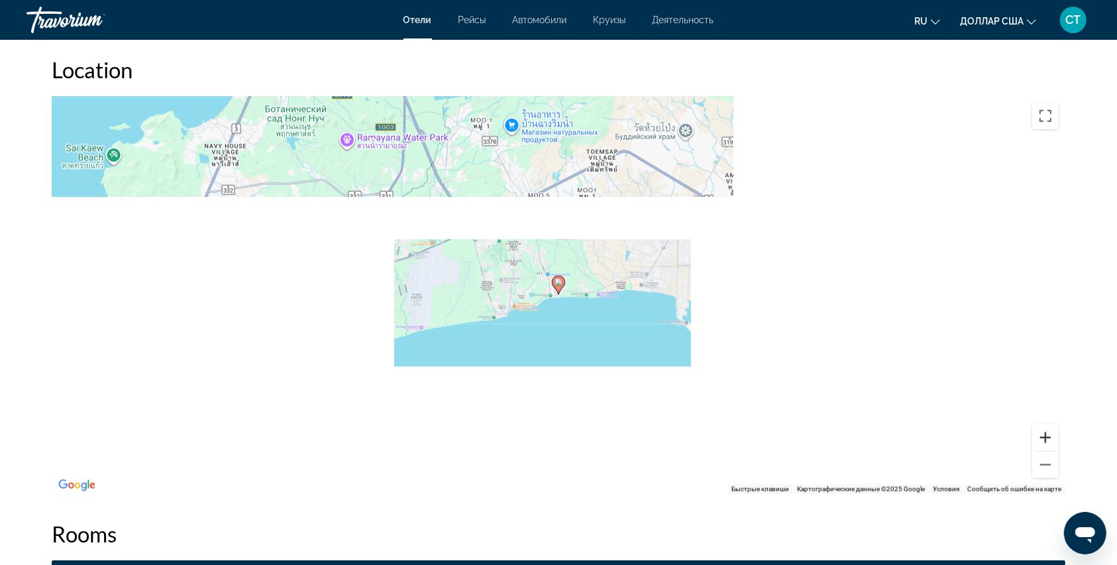
click at [1041, 444] on button "Увеличить" at bounding box center [1045, 437] width 27 height 27
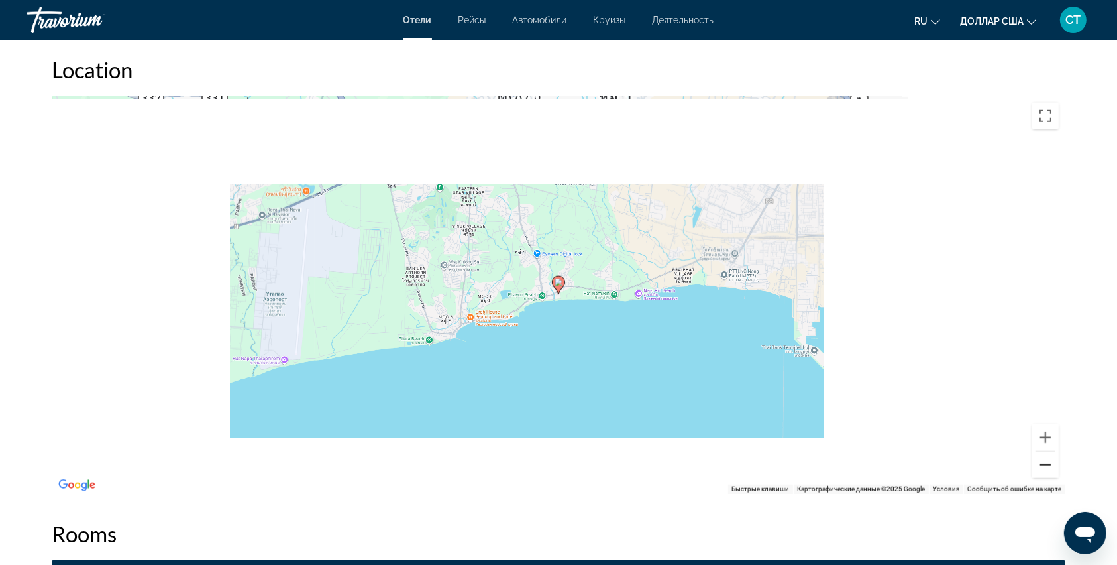
click at [1052, 476] on button "Уменьшить" at bounding box center [1045, 464] width 27 height 27
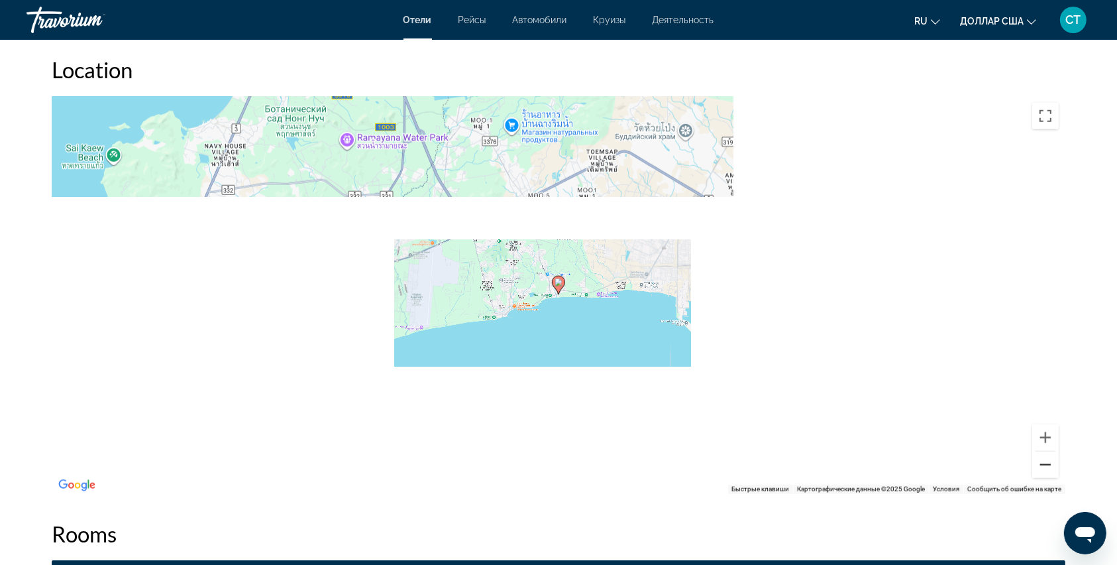
click at [1052, 475] on button "Уменьшить" at bounding box center [1045, 464] width 27 height 27
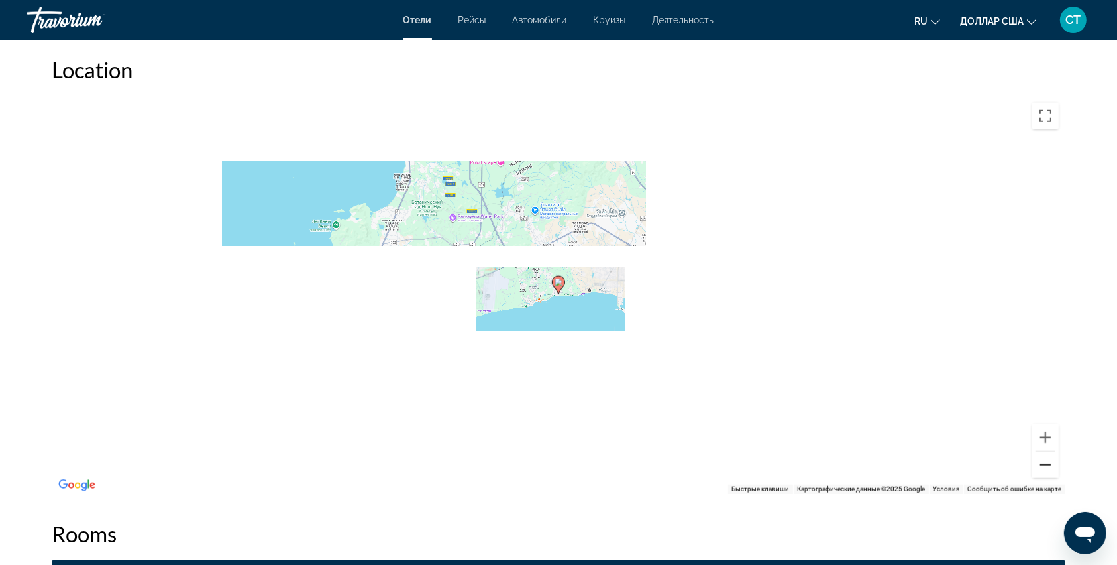
click at [1052, 475] on button "Уменьшить" at bounding box center [1045, 464] width 27 height 27
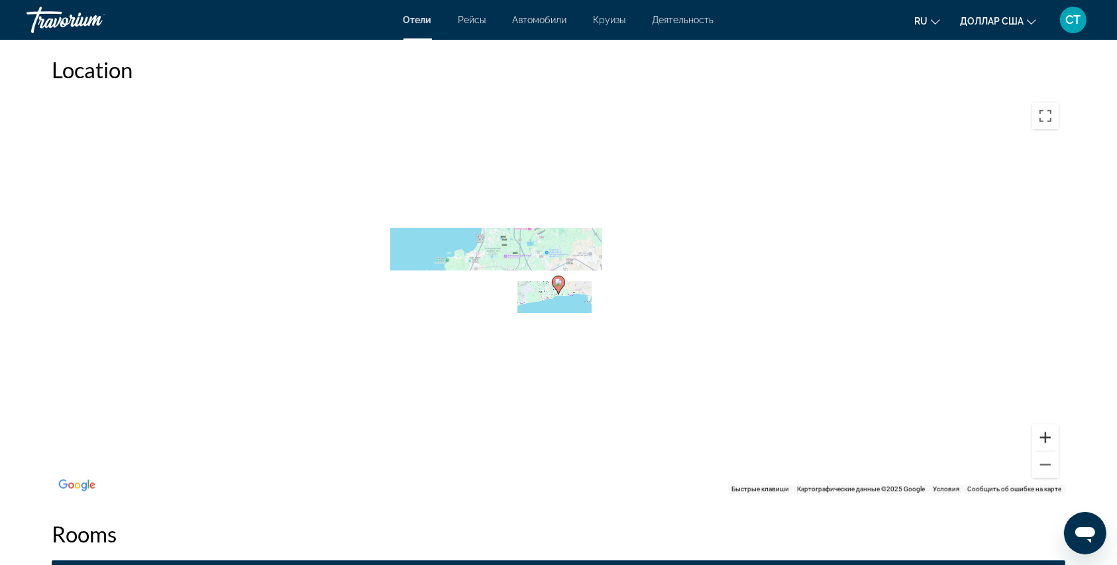
click at [1042, 433] on button "Увеличить" at bounding box center [1045, 437] width 27 height 27
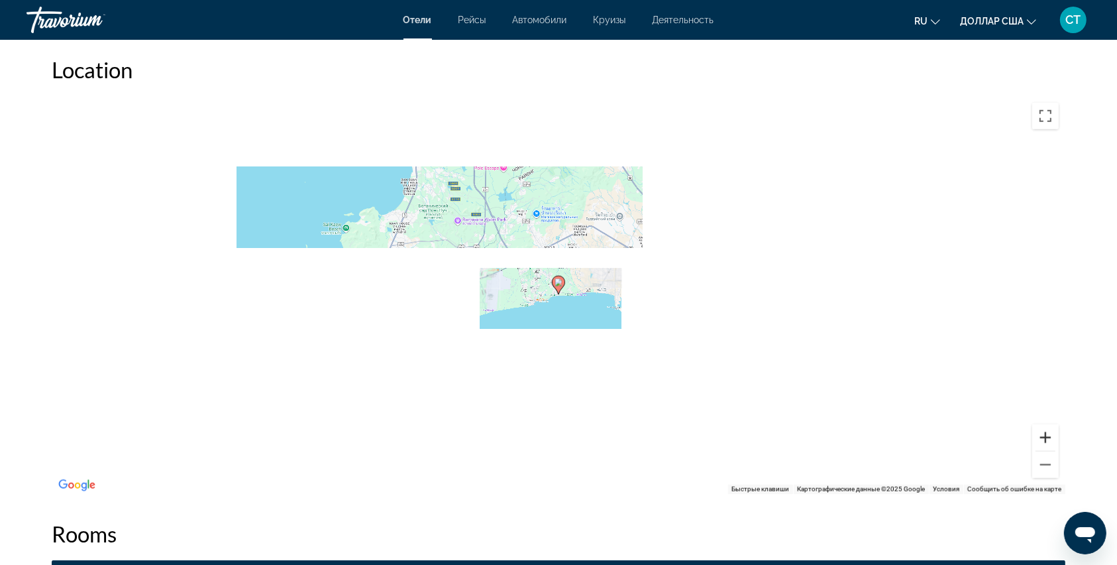
click at [1042, 433] on button "Увеличить" at bounding box center [1045, 437] width 27 height 27
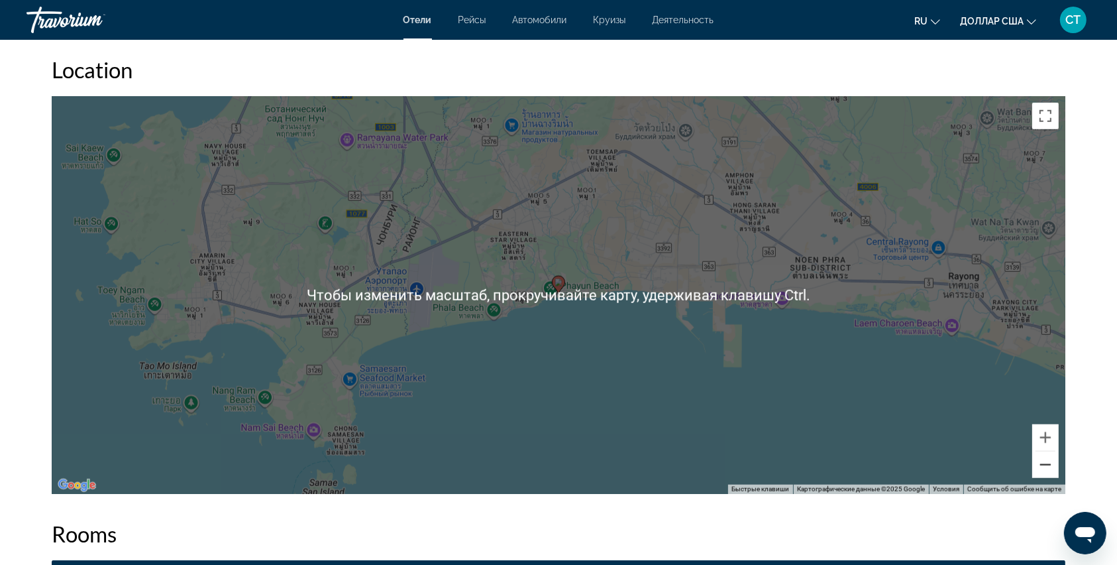
click at [1050, 464] on button "Уменьшить" at bounding box center [1045, 464] width 27 height 27
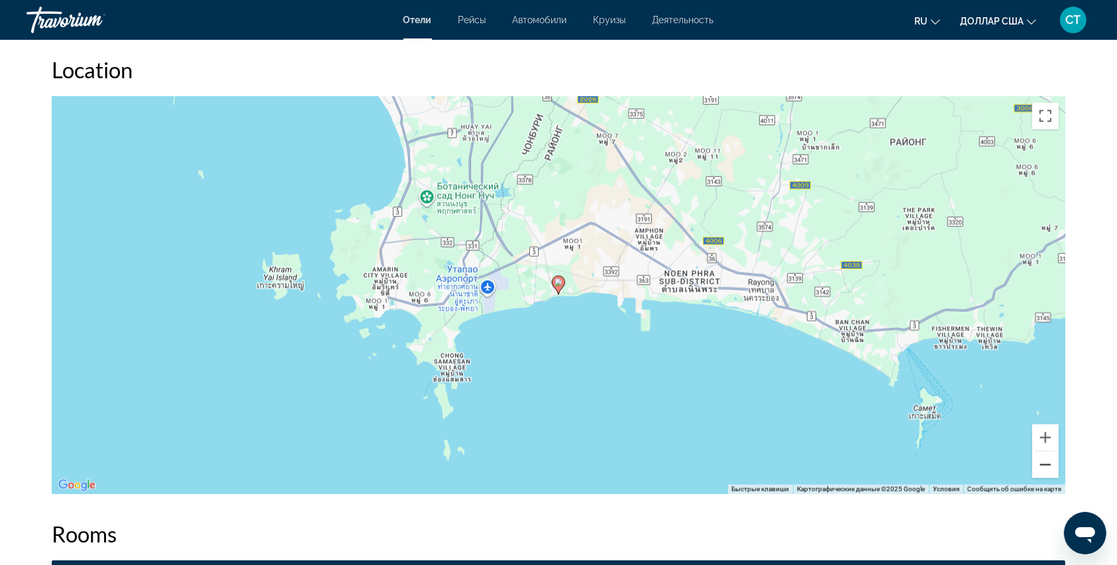
click at [1050, 464] on button "Уменьшить" at bounding box center [1045, 464] width 27 height 27
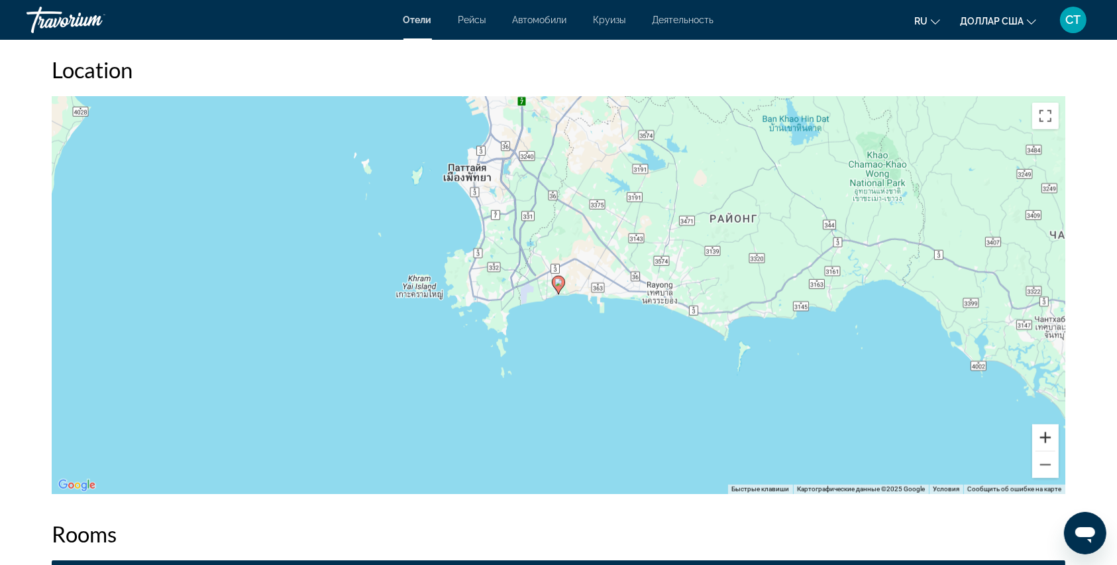
click at [1046, 435] on button "Увеличить" at bounding box center [1045, 437] width 27 height 27
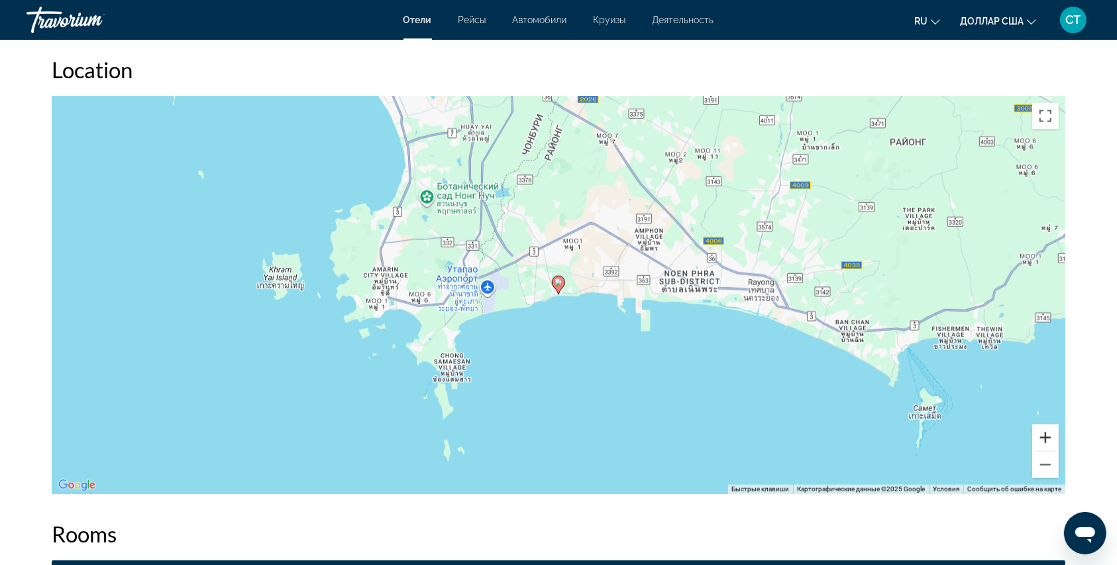
click at [1046, 435] on button "Увеличить" at bounding box center [1045, 437] width 27 height 27
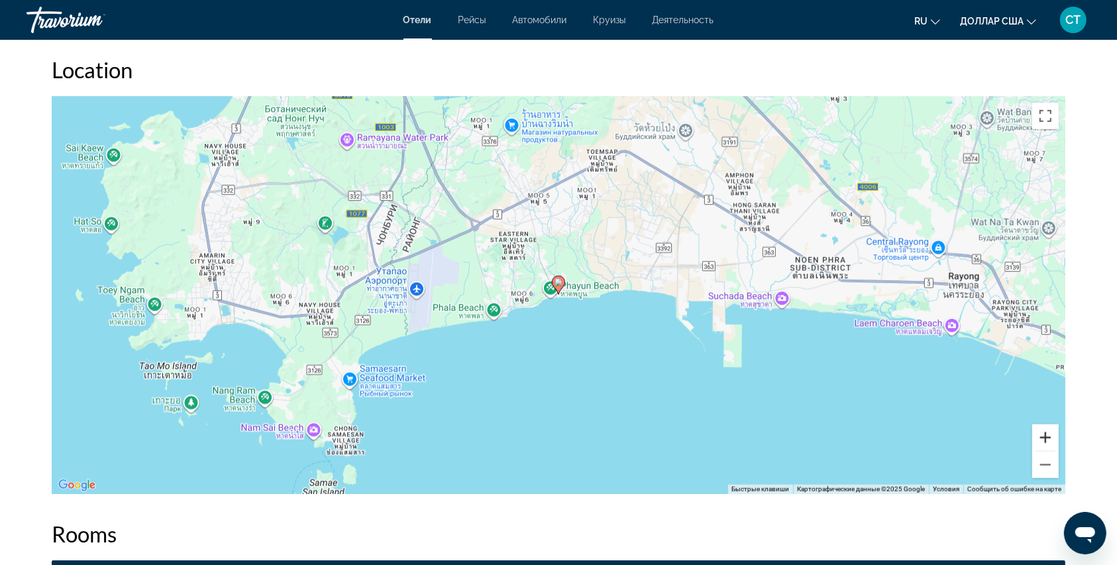
click at [1046, 435] on button "Увеличить" at bounding box center [1045, 437] width 27 height 27
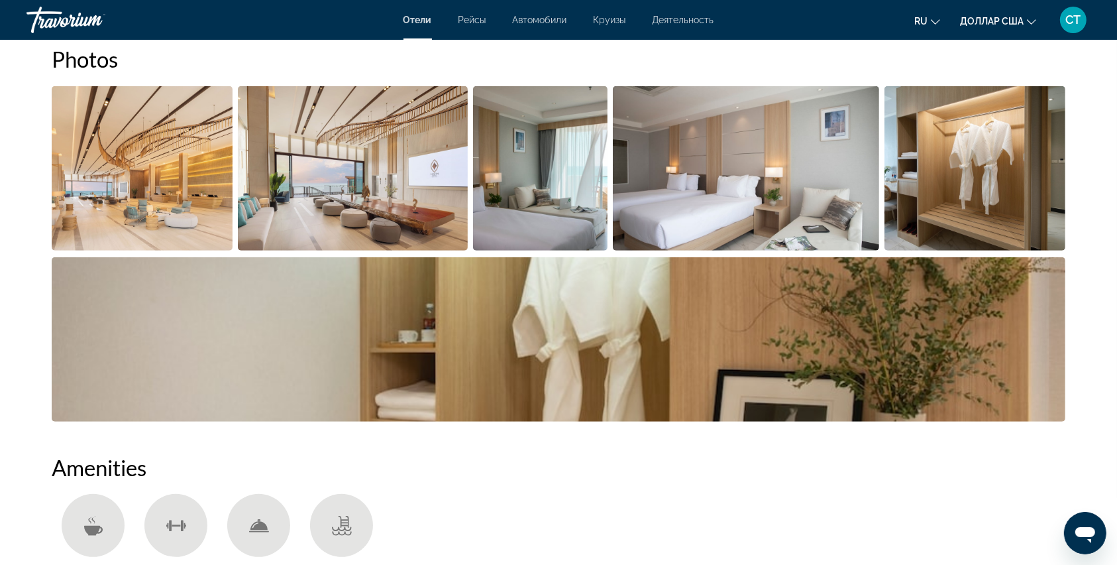
scroll to position [618, 0]
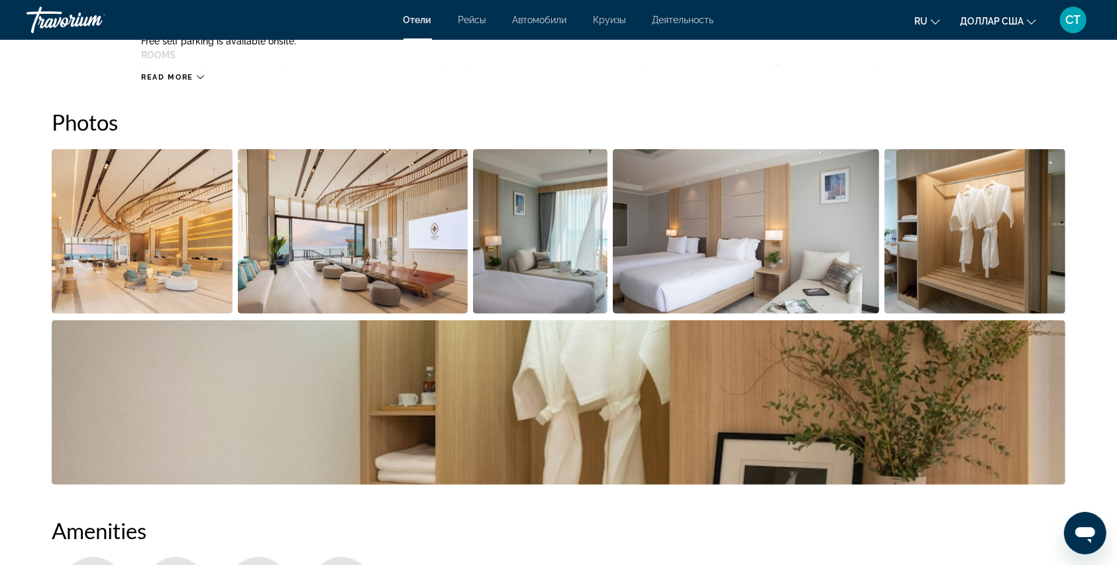
click at [138, 258] on img "Open full-screen image slider" at bounding box center [142, 231] width 181 height 164
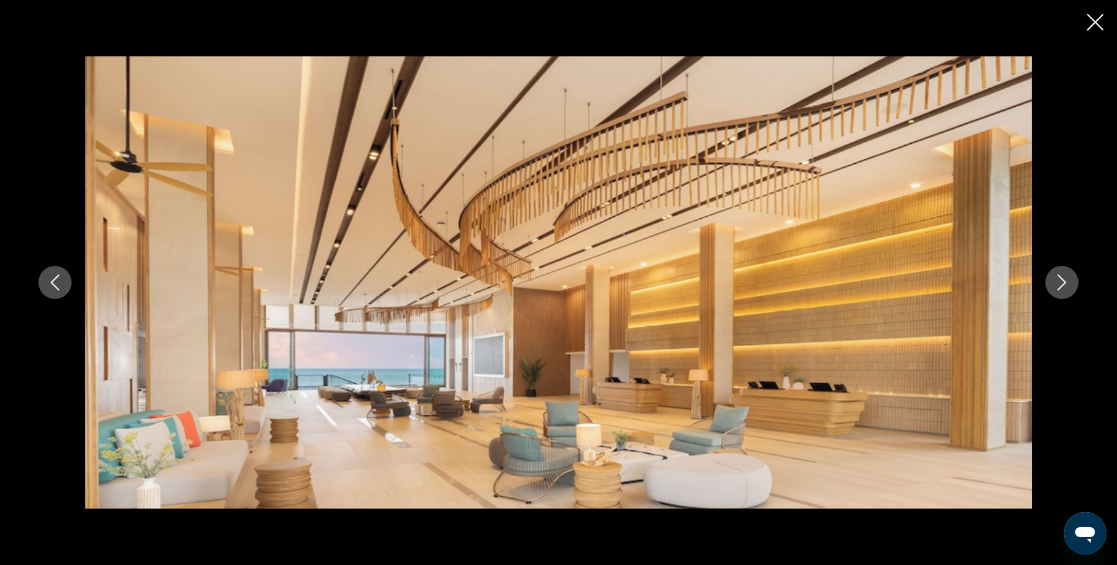
scroll to position [353, 0]
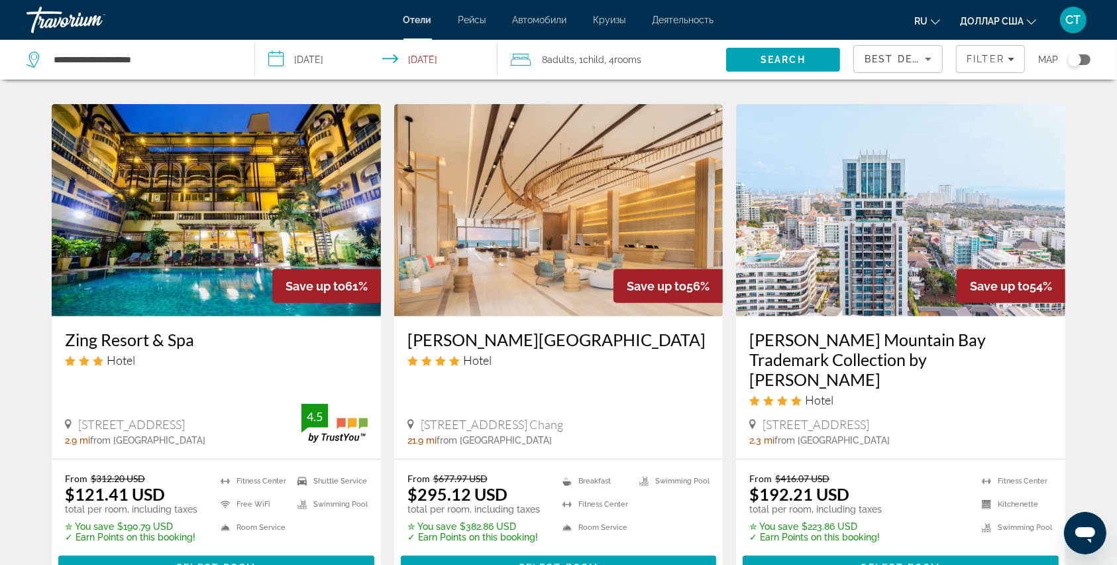
scroll to position [618, 0]
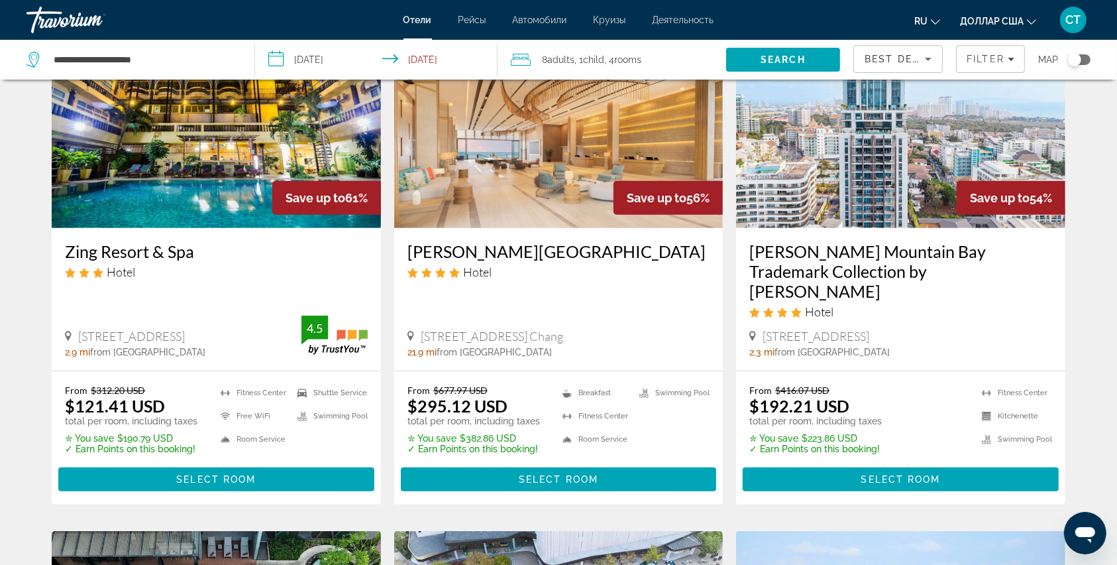
click at [418, 241] on h3 "[PERSON_NAME][GEOGRAPHIC_DATA]" at bounding box center [559, 251] width 303 height 20
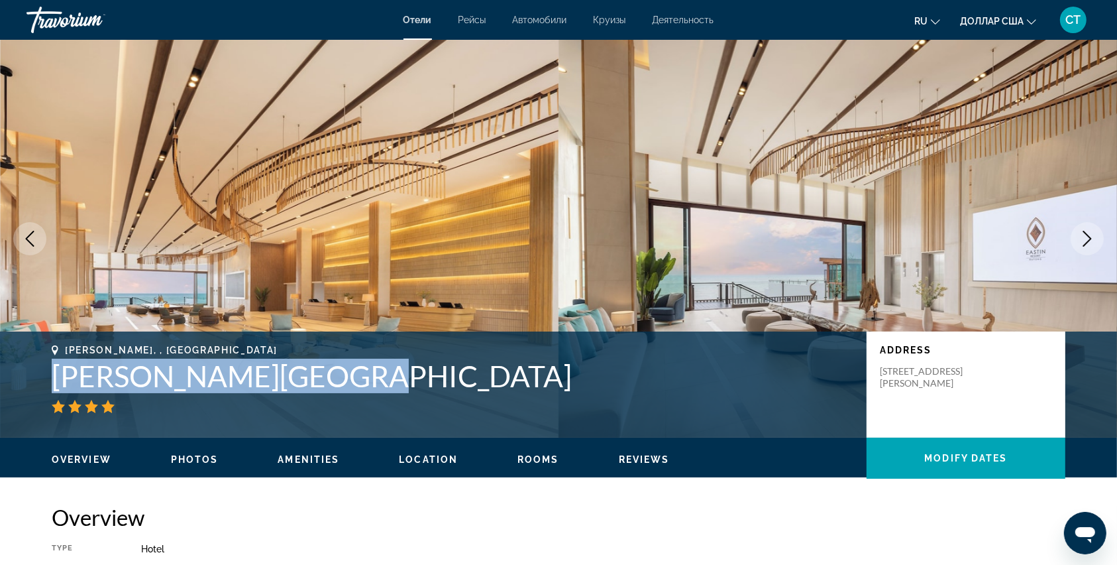
drag, startPoint x: 56, startPoint y: 376, endPoint x: 337, endPoint y: 384, distance: 281.7
click at [337, 384] on h1 "[PERSON_NAME][GEOGRAPHIC_DATA]" at bounding box center [453, 375] width 802 height 34
copy h1 "[PERSON_NAME][GEOGRAPHIC_DATA]"
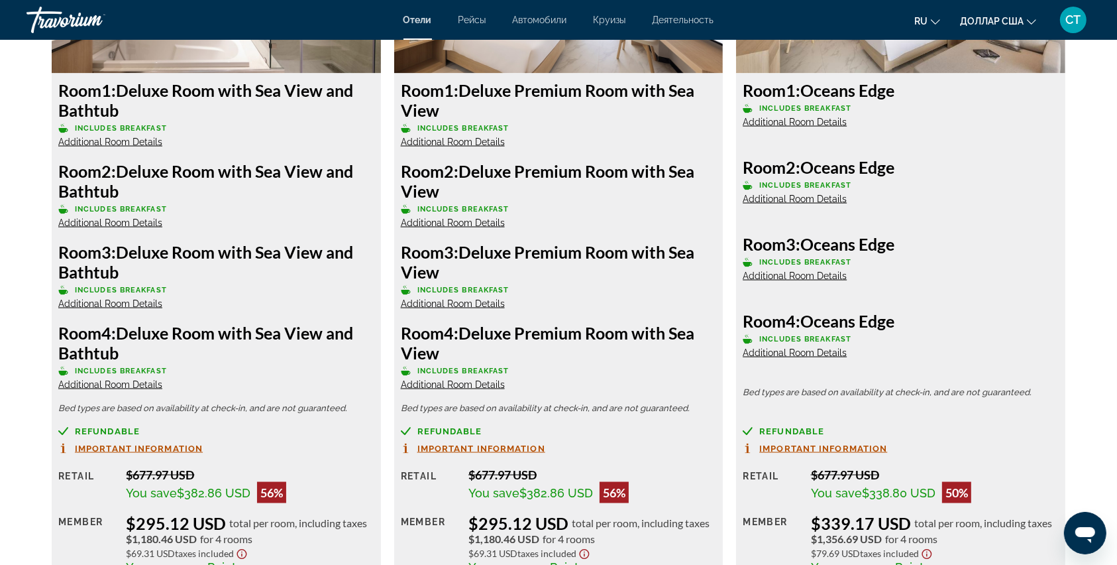
scroll to position [1855, 0]
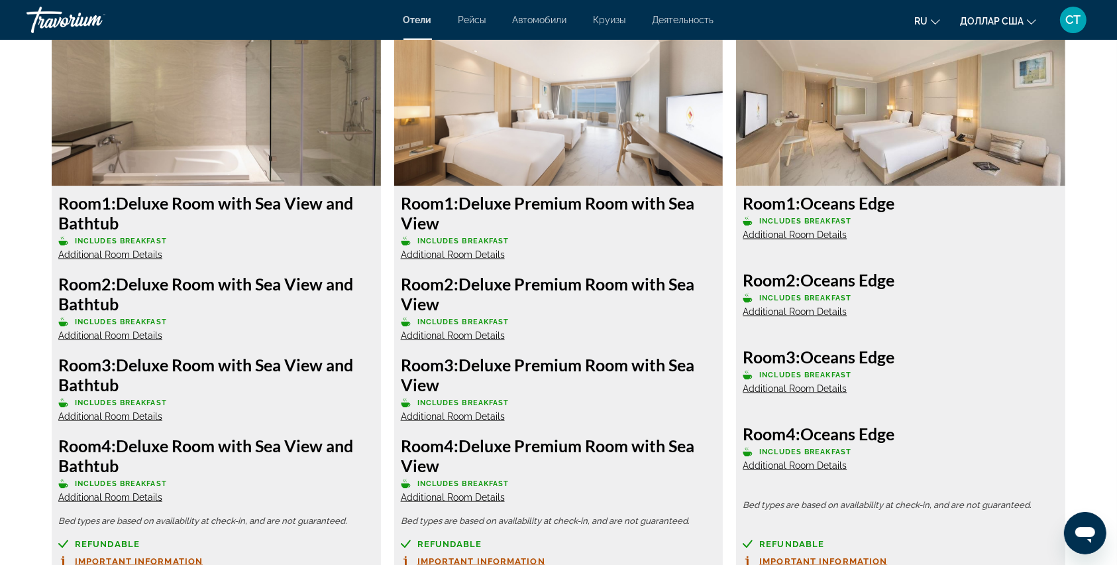
click at [239, 250] on div "Room 1: Deluxe Room with Sea View and Bathtub Includes Breakfast Additional Roo…" at bounding box center [216, 227] width 316 height 68
drag, startPoint x: 900, startPoint y: 204, endPoint x: 840, endPoint y: 188, distance: 62.5
click at [840, 188] on div "Room 1: Oceans Edge Includes Breakfast Additional Room Details Room 2: Oceans E…" at bounding box center [900, 462] width 329 height 553
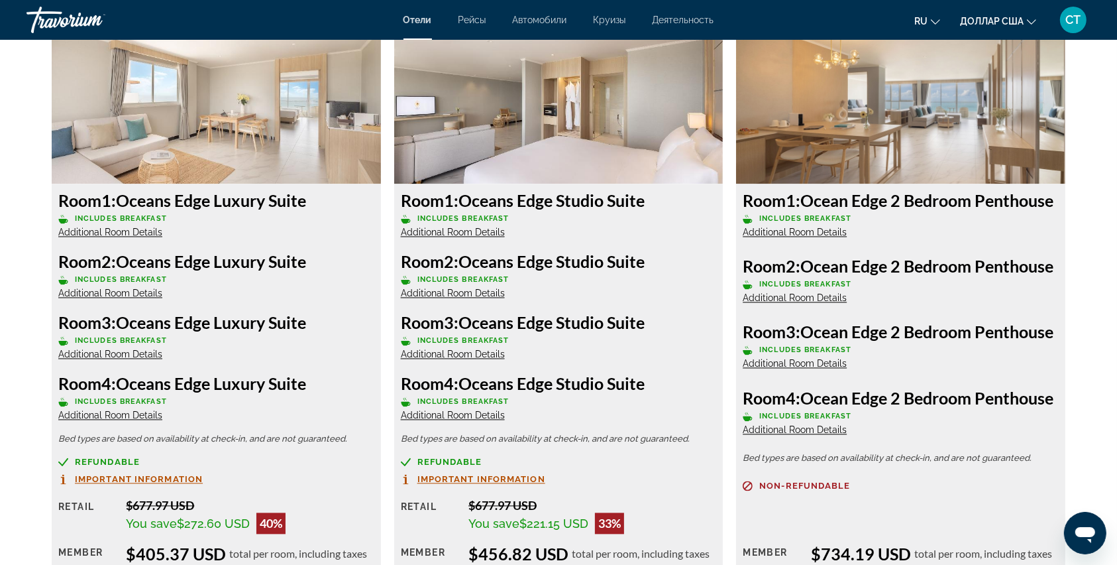
scroll to position [2562, 0]
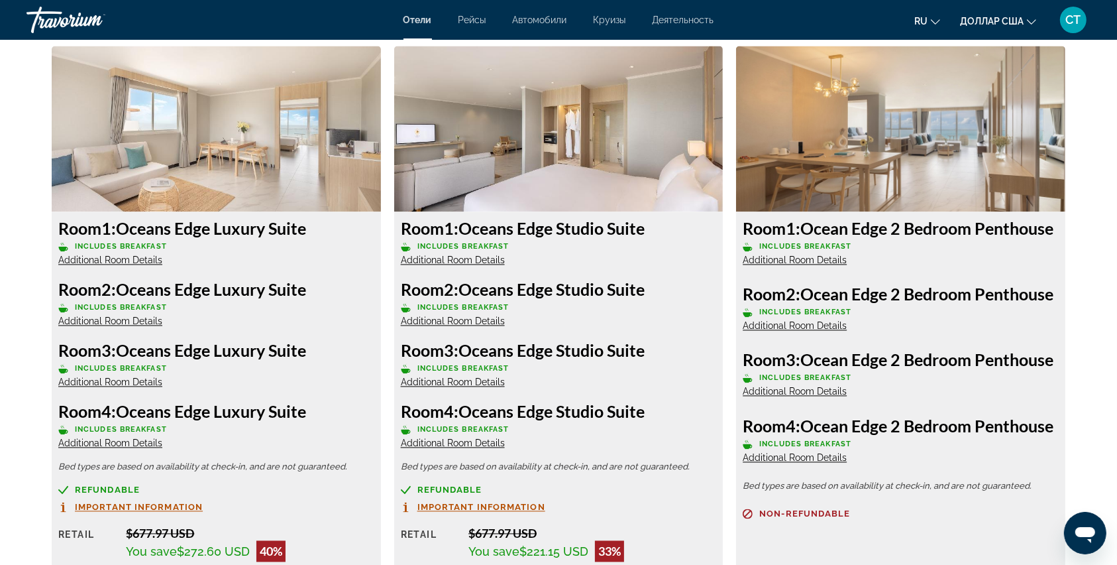
drag, startPoint x: 120, startPoint y: 231, endPoint x: 312, endPoint y: 226, distance: 192.2
click at [312, 226] on h3 "Room 1: Oceans Edge Luxury Suite" at bounding box center [216, 228] width 316 height 20
copy h3 "Oceans Edge Luxury Suite"
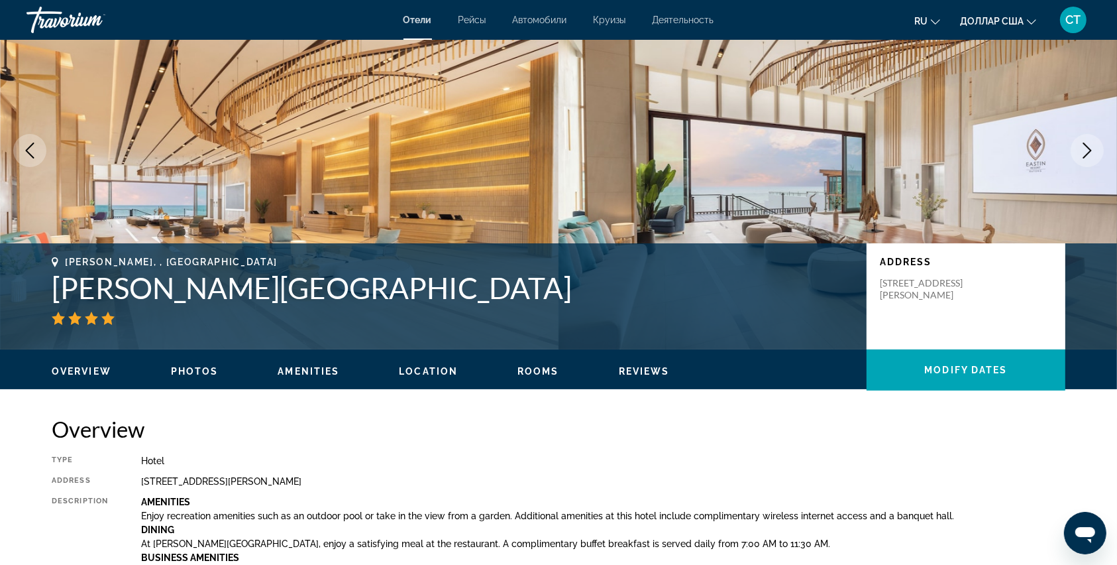
scroll to position [0, 0]
